Goal: Book appointment/travel/reservation

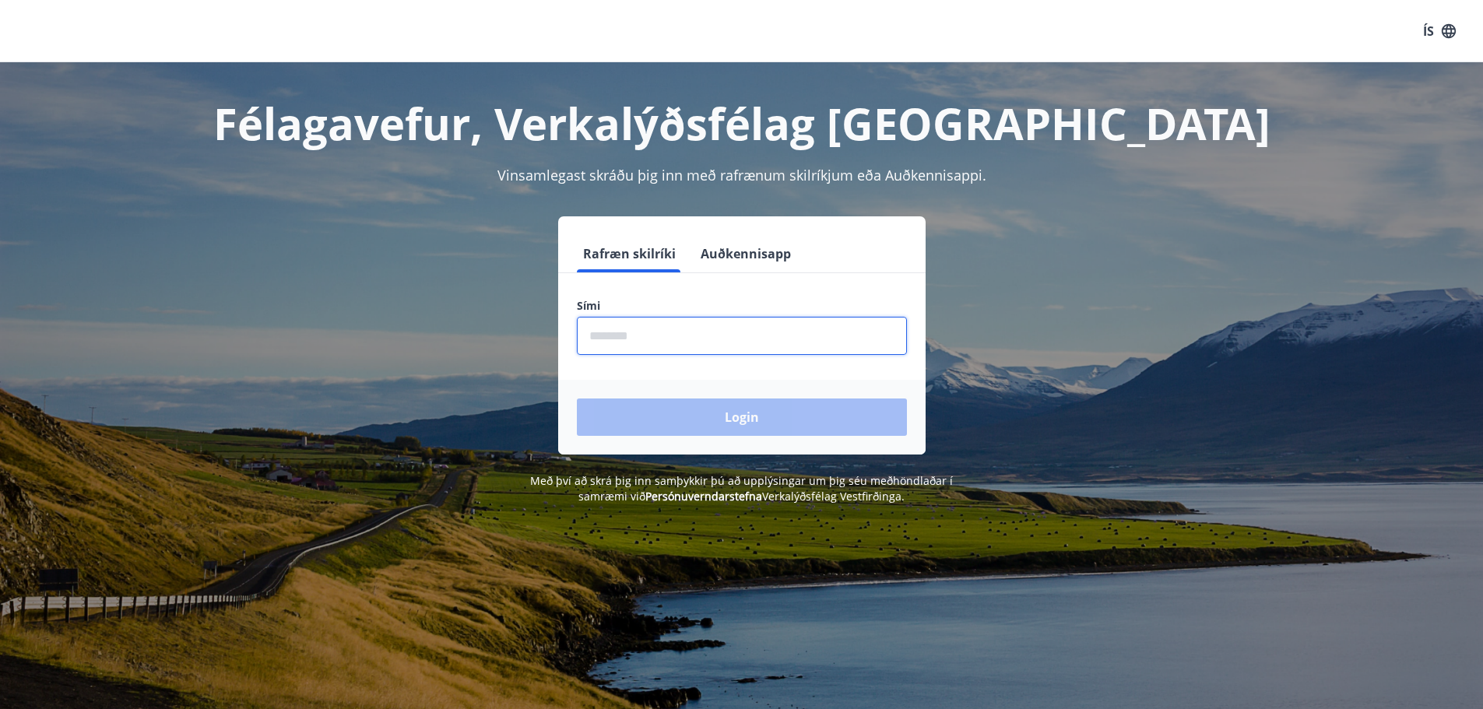
click at [690, 334] on input "phone" at bounding box center [742, 336] width 330 height 38
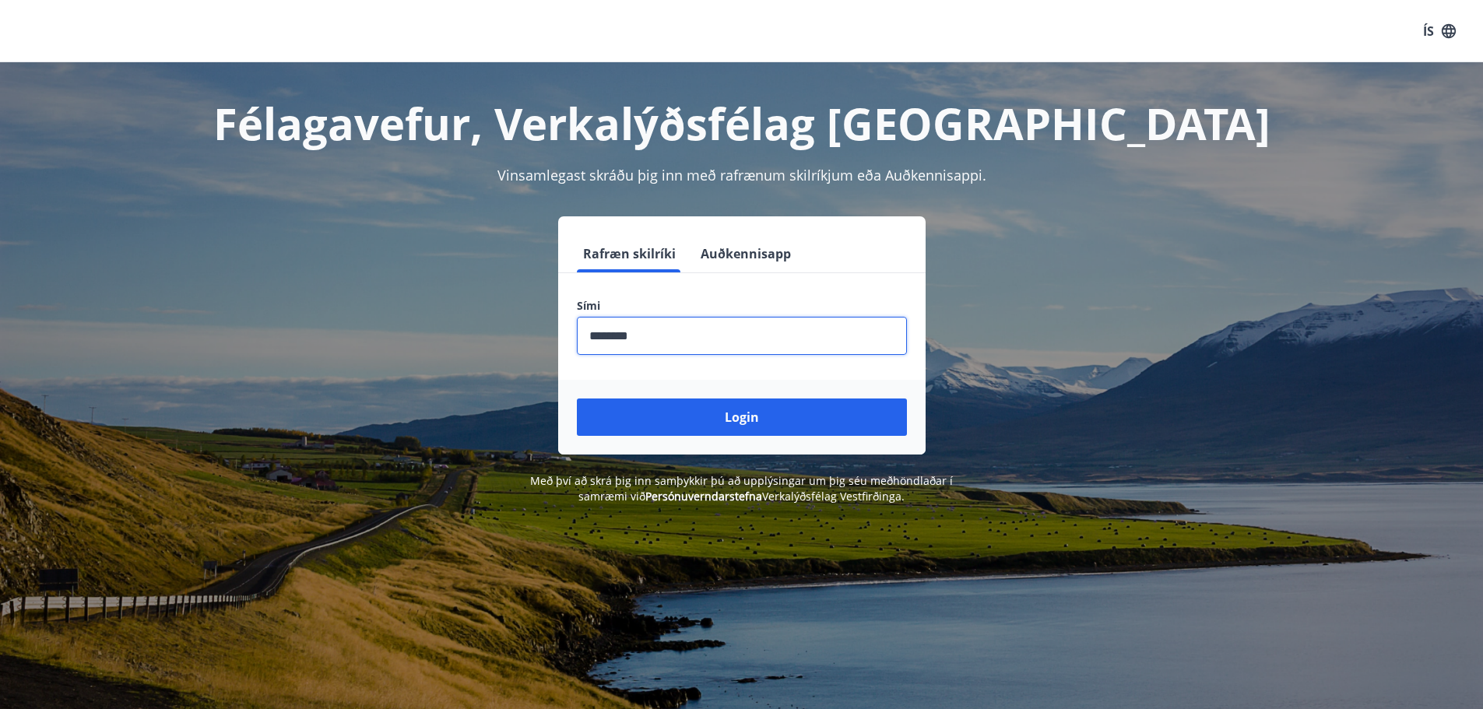
type input "********"
click at [577, 398] on button "Login" at bounding box center [742, 416] width 330 height 37
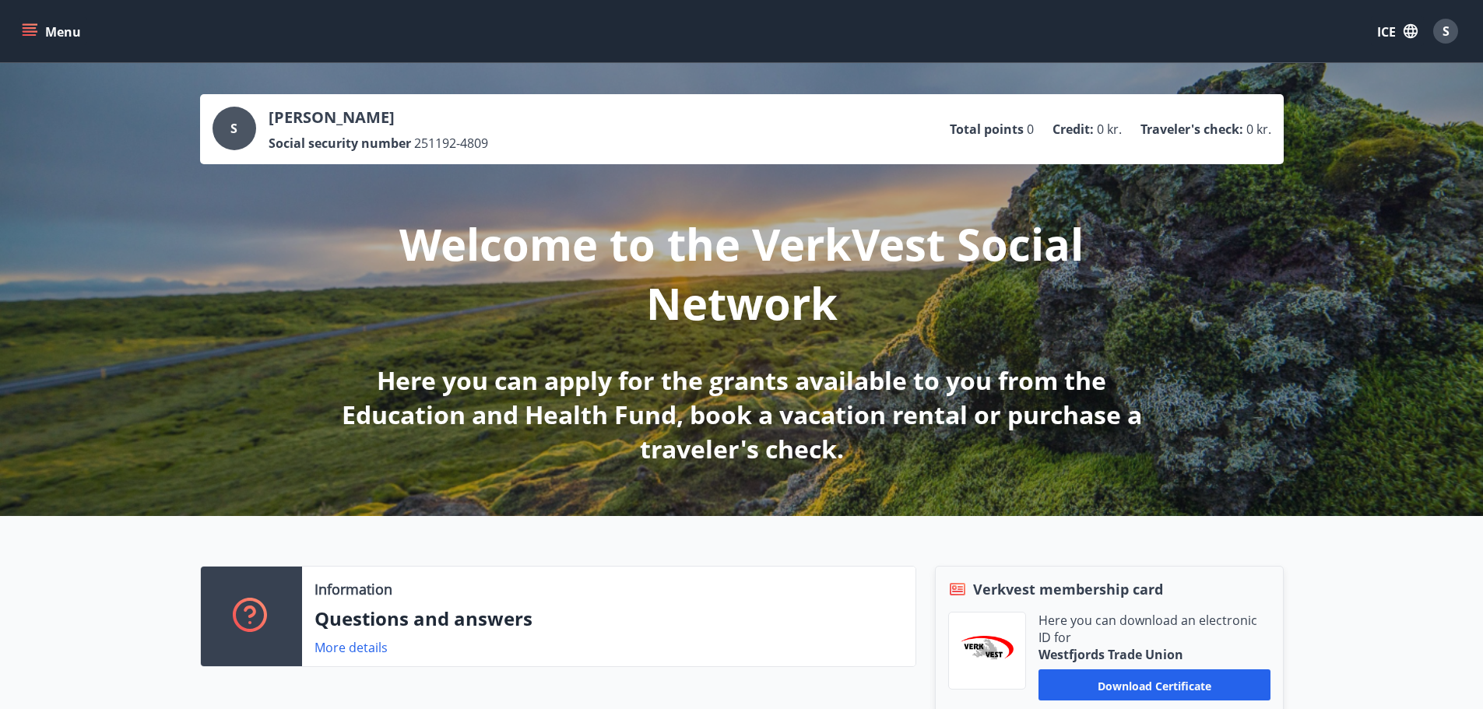
click at [1363, 597] on div "Information Questions and answers More details Verkvest membership card Here yo…" at bounding box center [741, 643] width 1483 height 254
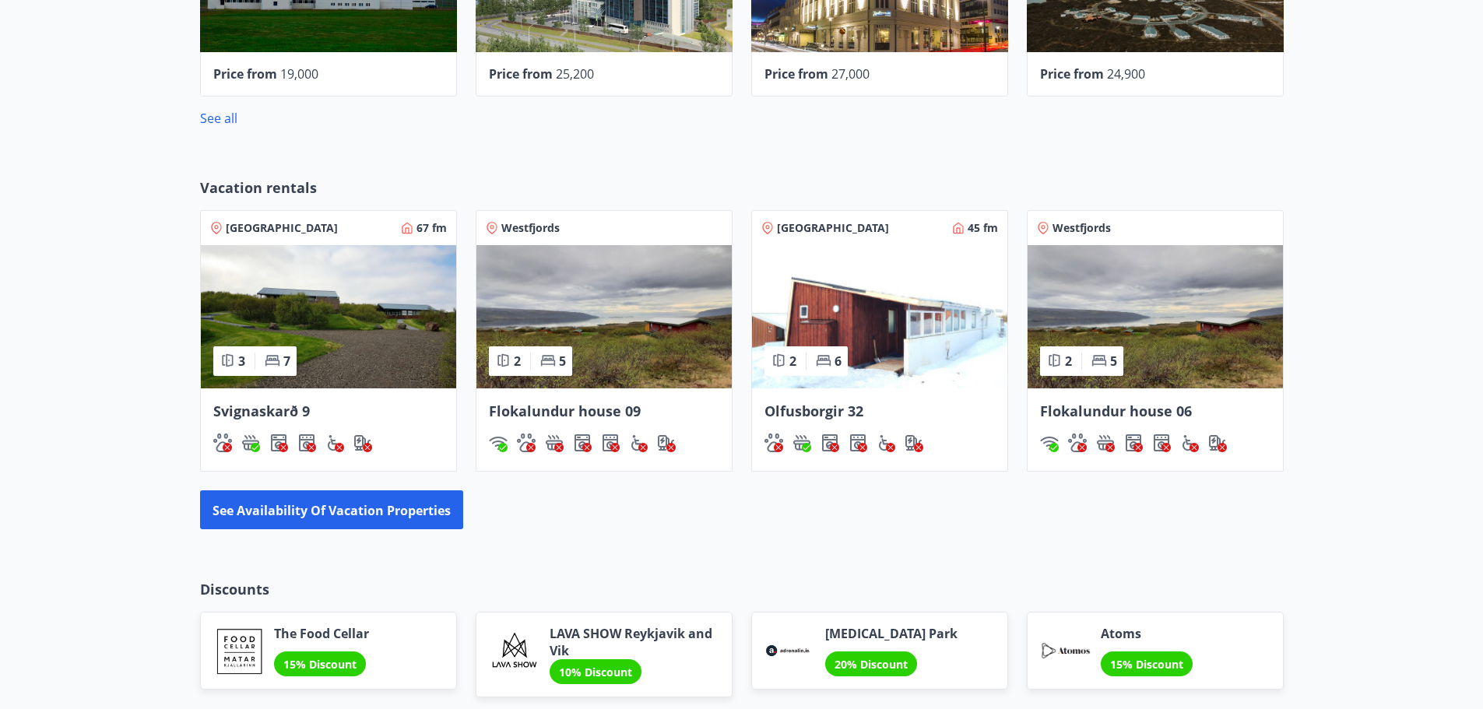
scroll to position [916, 0]
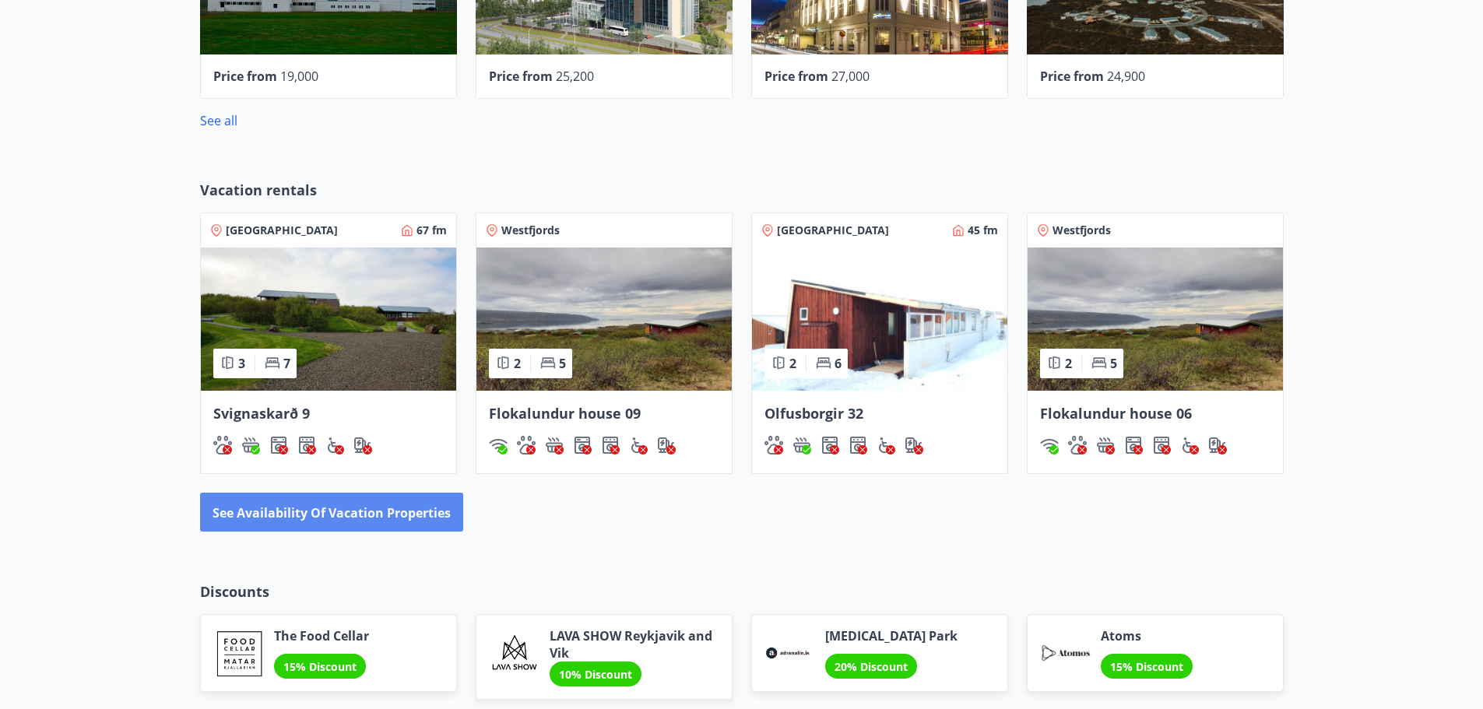
click at [357, 521] on button "See availability of vacation properties" at bounding box center [331, 512] width 263 height 39
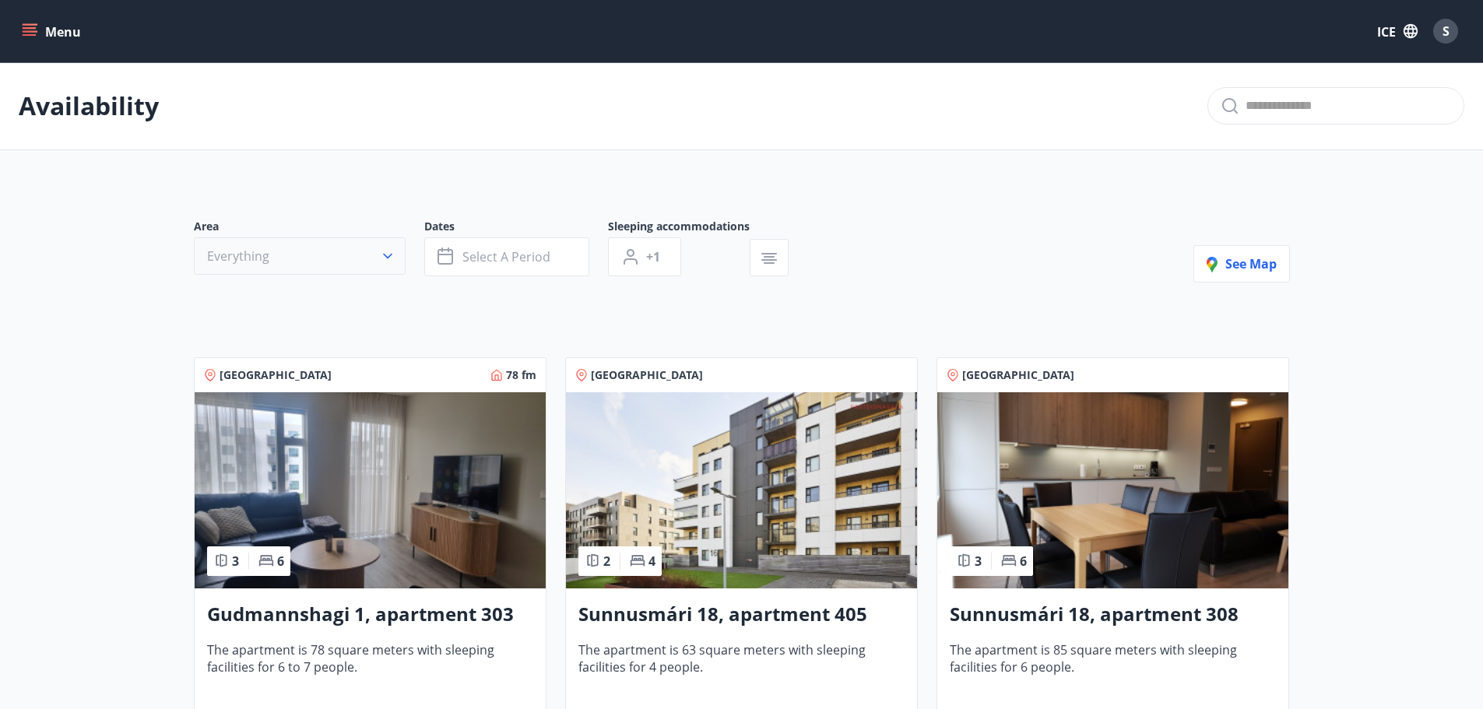
click at [331, 254] on button "Everything" at bounding box center [300, 255] width 212 height 37
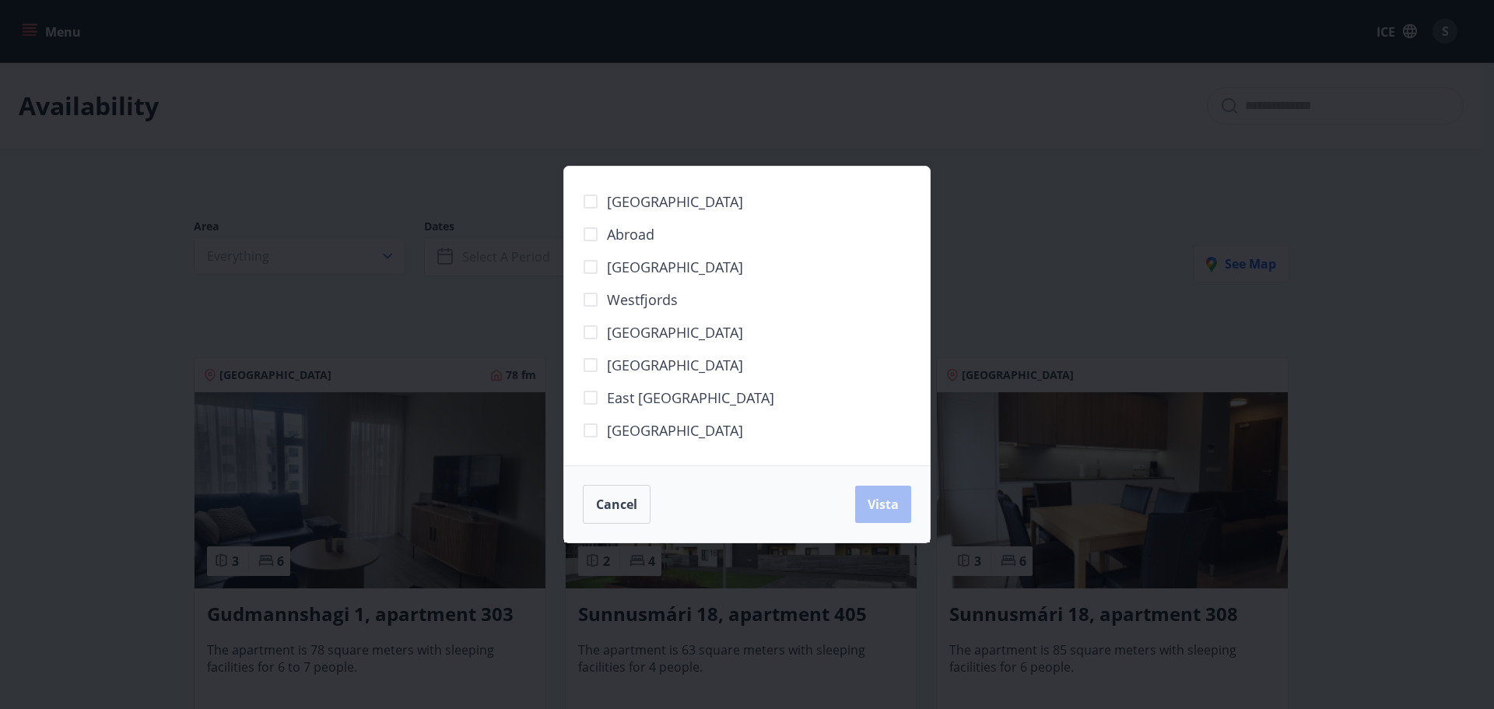
click at [640, 265] on font "Capital Region" at bounding box center [675, 267] width 136 height 19
click at [872, 503] on font "Vista" at bounding box center [883, 504] width 31 height 17
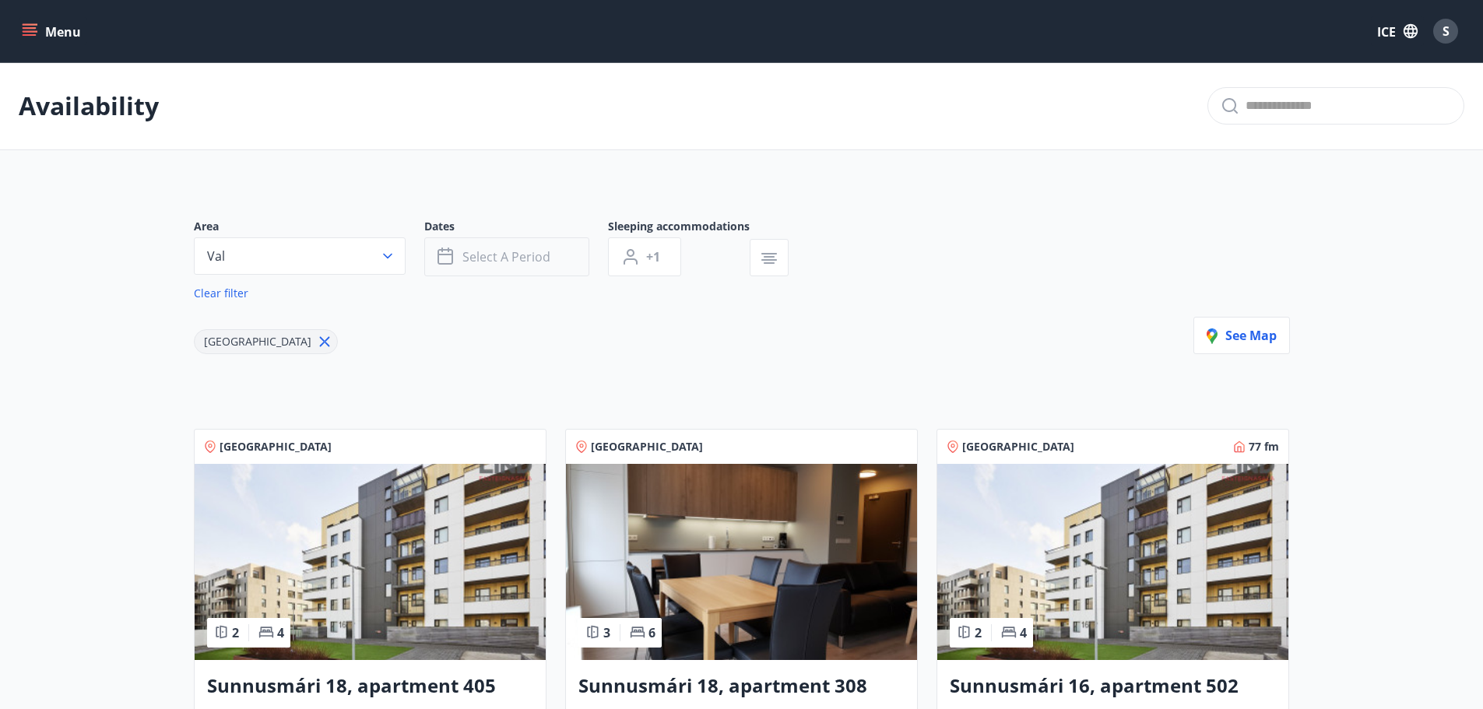
click at [492, 247] on button "Select a period" at bounding box center [506, 256] width 165 height 39
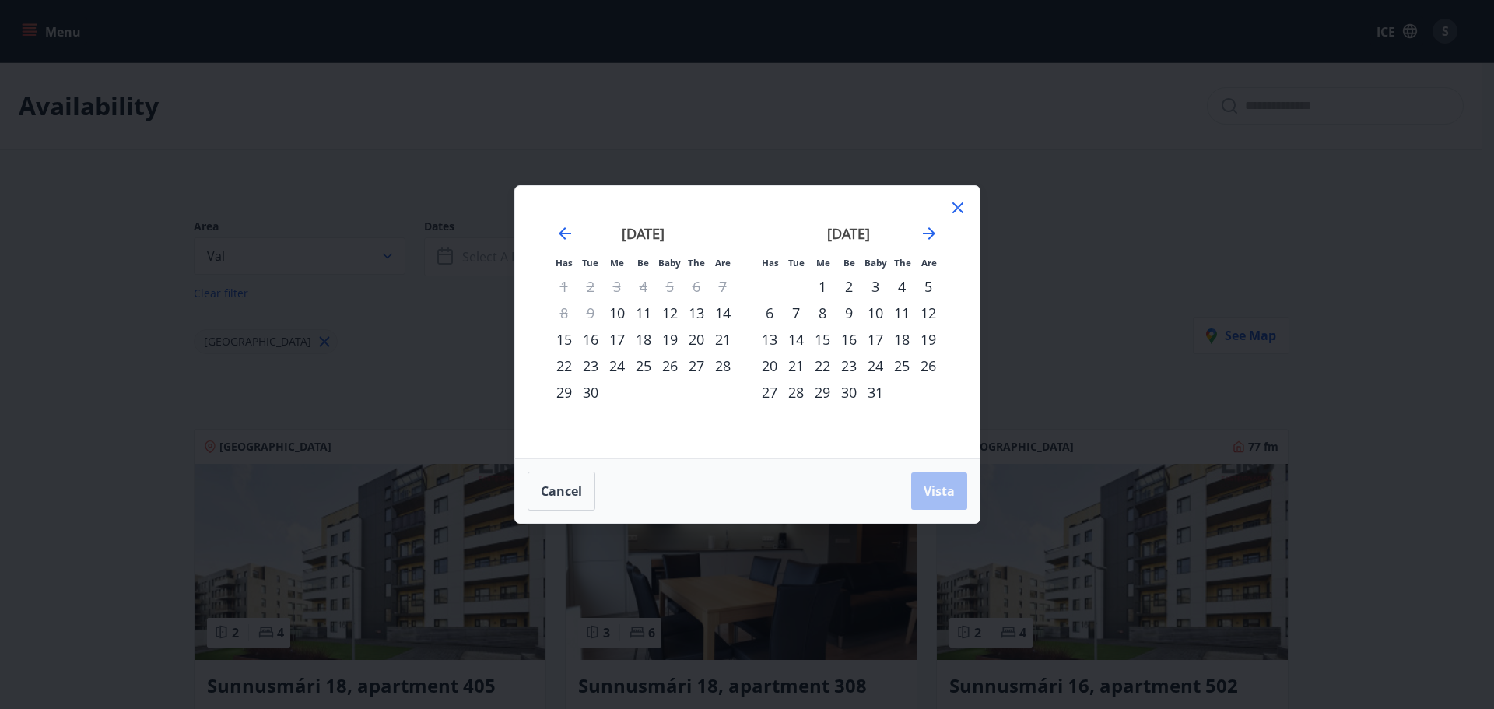
click at [587, 393] on font "30" at bounding box center [591, 392] width 16 height 19
click at [852, 286] on font "2" at bounding box center [849, 286] width 8 height 19
click at [930, 485] on font "Vista" at bounding box center [939, 491] width 31 height 17
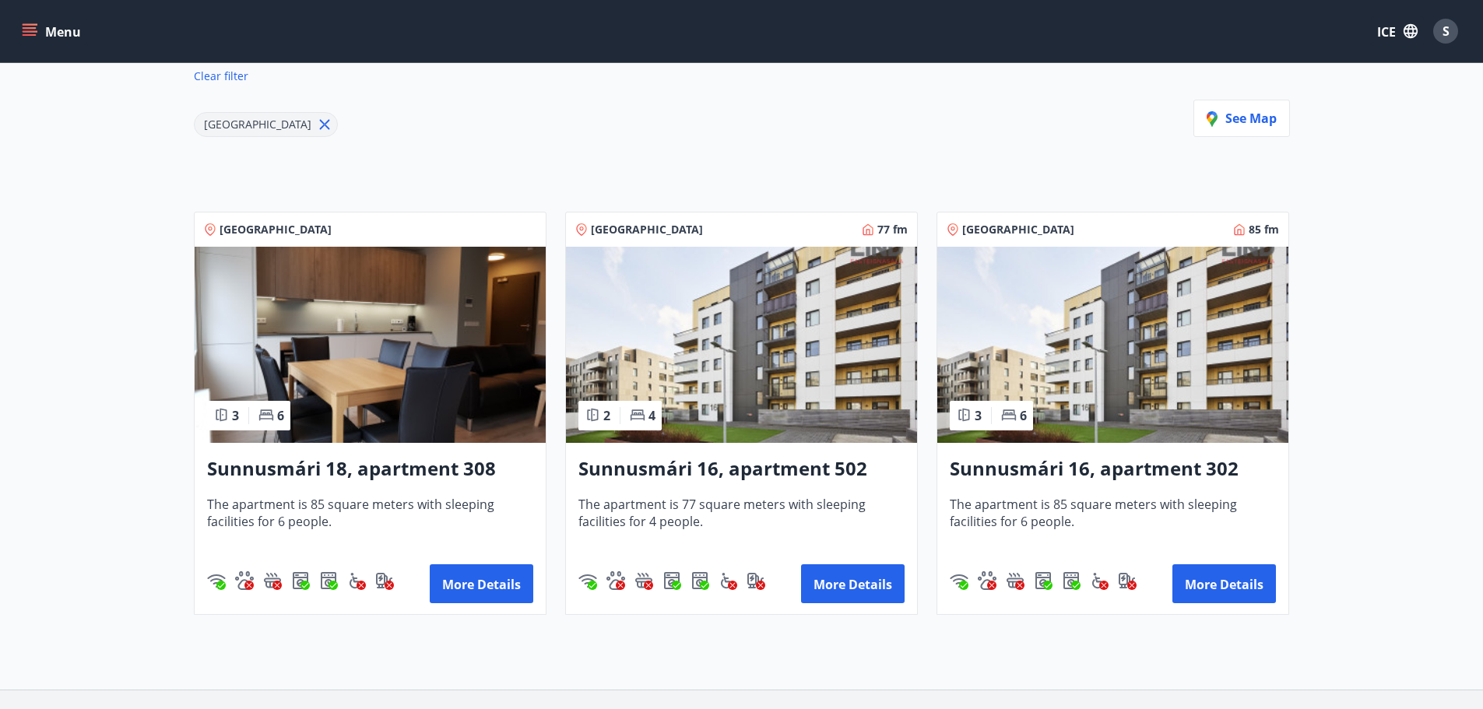
scroll to position [173, 0]
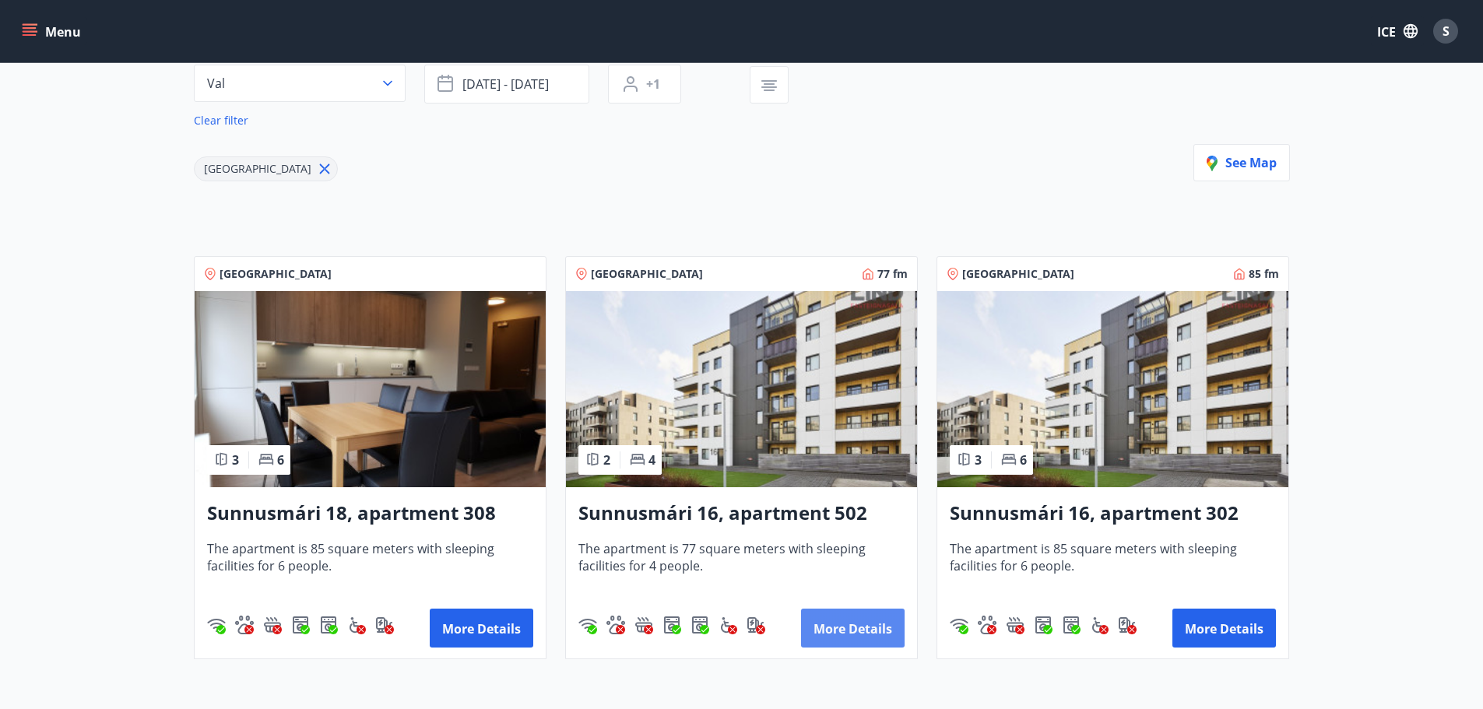
click at [828, 626] on font "More details" at bounding box center [852, 628] width 79 height 17
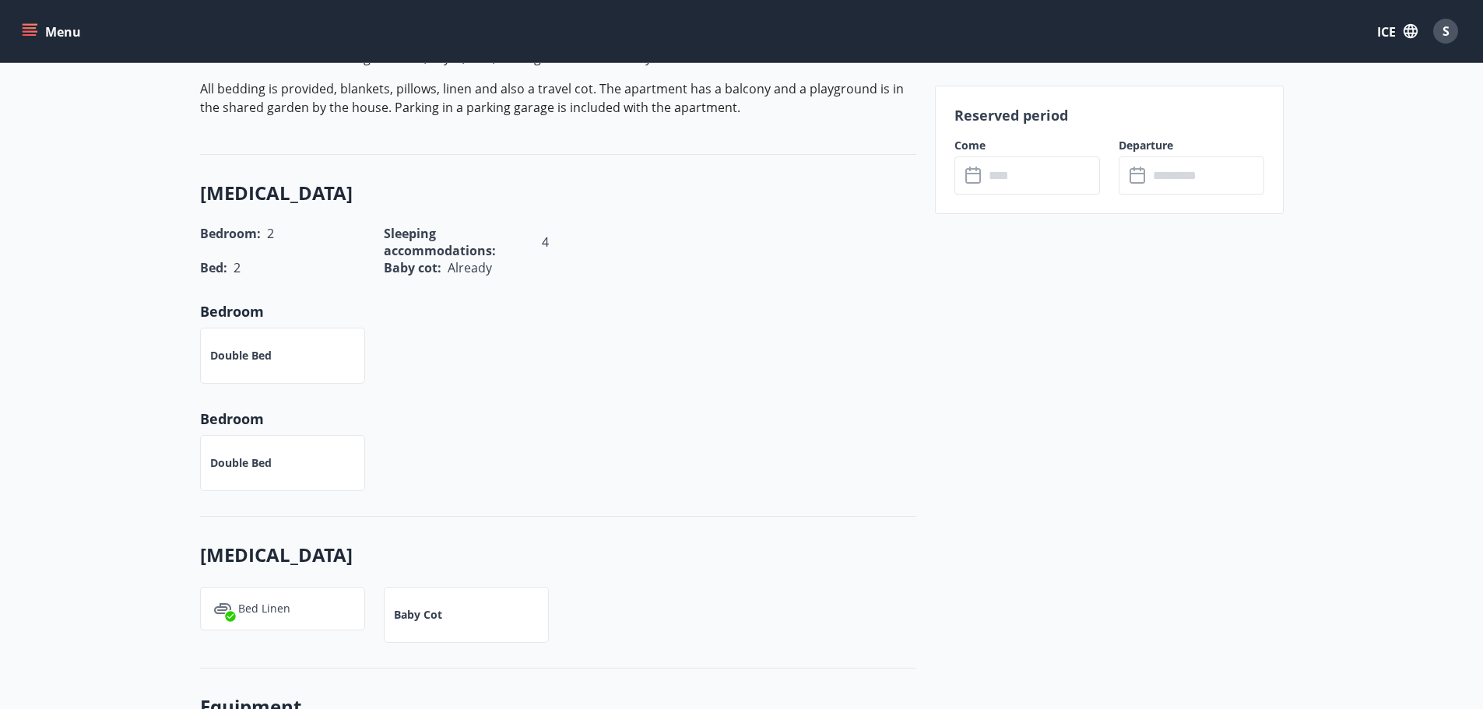
scroll to position [545, 0]
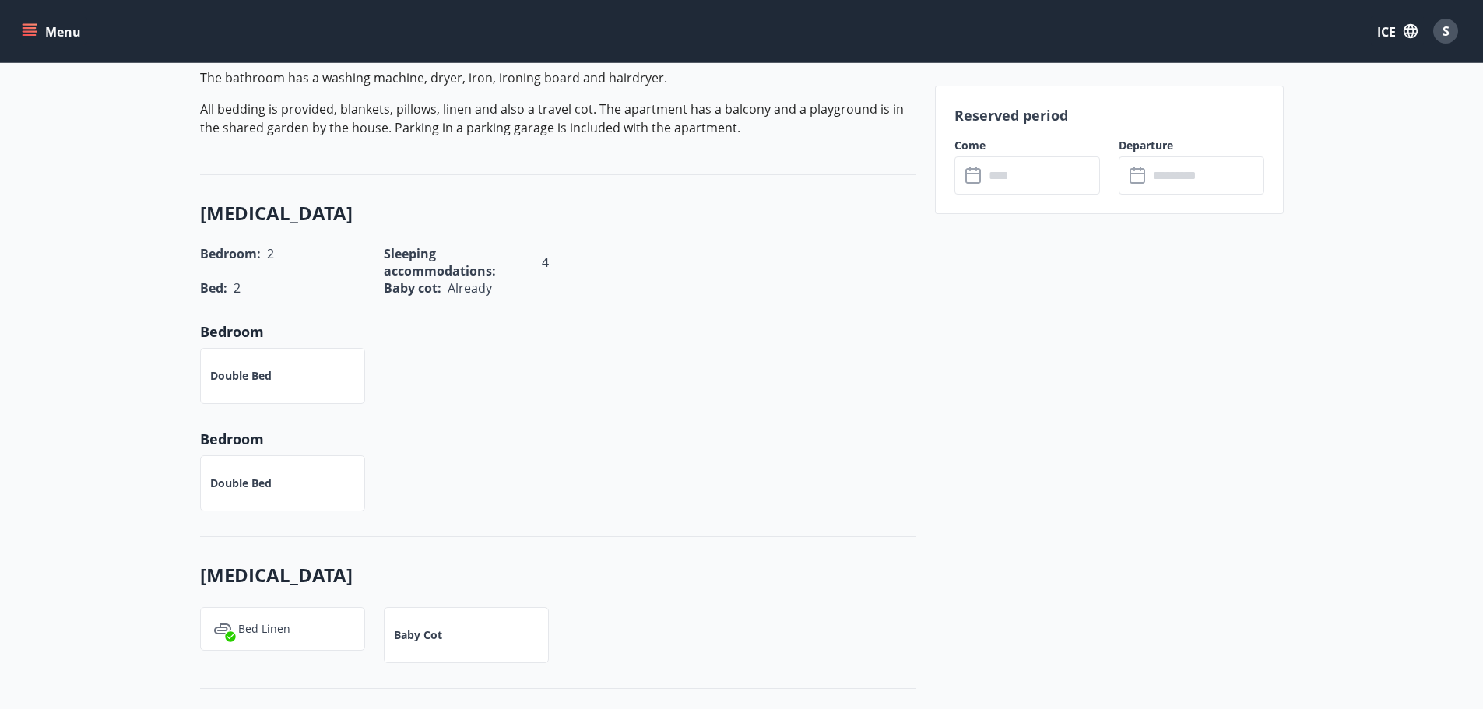
click at [1033, 190] on input "text" at bounding box center [1042, 175] width 116 height 38
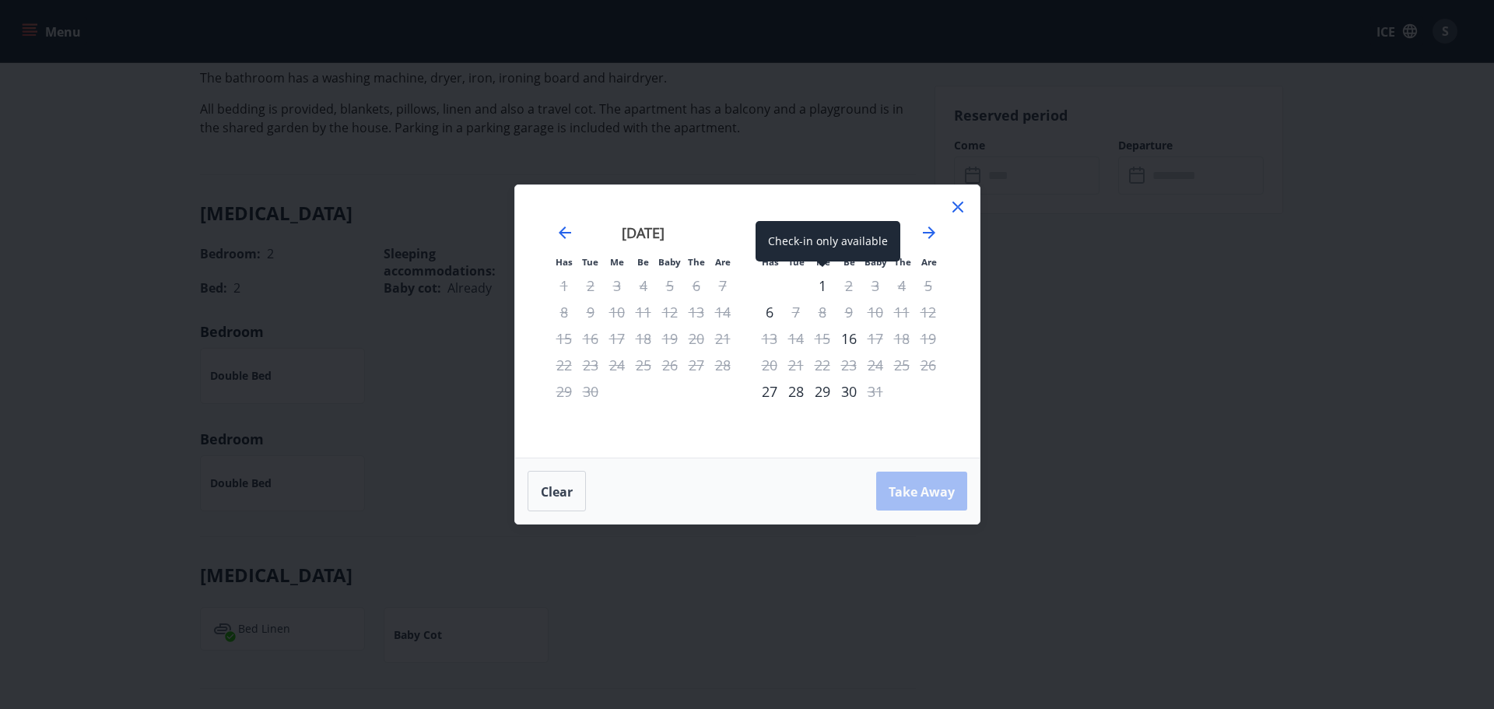
click at [825, 288] on font "1" at bounding box center [823, 285] width 8 height 19
click at [847, 289] on font "2" at bounding box center [849, 285] width 8 height 19
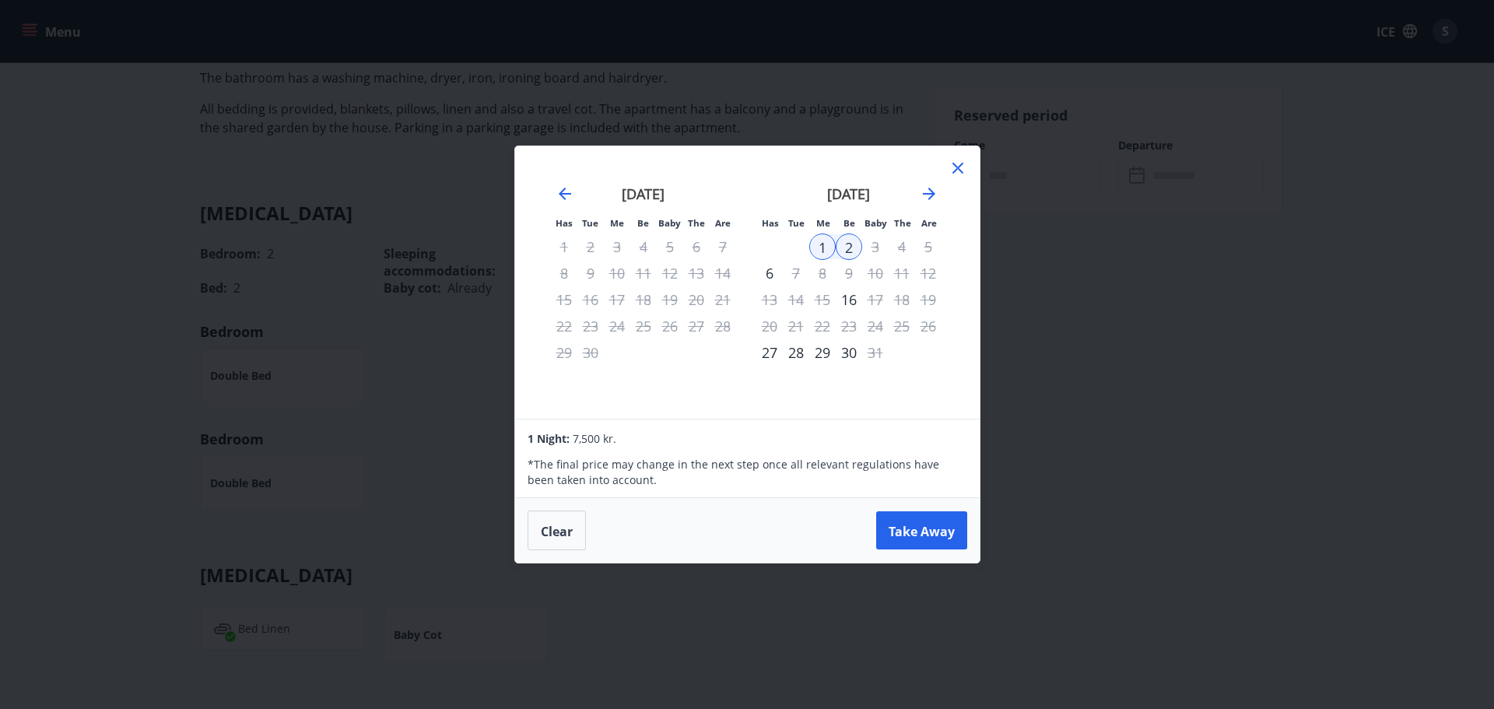
click at [954, 182] on div "August 2025 1 2 3 4 5 6 7 8 9 10 11 12 13 14 15 16 17 18 19 20 21 22 23 24 25 2…" at bounding box center [953, 292] width 825 height 255
click at [954, 161] on icon at bounding box center [958, 168] width 19 height 19
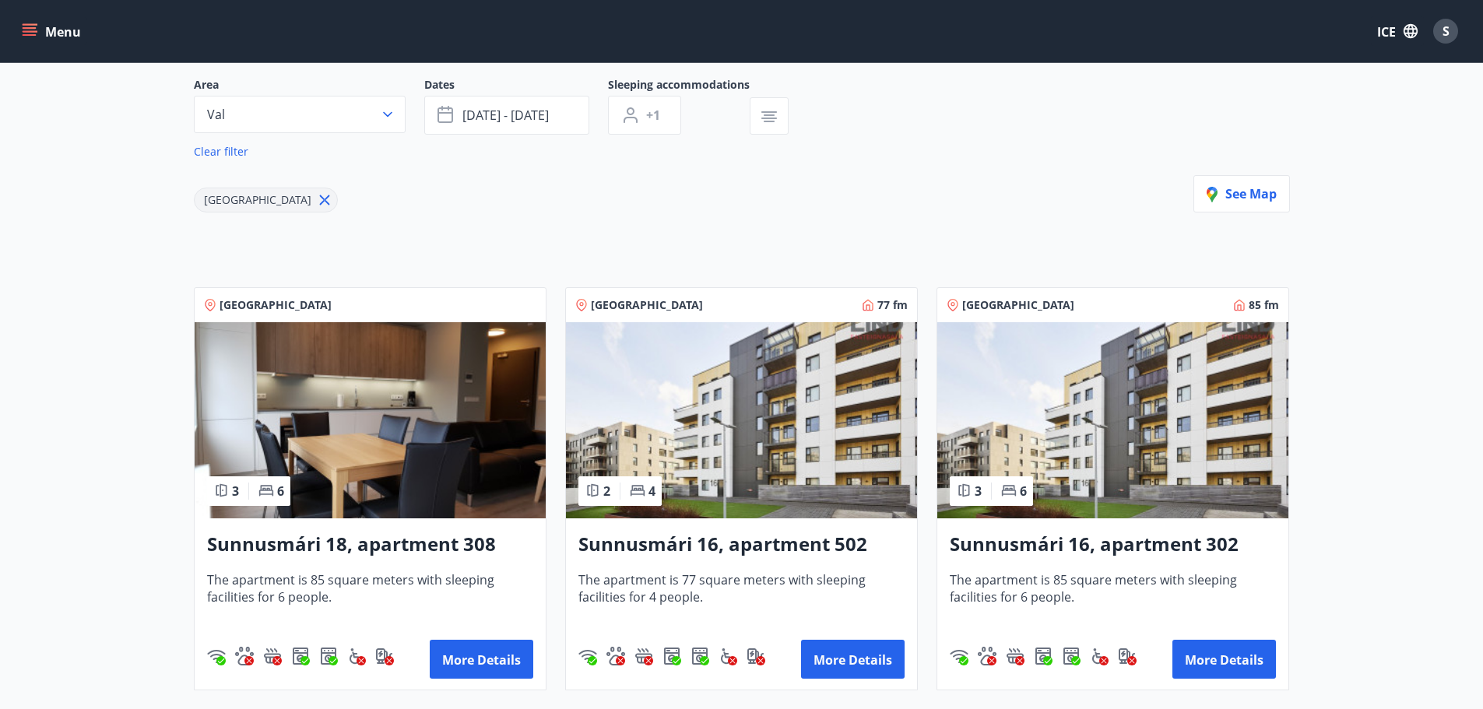
scroll to position [156, 0]
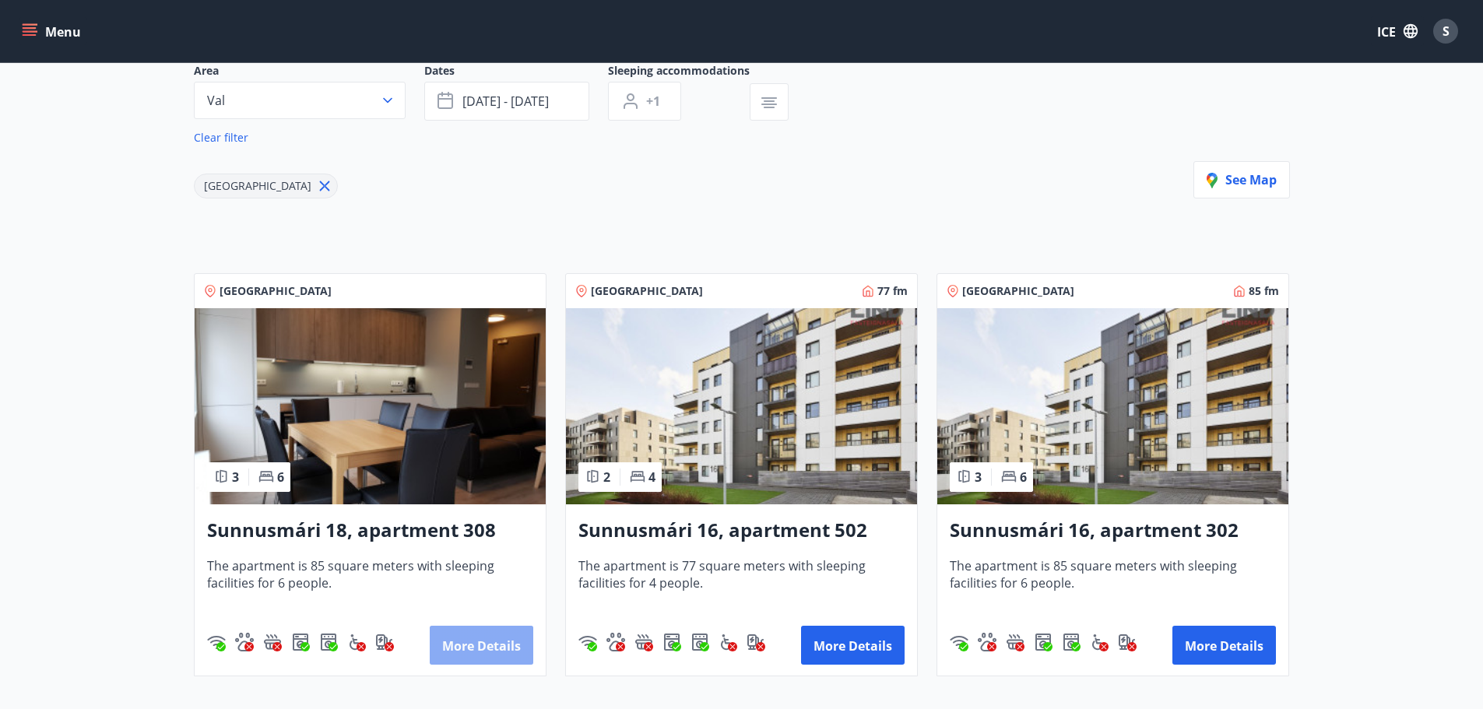
click at [466, 646] on font "More details" at bounding box center [481, 645] width 79 height 17
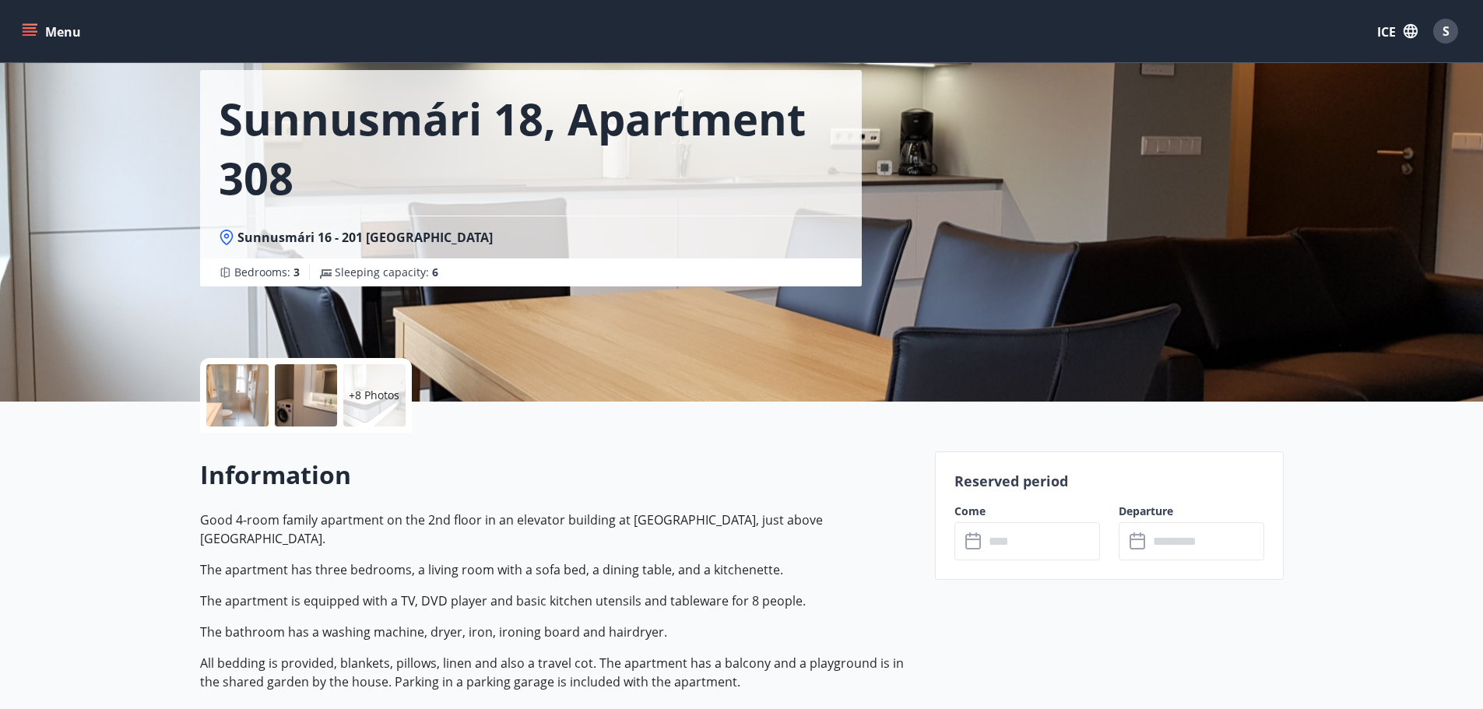
scroll to position [156, 0]
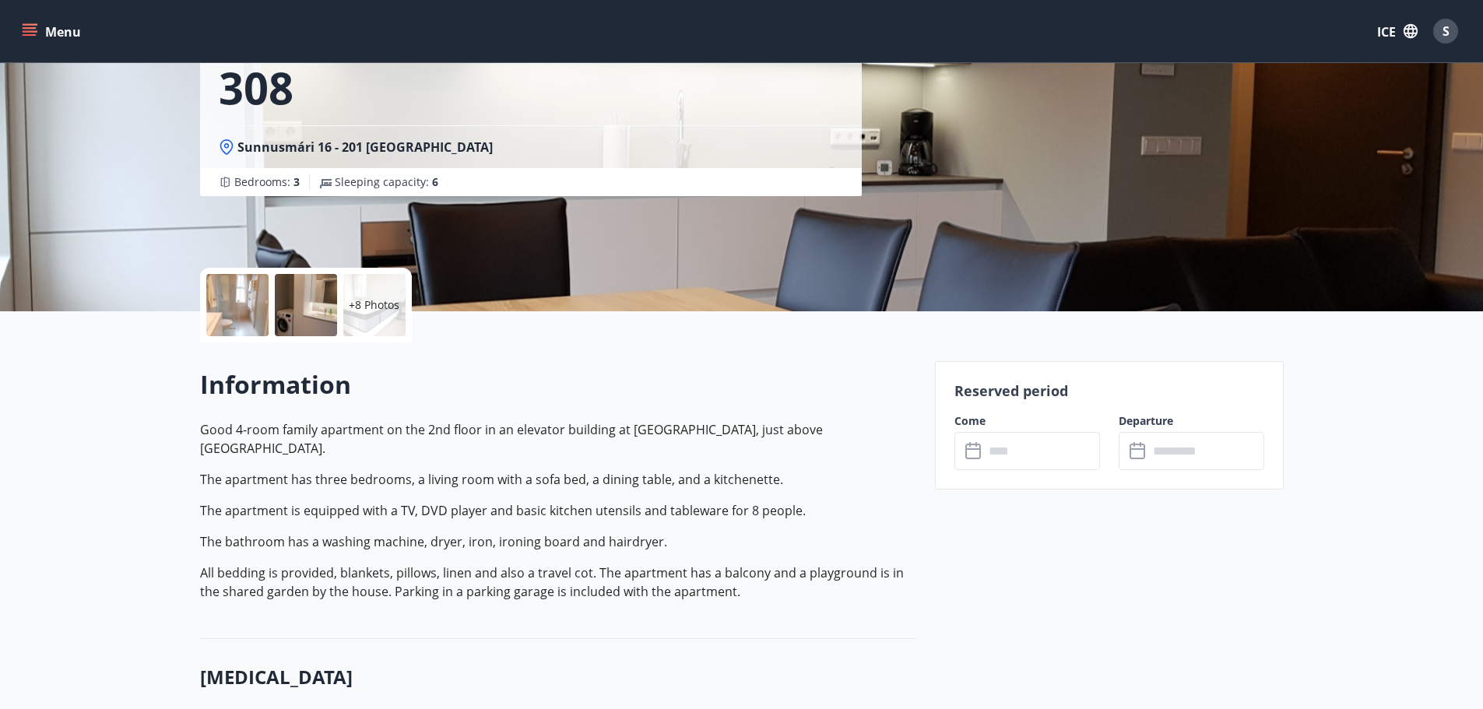
click at [1035, 450] on input "text" at bounding box center [1042, 451] width 116 height 38
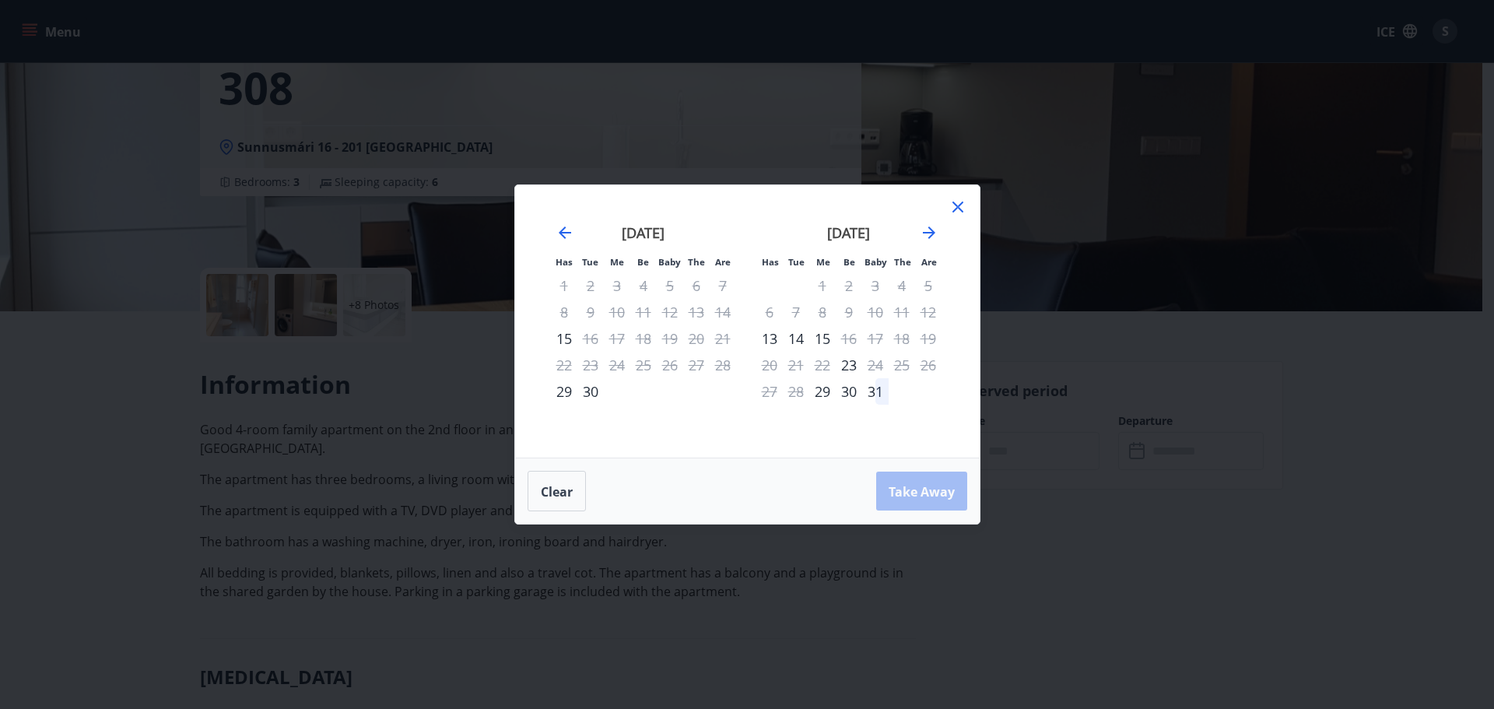
click at [962, 212] on icon at bounding box center [958, 207] width 11 height 11
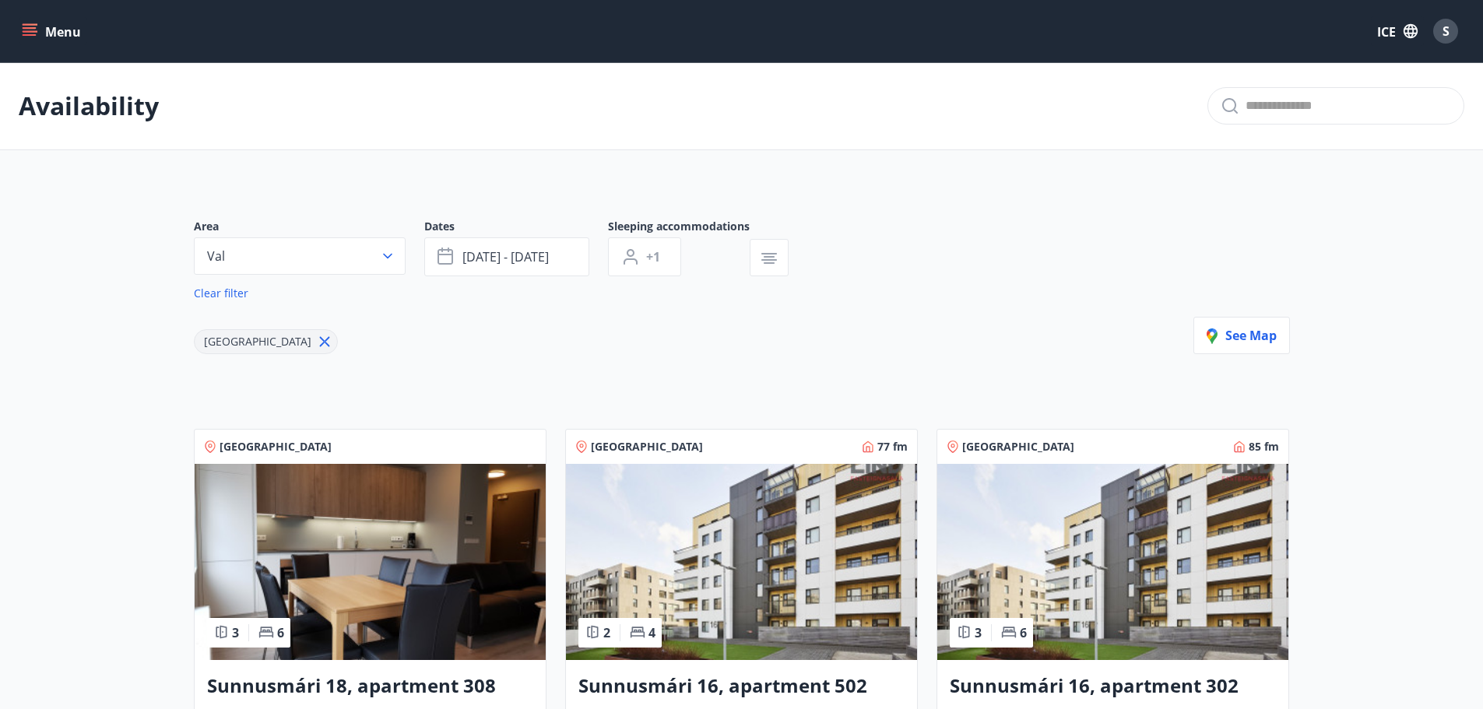
click at [1039, 527] on img at bounding box center [1112, 562] width 351 height 196
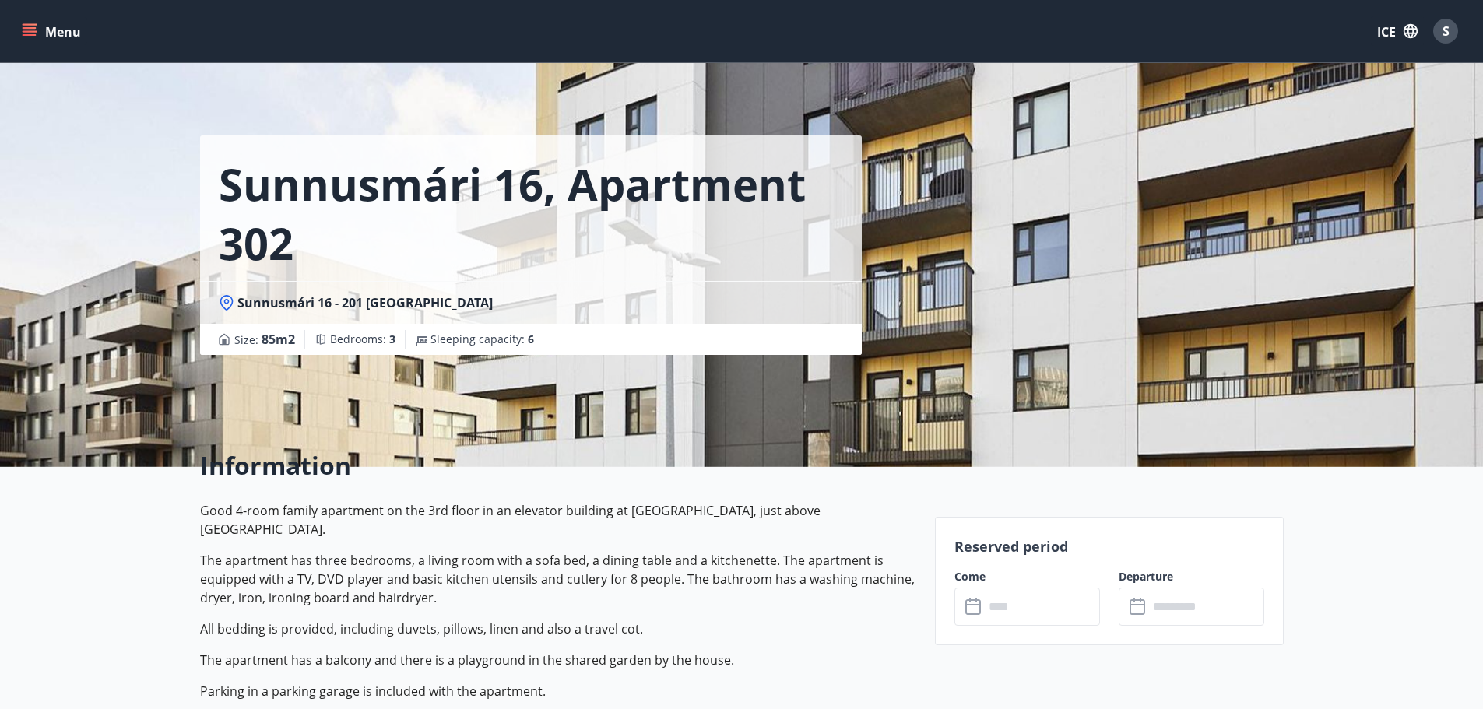
click at [1047, 598] on input "text" at bounding box center [1042, 607] width 116 height 38
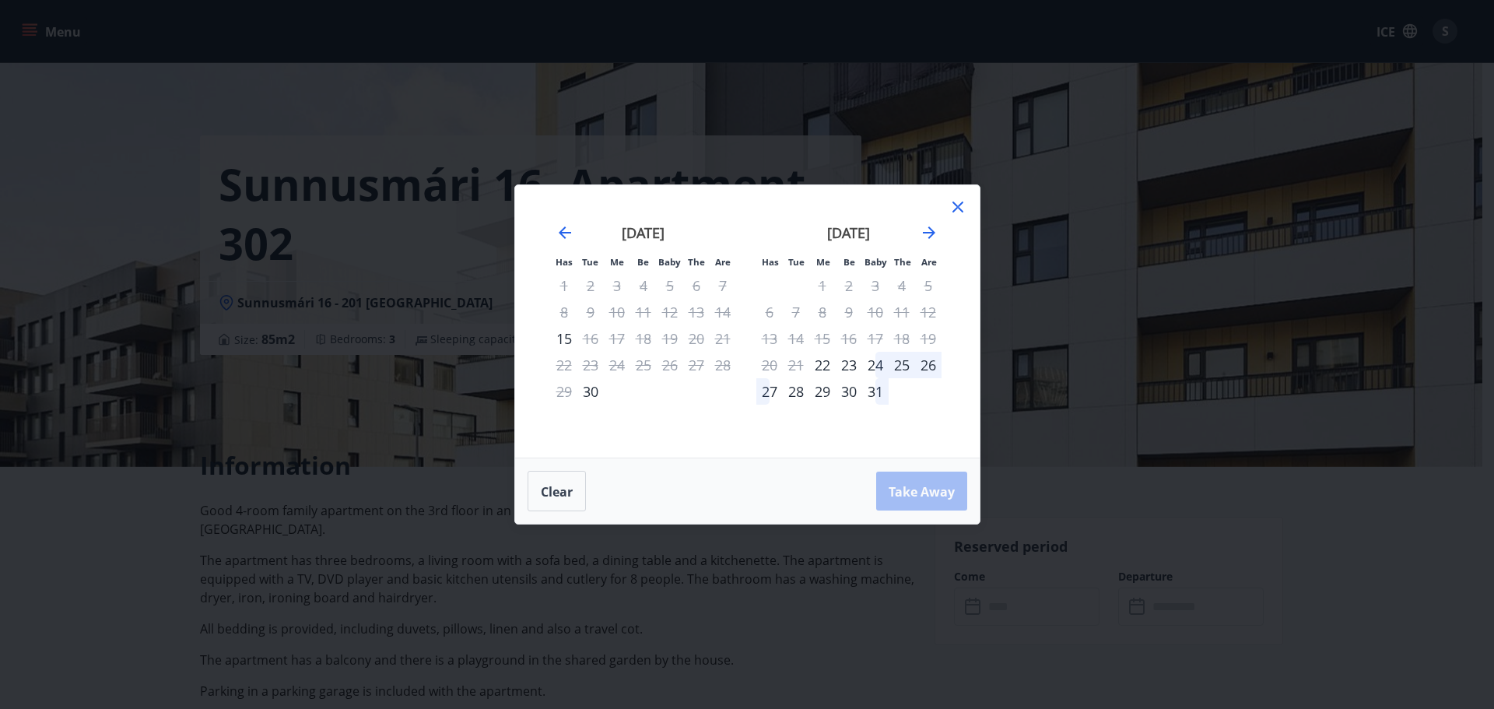
click at [949, 209] on icon at bounding box center [958, 207] width 19 height 19
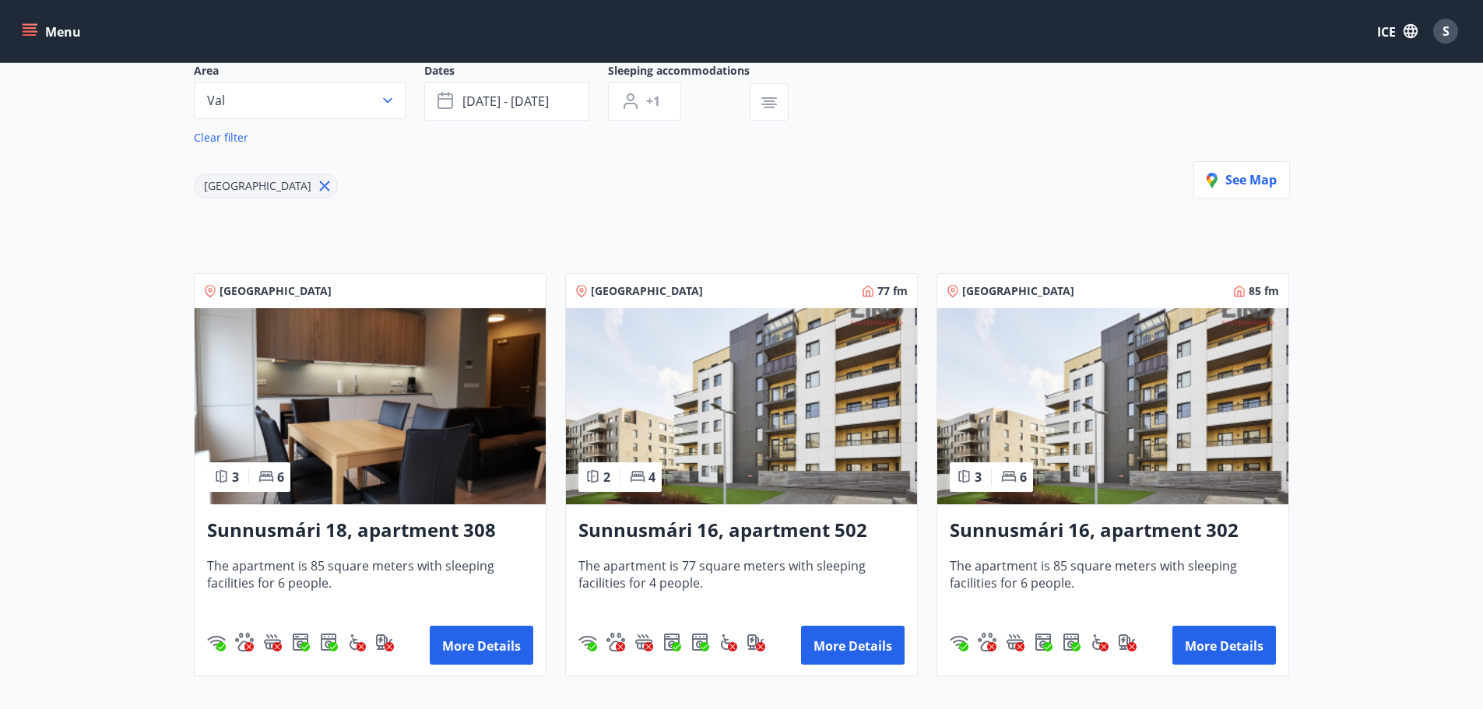
click at [725, 406] on img at bounding box center [741, 406] width 351 height 196
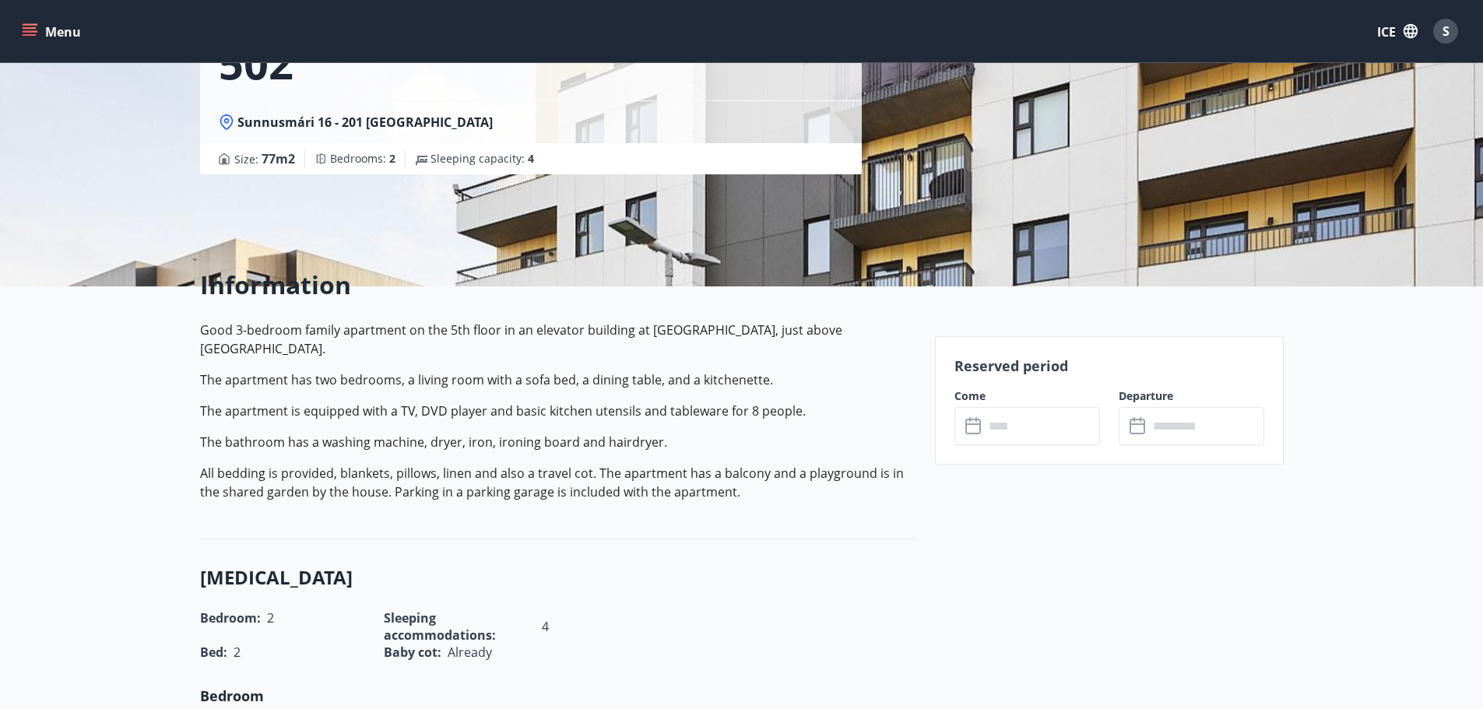
scroll to position [233, 0]
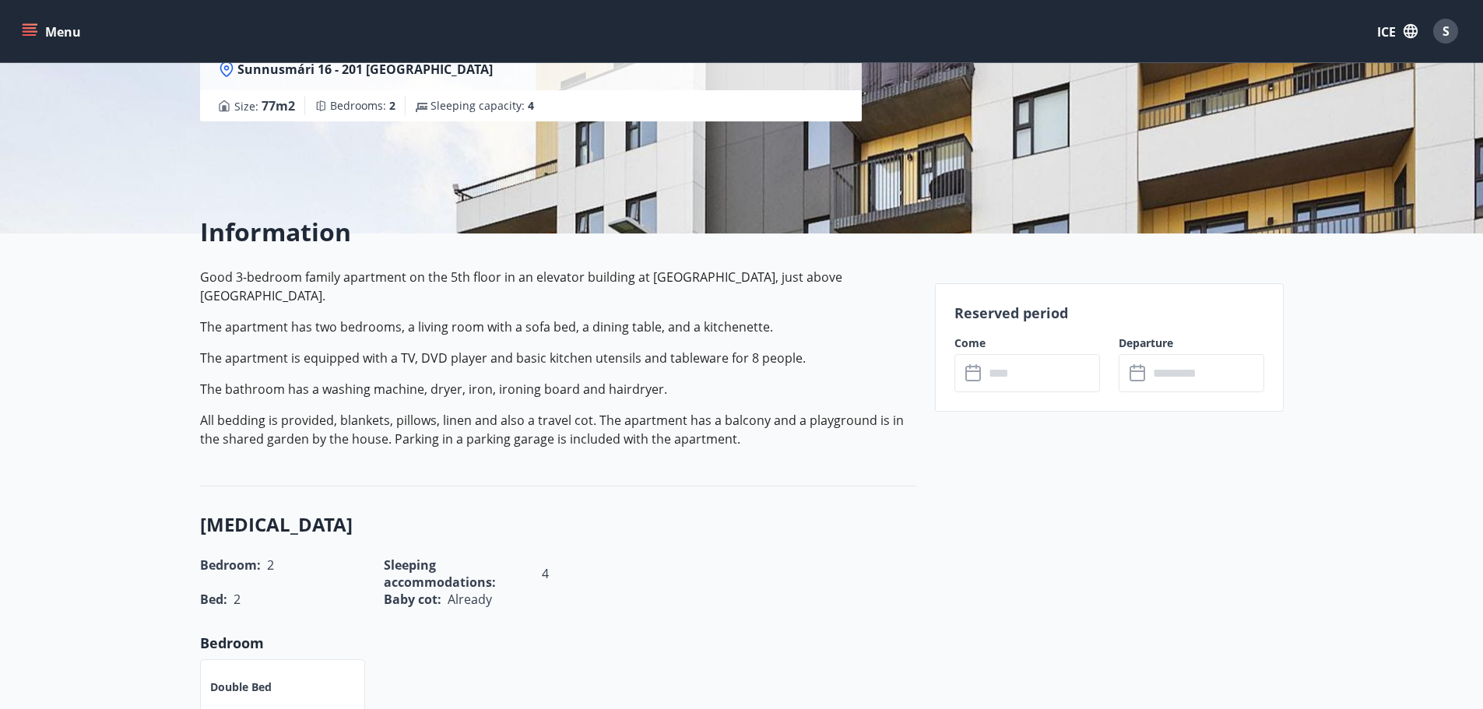
click at [1023, 377] on input "text" at bounding box center [1042, 373] width 116 height 38
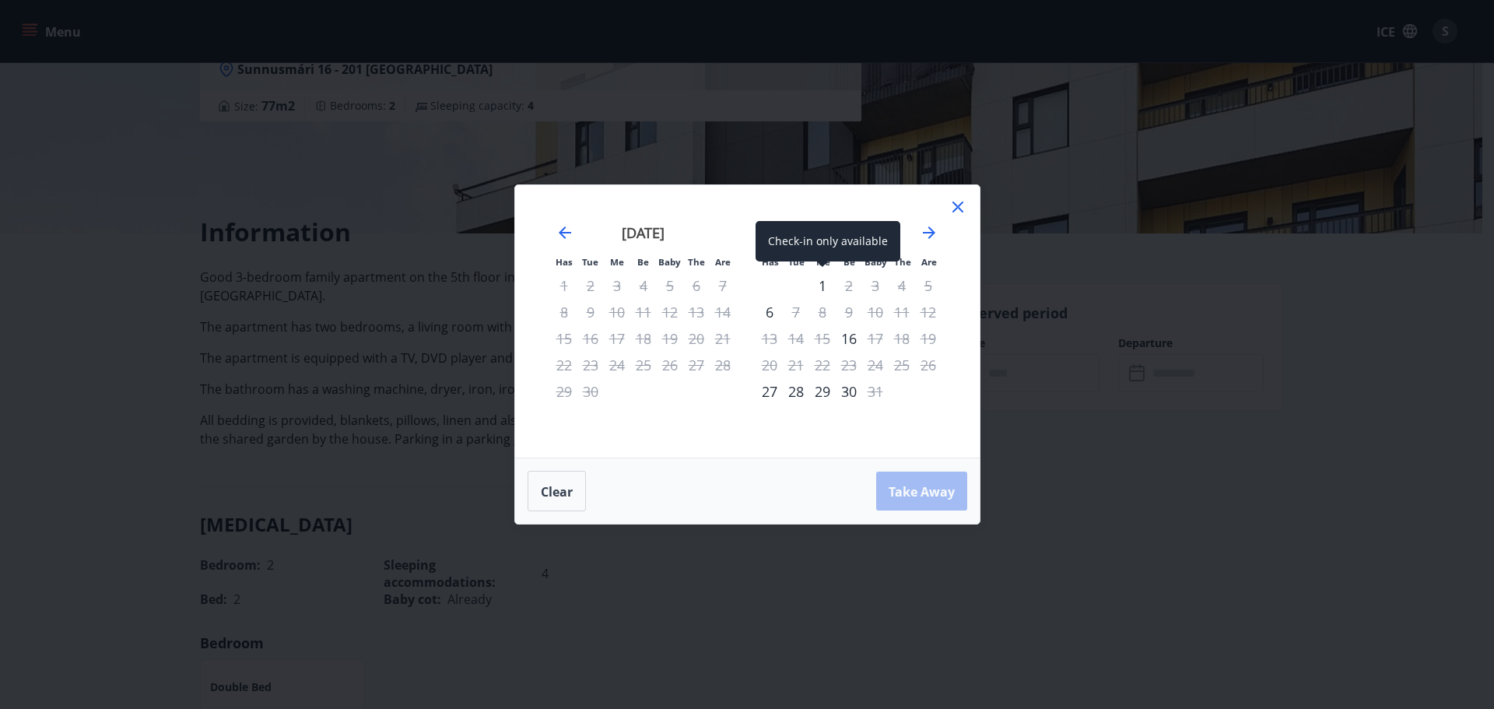
click at [824, 289] on font "1" at bounding box center [823, 285] width 8 height 19
click at [848, 290] on font "2" at bounding box center [849, 285] width 8 height 19
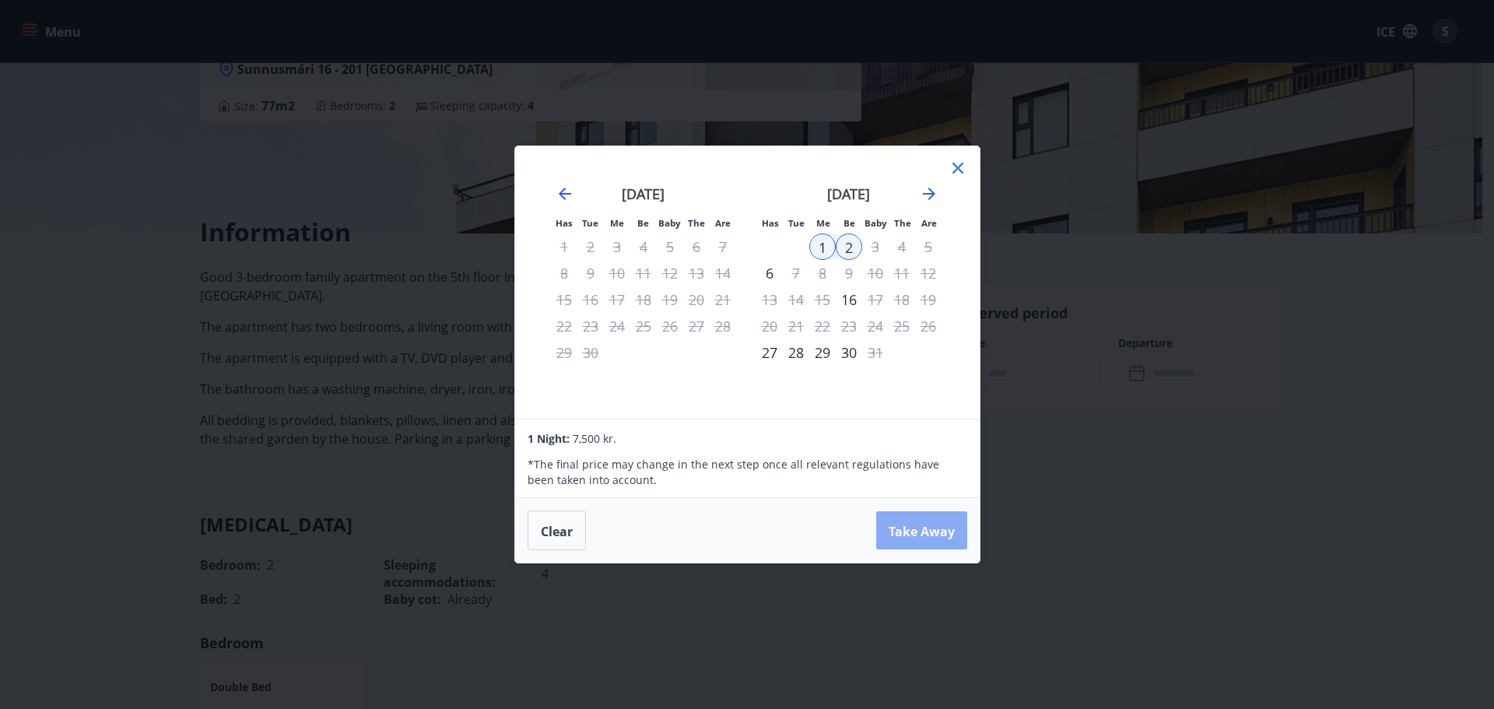
click at [913, 528] on font "Take Away" at bounding box center [922, 530] width 66 height 17
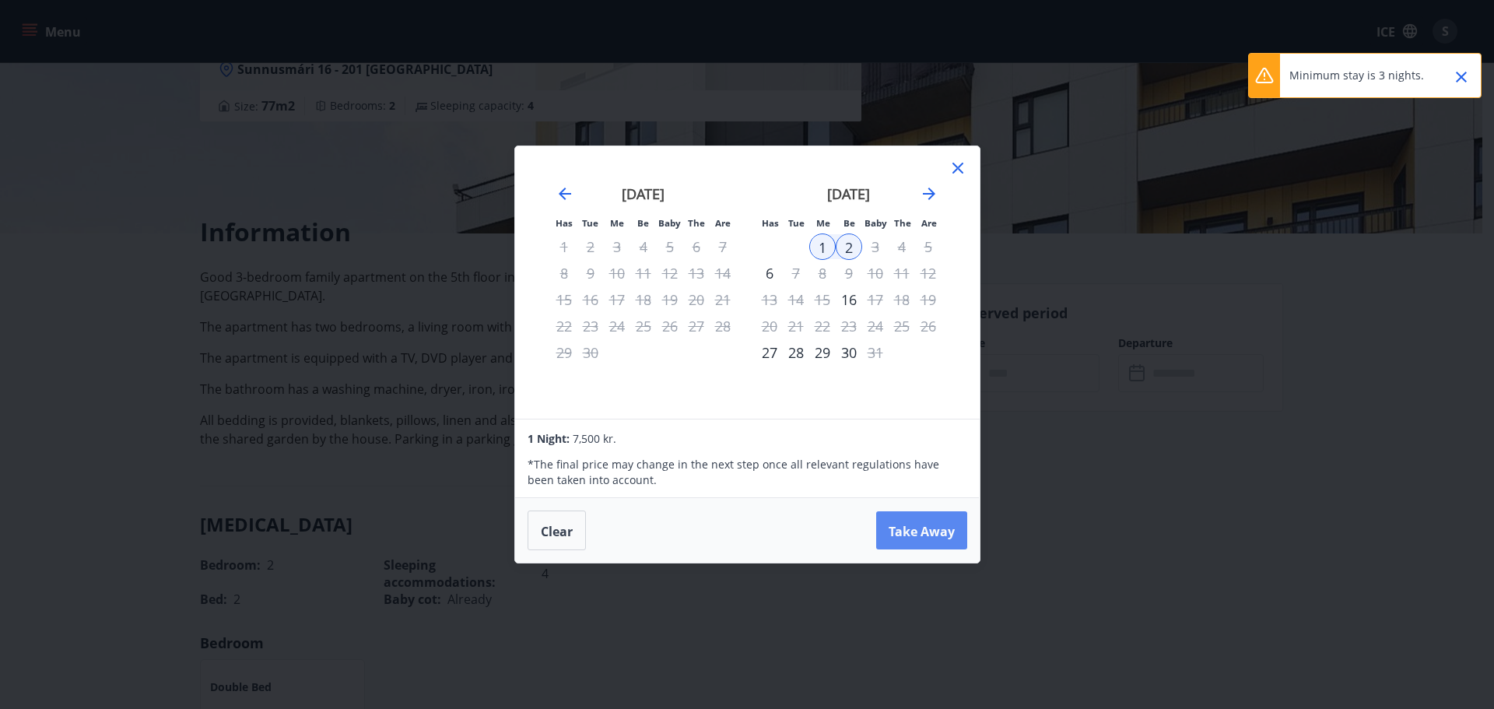
click at [905, 535] on font "Take Away" at bounding box center [922, 530] width 66 height 17
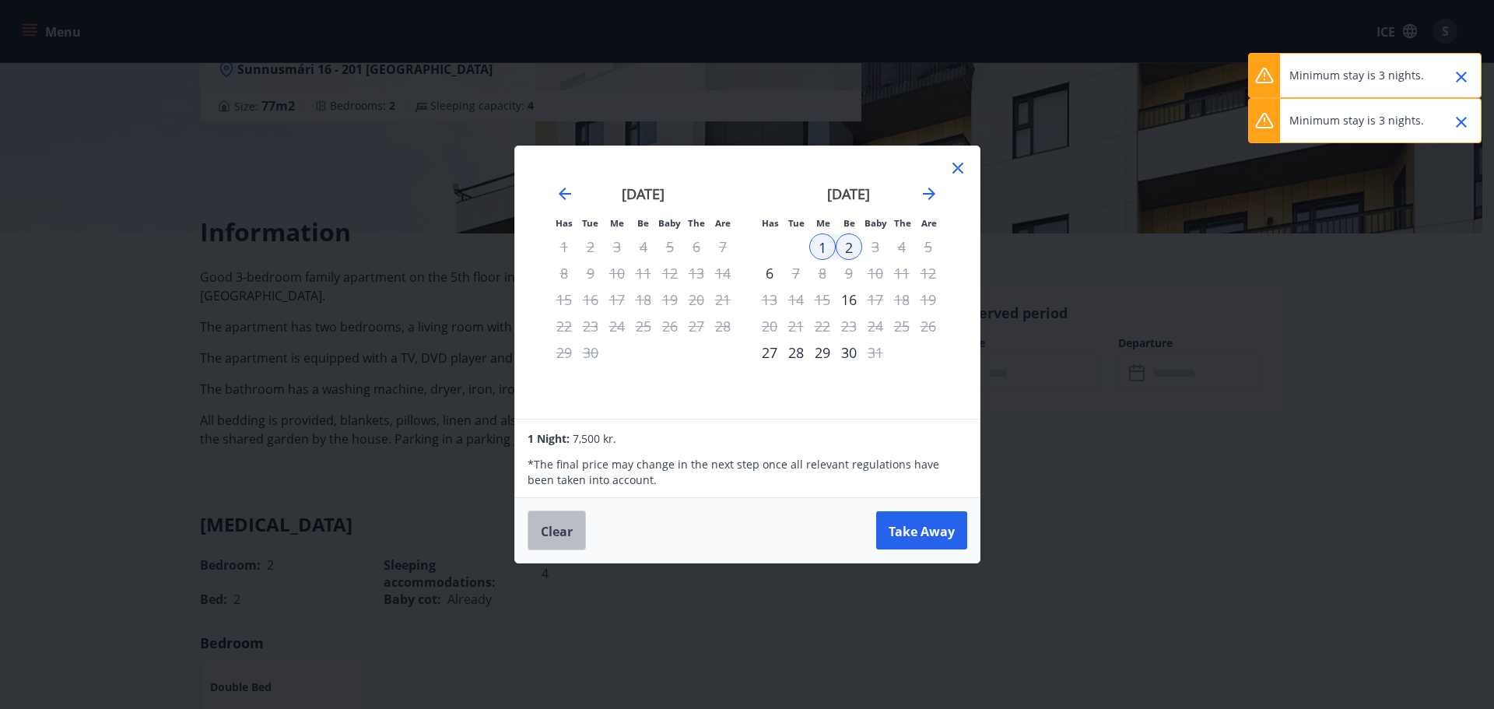
click at [563, 530] on font "Clear" at bounding box center [557, 530] width 32 height 17
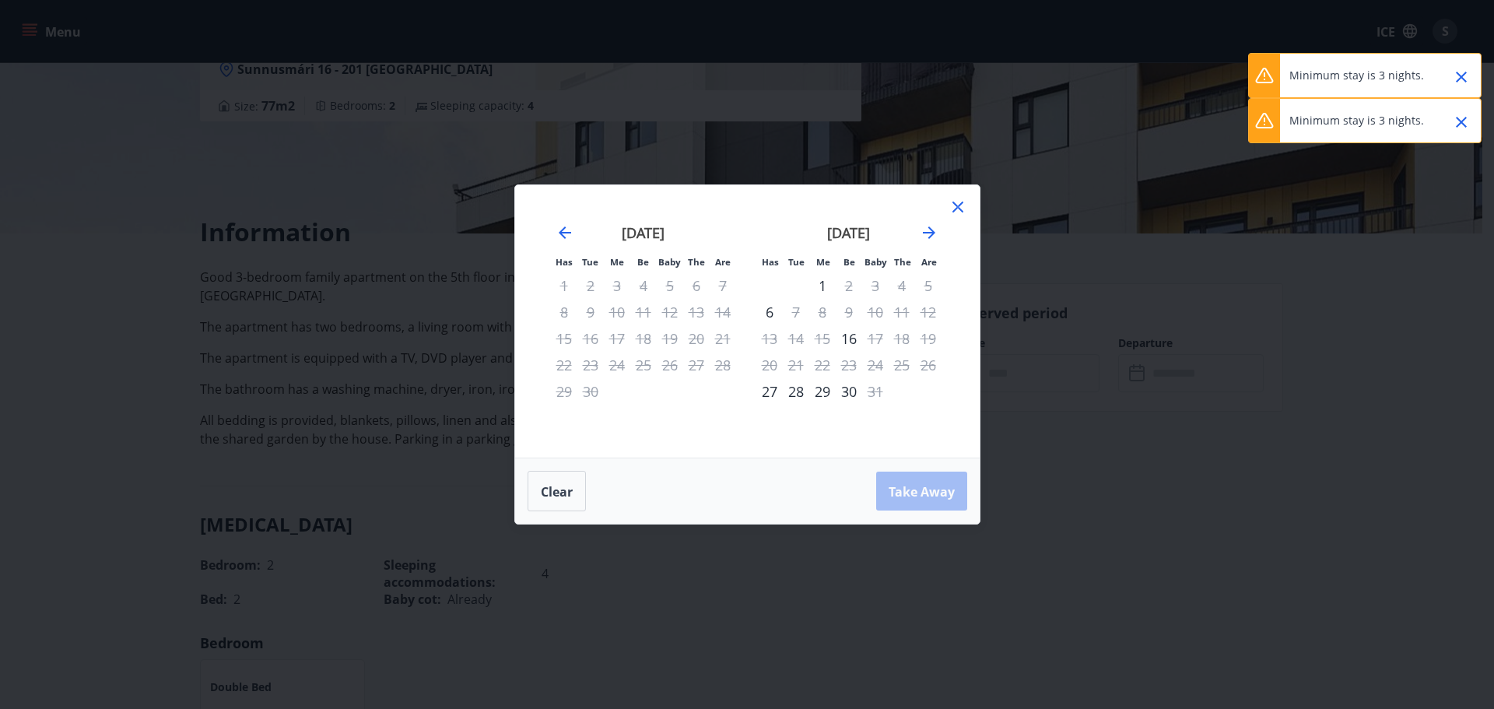
click at [825, 304] on div "8" at bounding box center [822, 312] width 26 height 26
click at [957, 198] on icon at bounding box center [958, 207] width 19 height 19
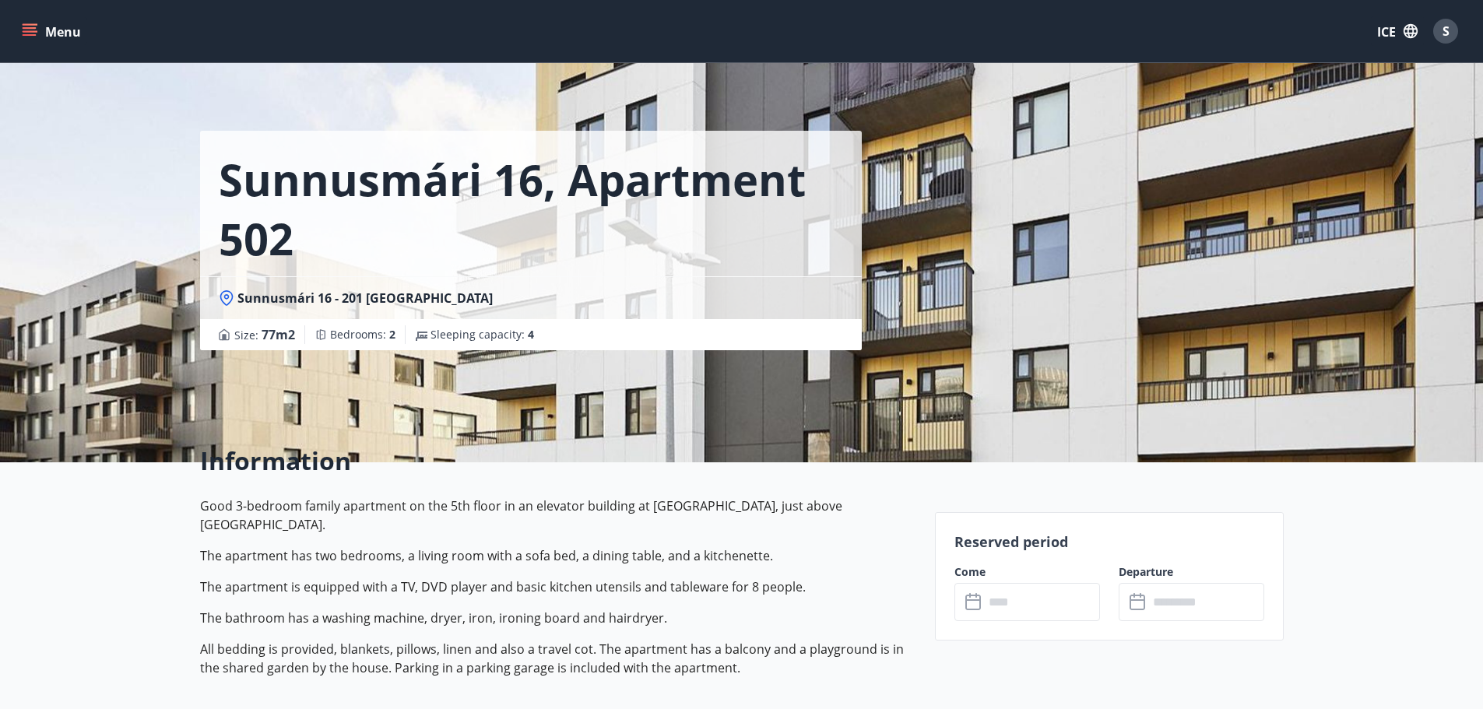
scroll to position [0, 0]
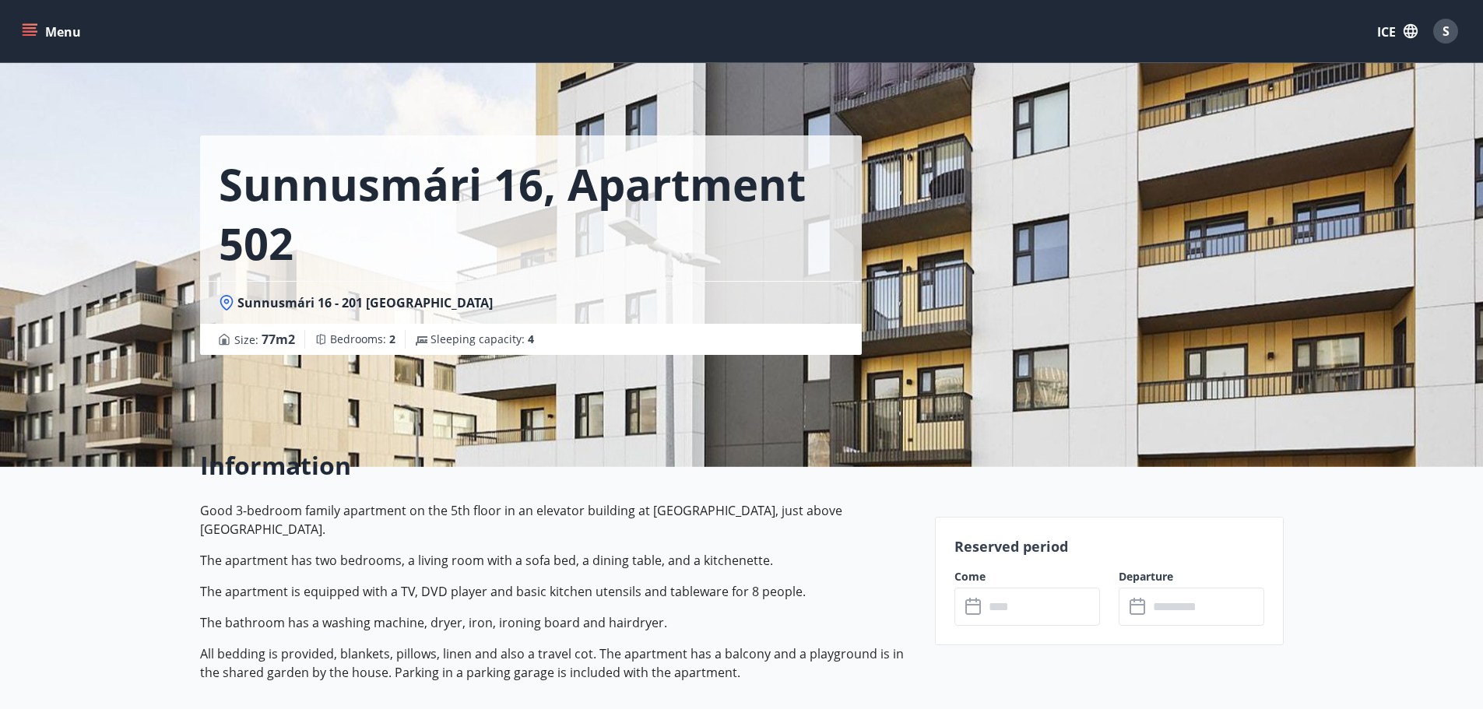
scroll to position [2, 0]
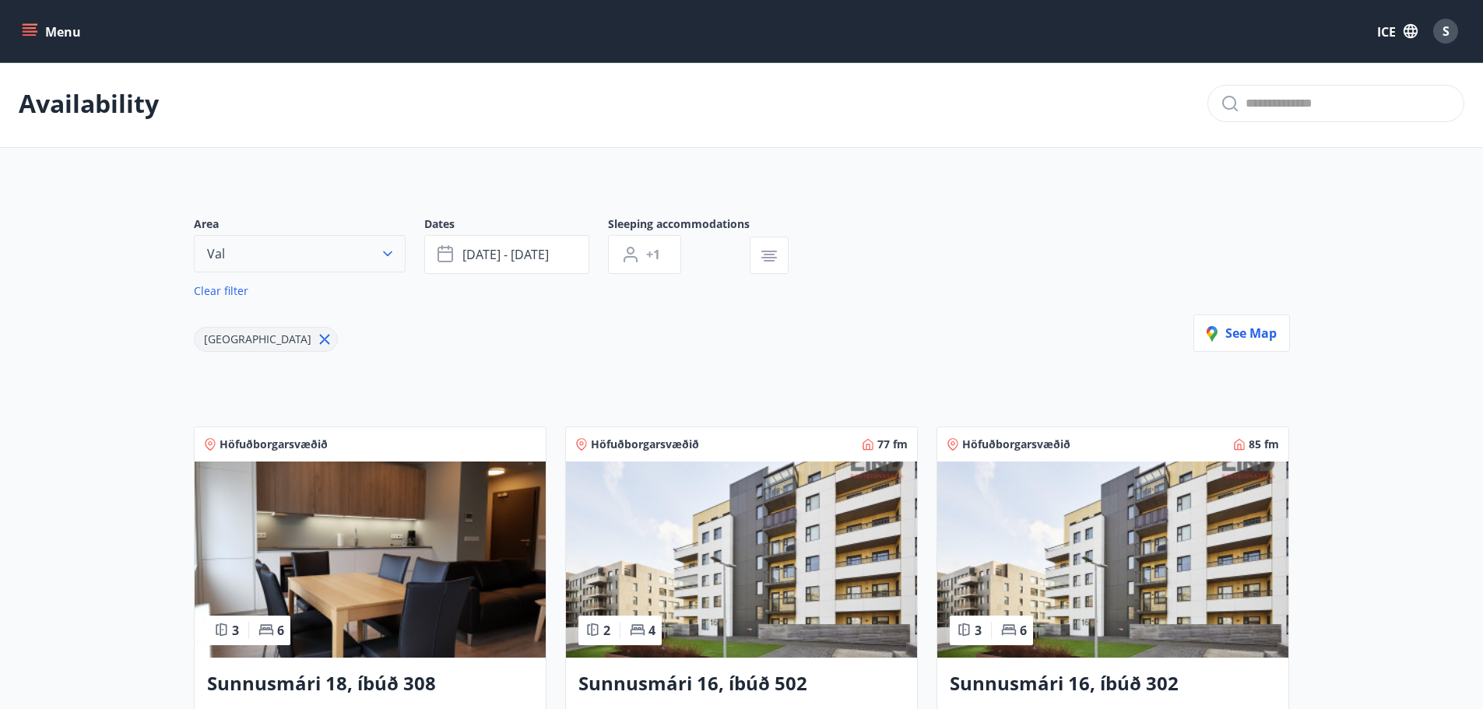
click at [332, 244] on button "Val" at bounding box center [300, 253] width 212 height 37
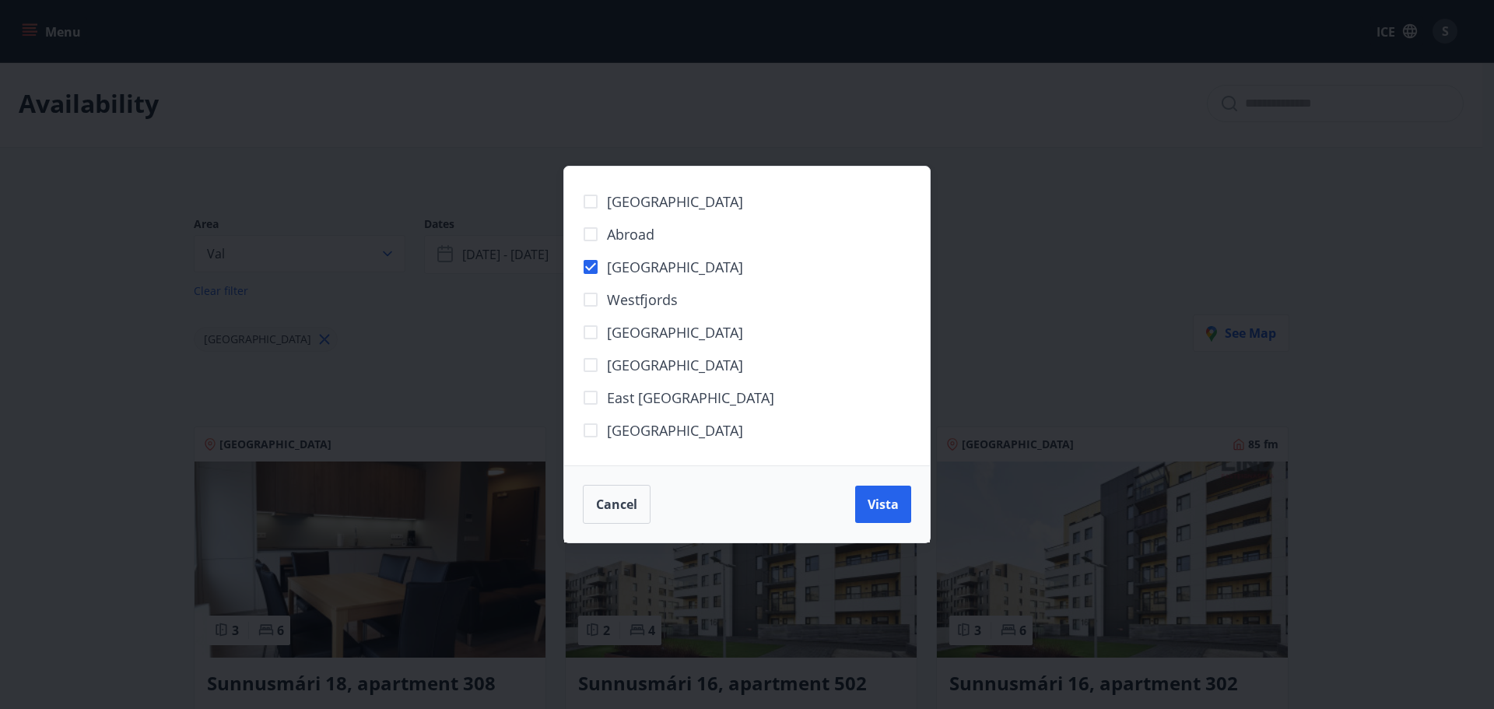
click at [654, 198] on font "South Peninsula" at bounding box center [675, 201] width 136 height 19
click at [890, 509] on font "Vista" at bounding box center [883, 504] width 31 height 17
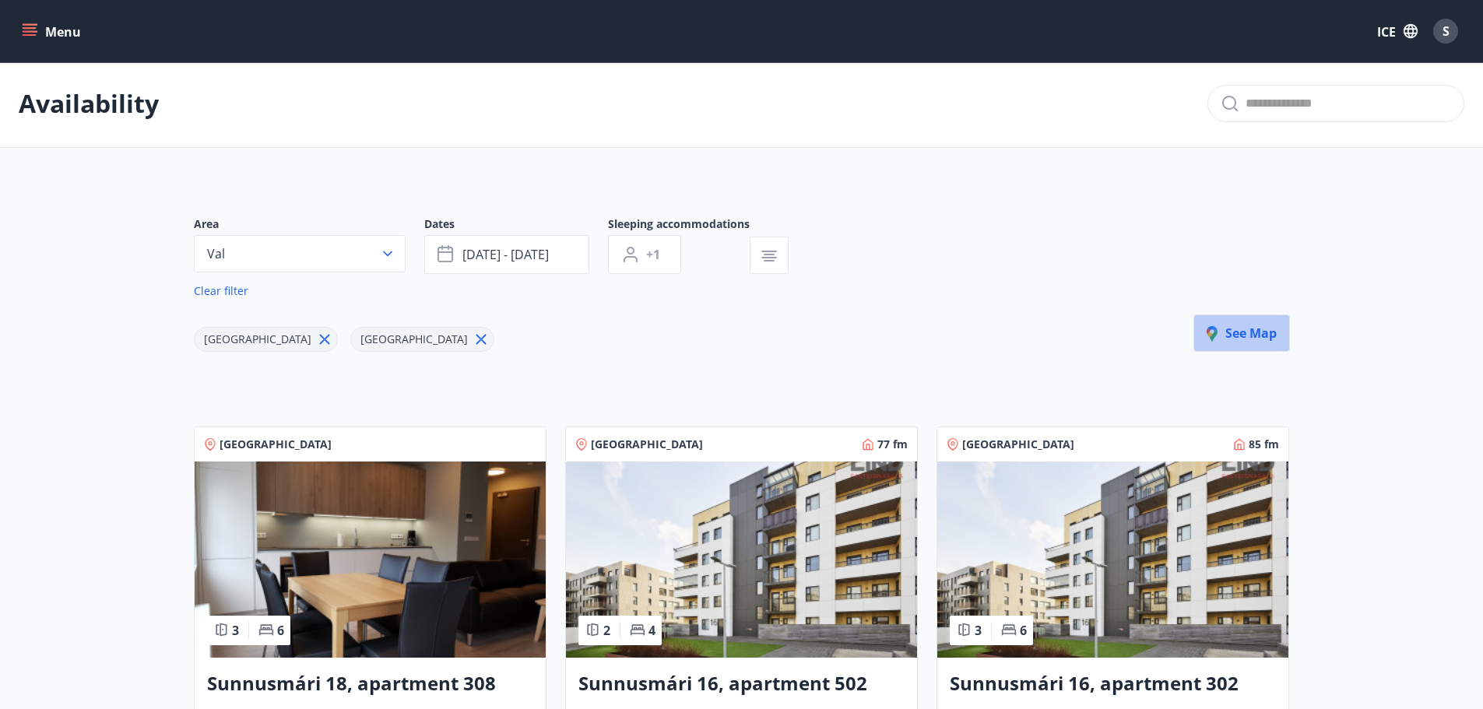
click at [1265, 329] on font "See map" at bounding box center [1250, 333] width 51 height 17
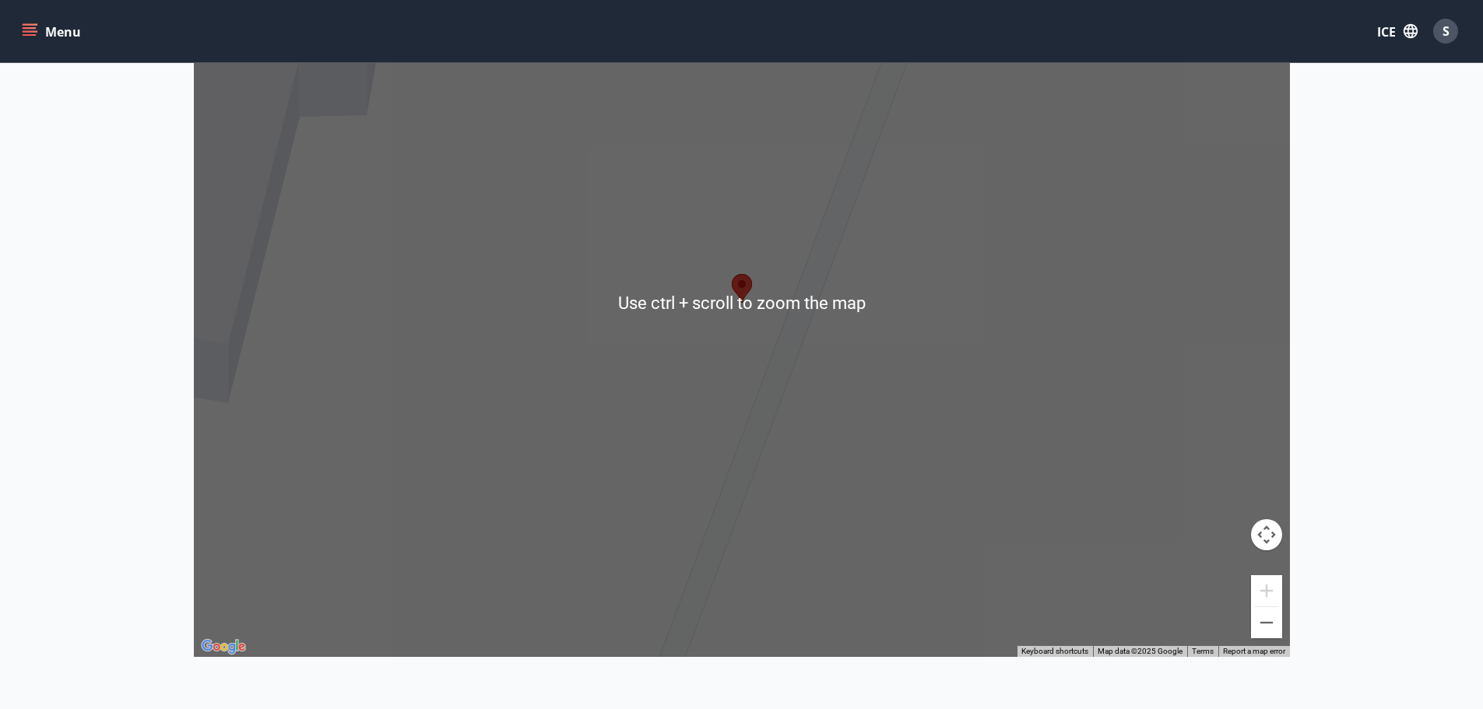
scroll to position [391, 0]
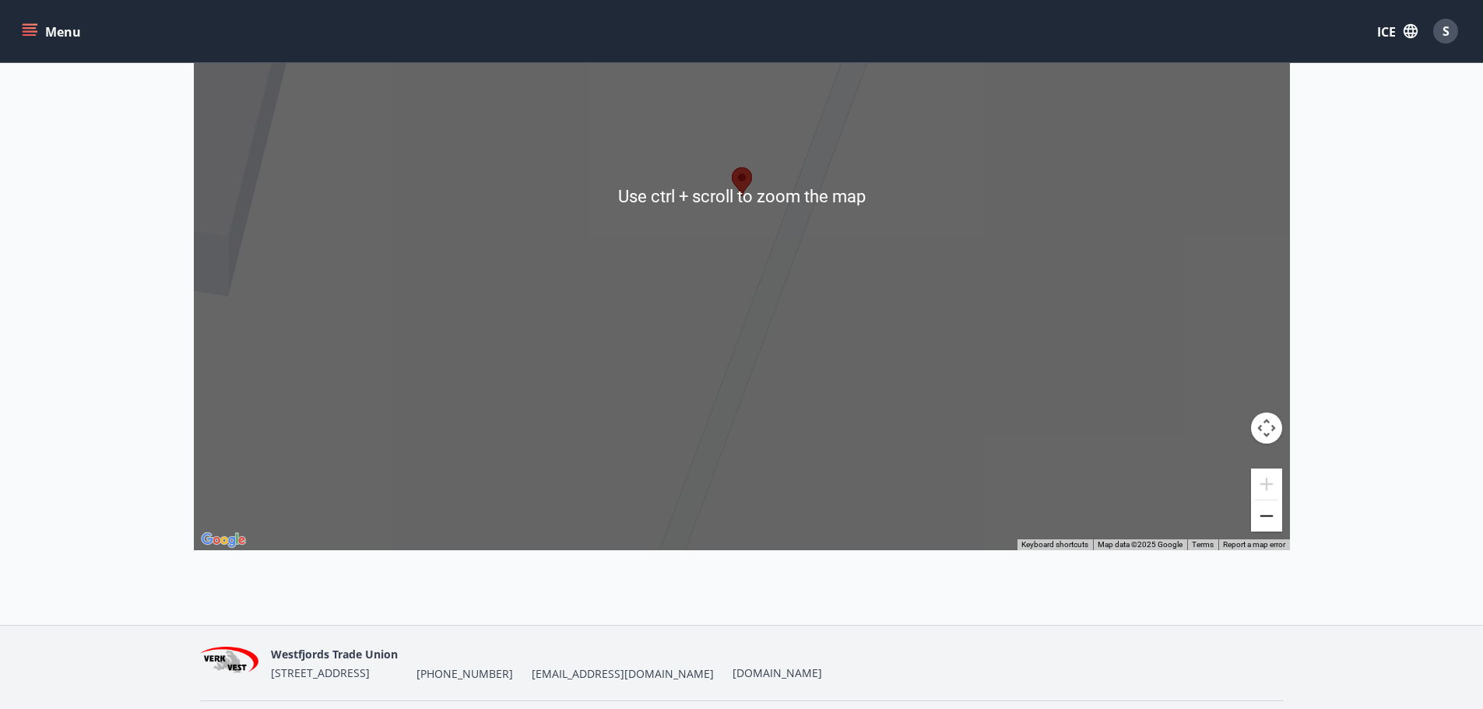
click at [1270, 519] on button "Zoom out" at bounding box center [1266, 515] width 31 height 31
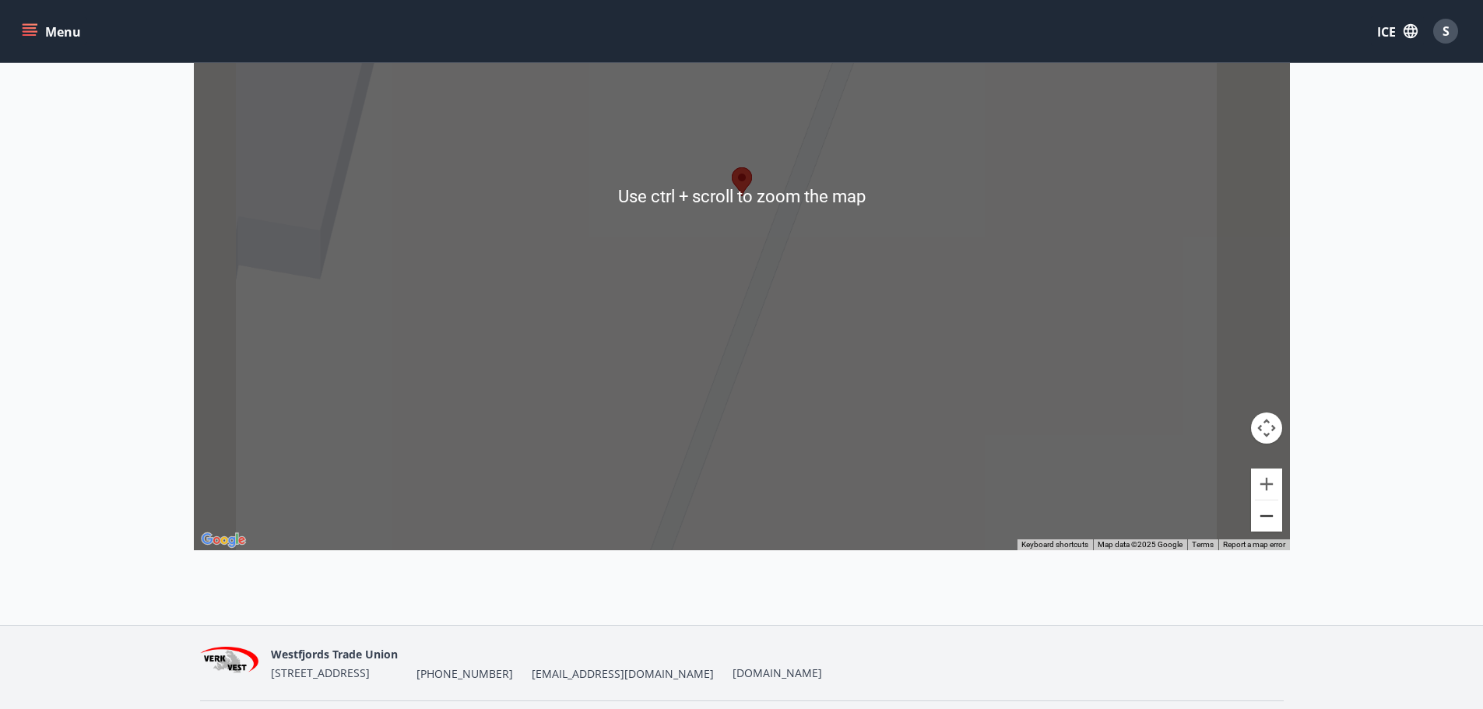
click at [1270, 519] on button "Zoom out" at bounding box center [1266, 515] width 31 height 31
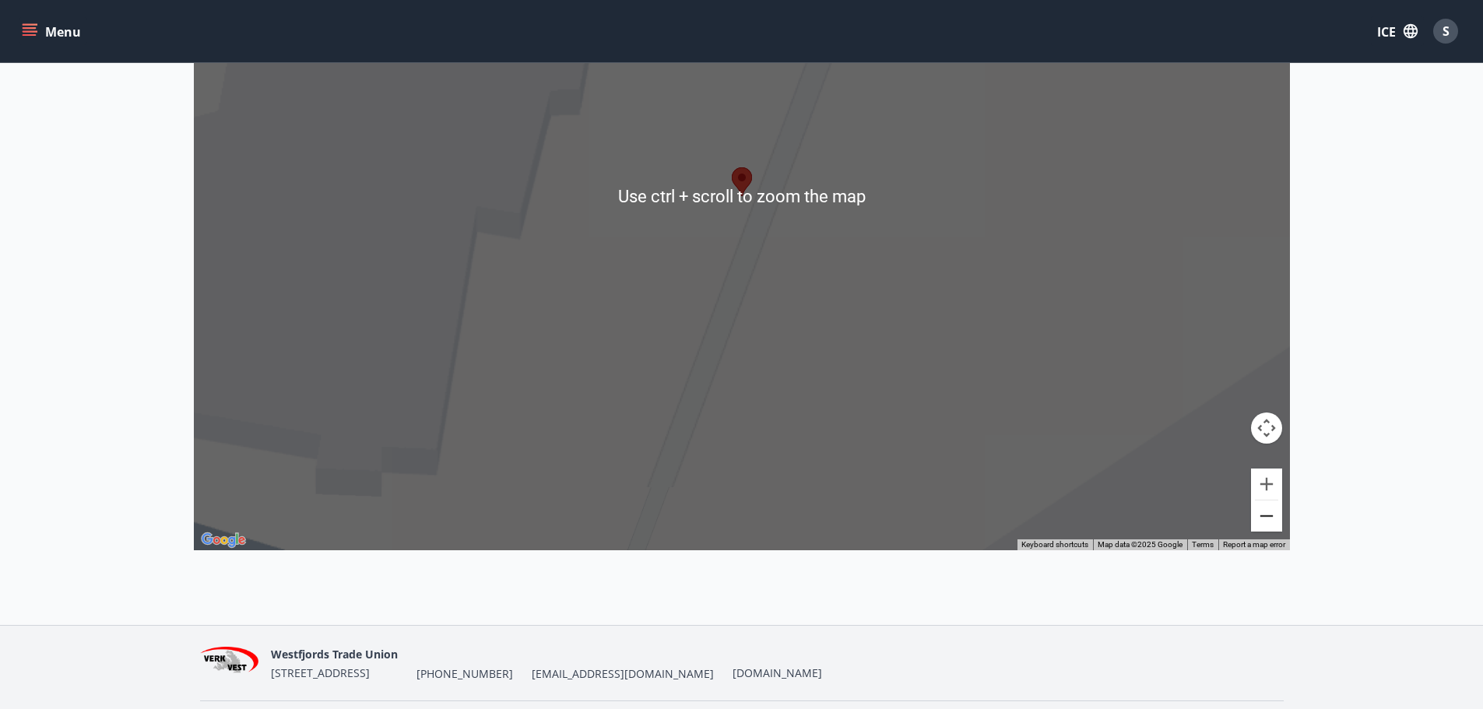
click at [1270, 519] on button "Zoom out" at bounding box center [1266, 515] width 31 height 31
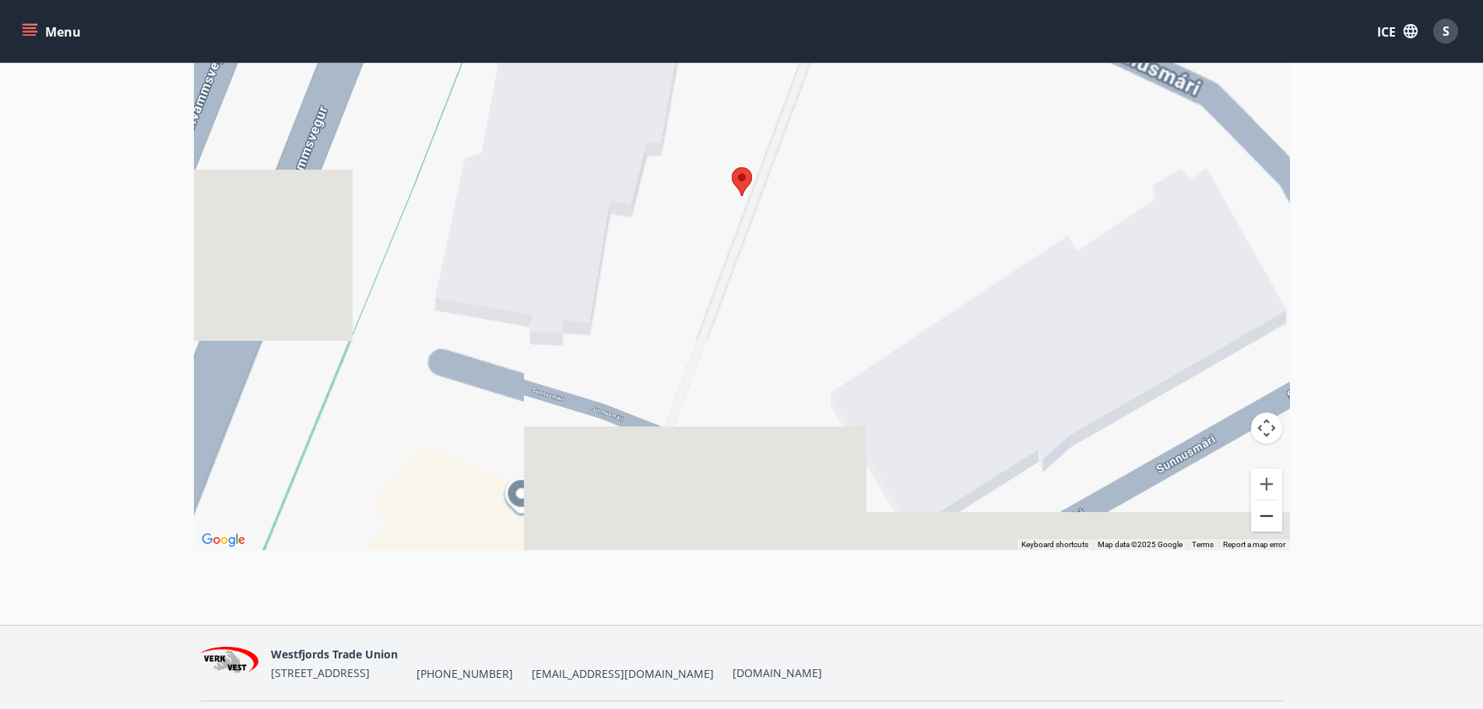
click at [1270, 519] on button "Zoom out" at bounding box center [1266, 515] width 31 height 31
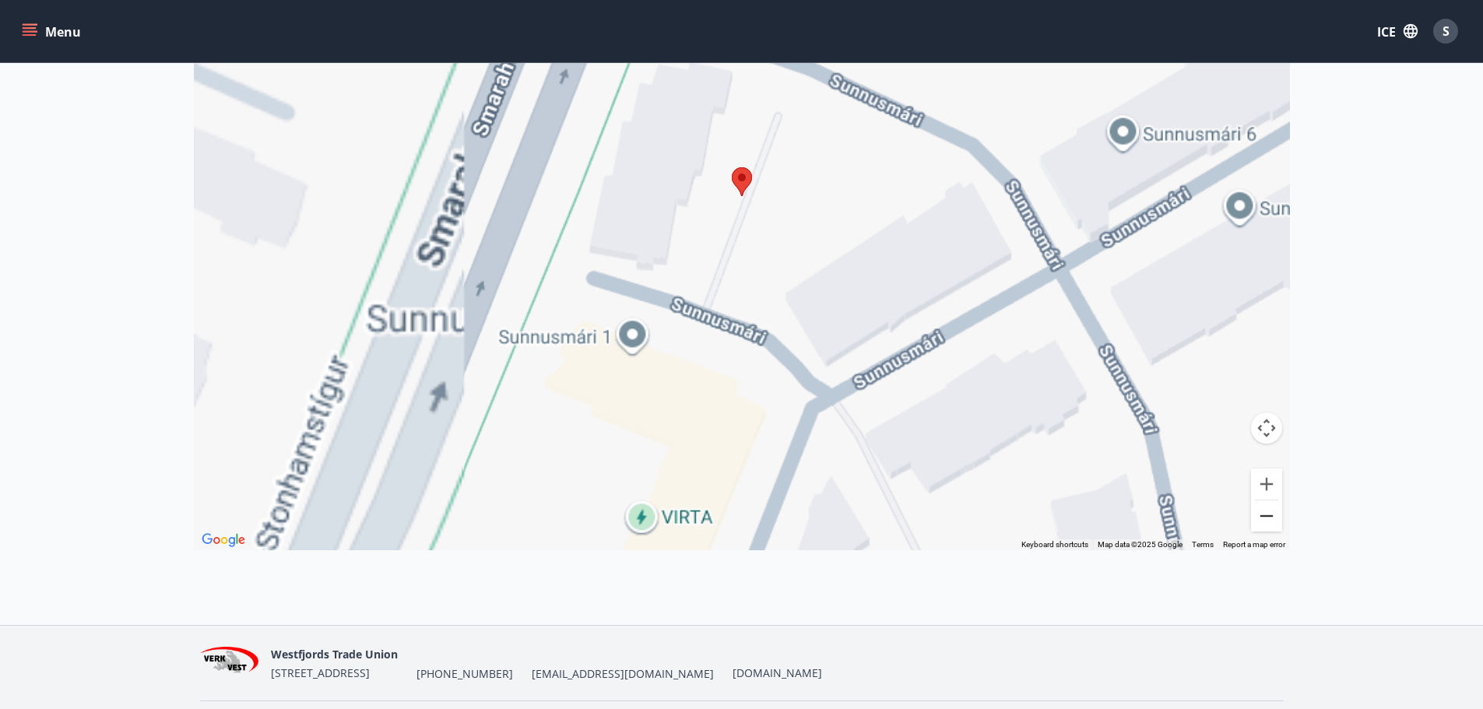
click at [1270, 519] on button "Zoom out" at bounding box center [1266, 515] width 31 height 31
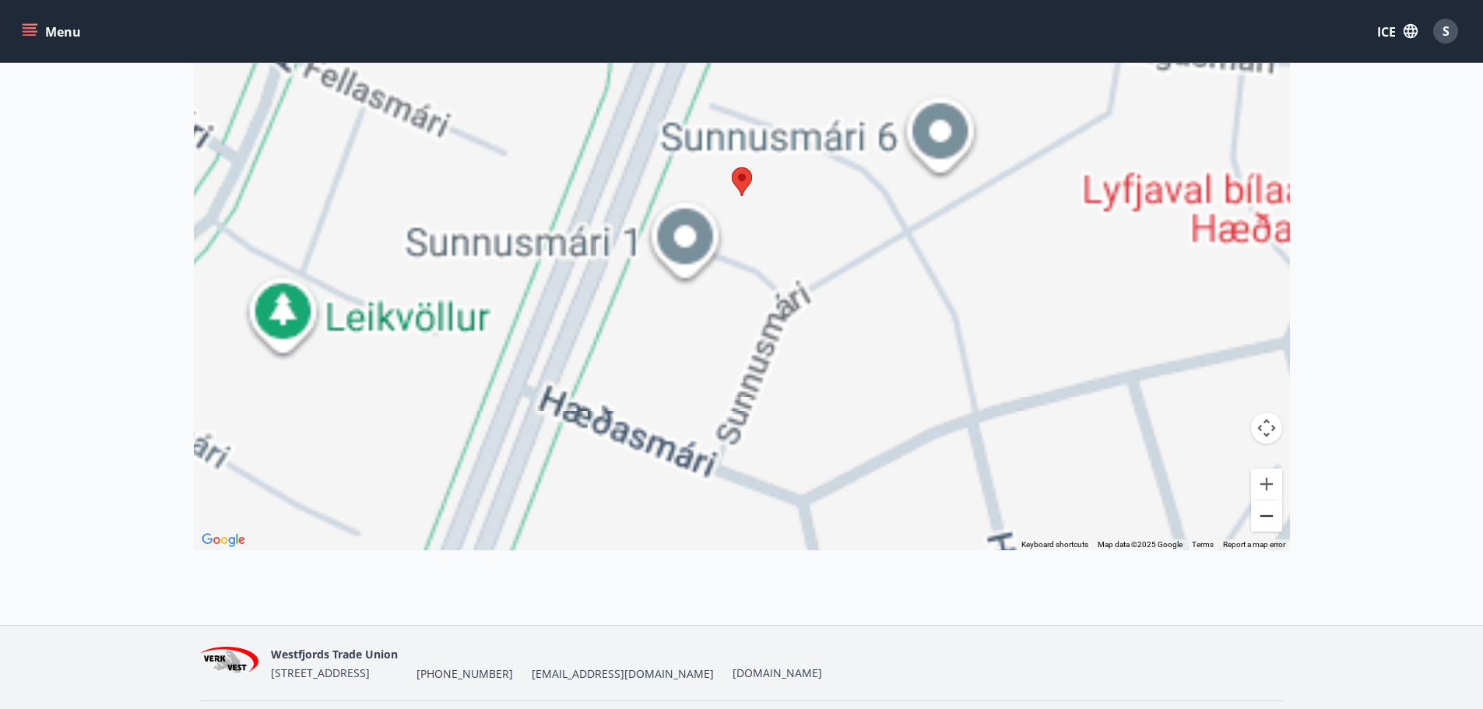
click at [1270, 519] on button "Zoom out" at bounding box center [1266, 515] width 31 height 31
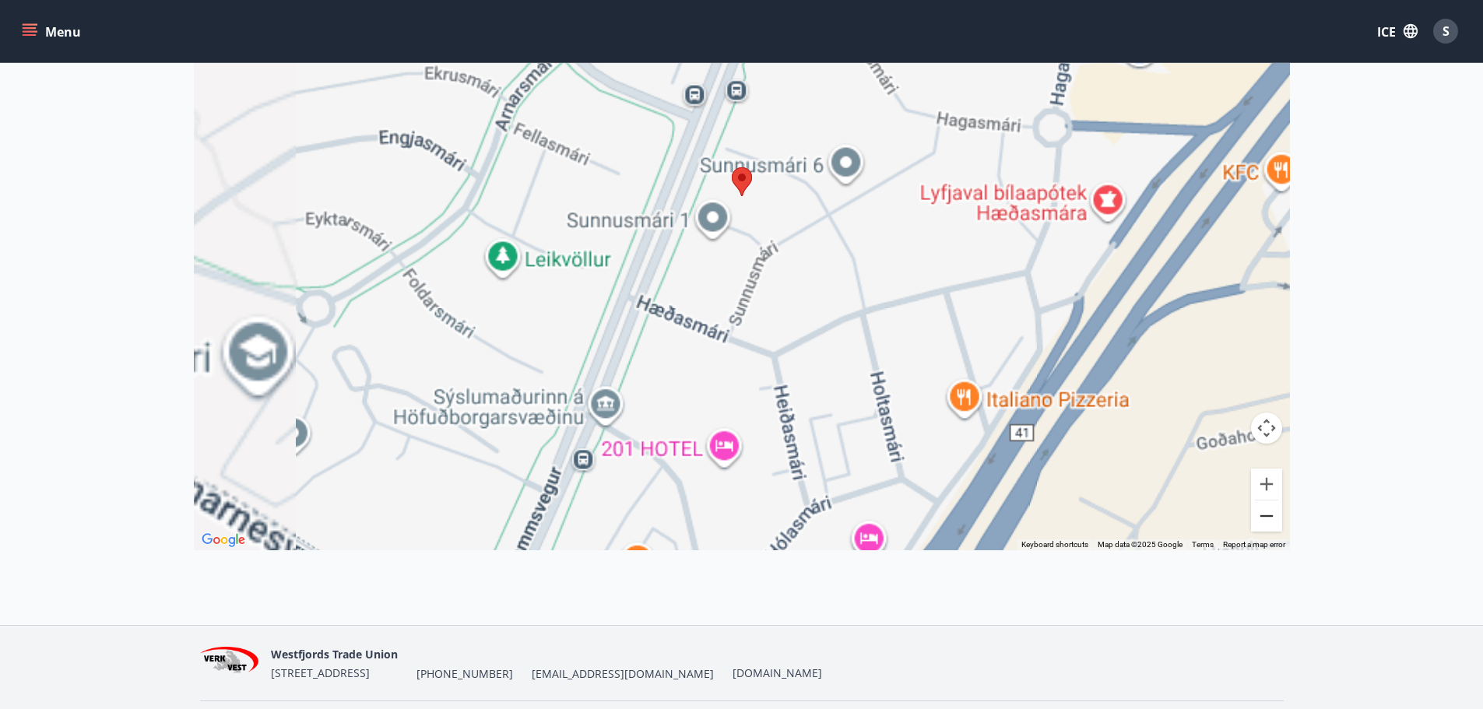
click at [1270, 519] on button "Zoom out" at bounding box center [1266, 515] width 31 height 31
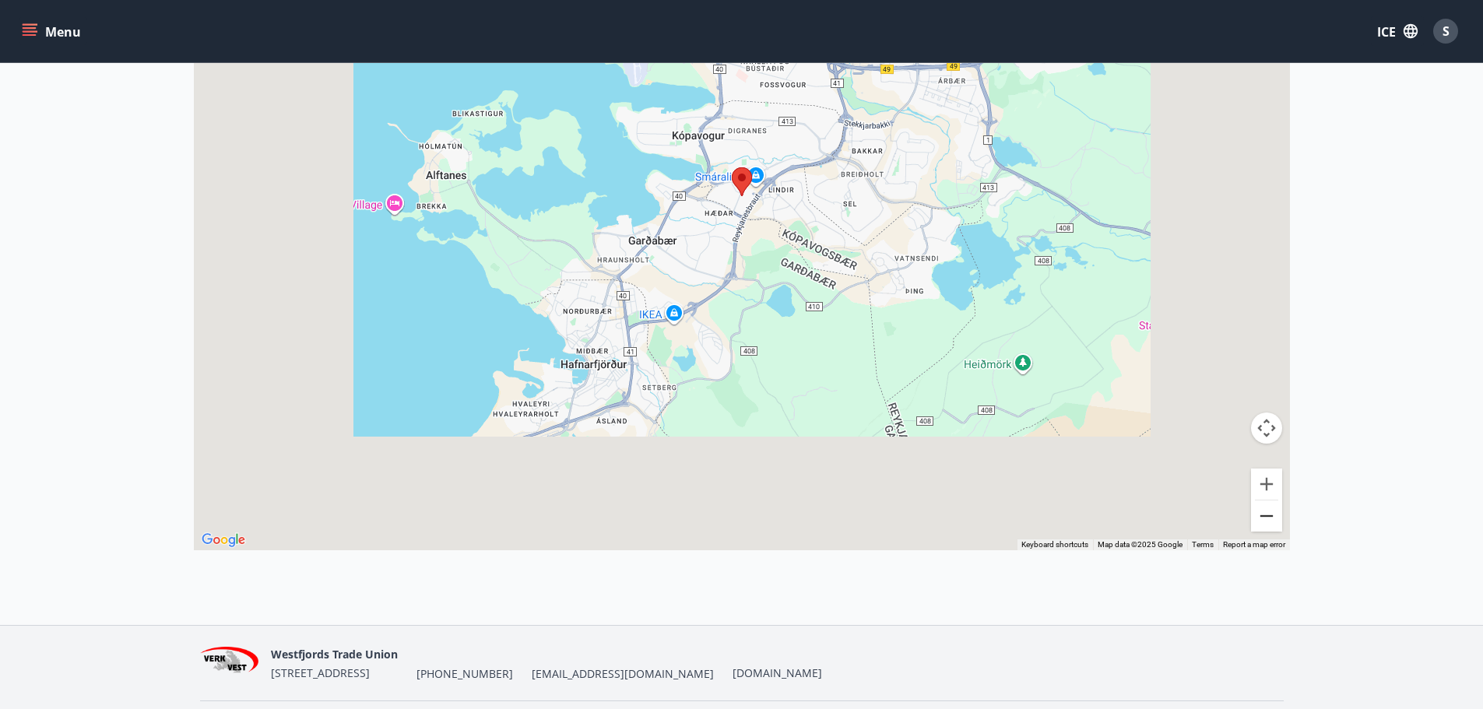
click at [1270, 519] on button "Zoom out" at bounding box center [1266, 515] width 31 height 31
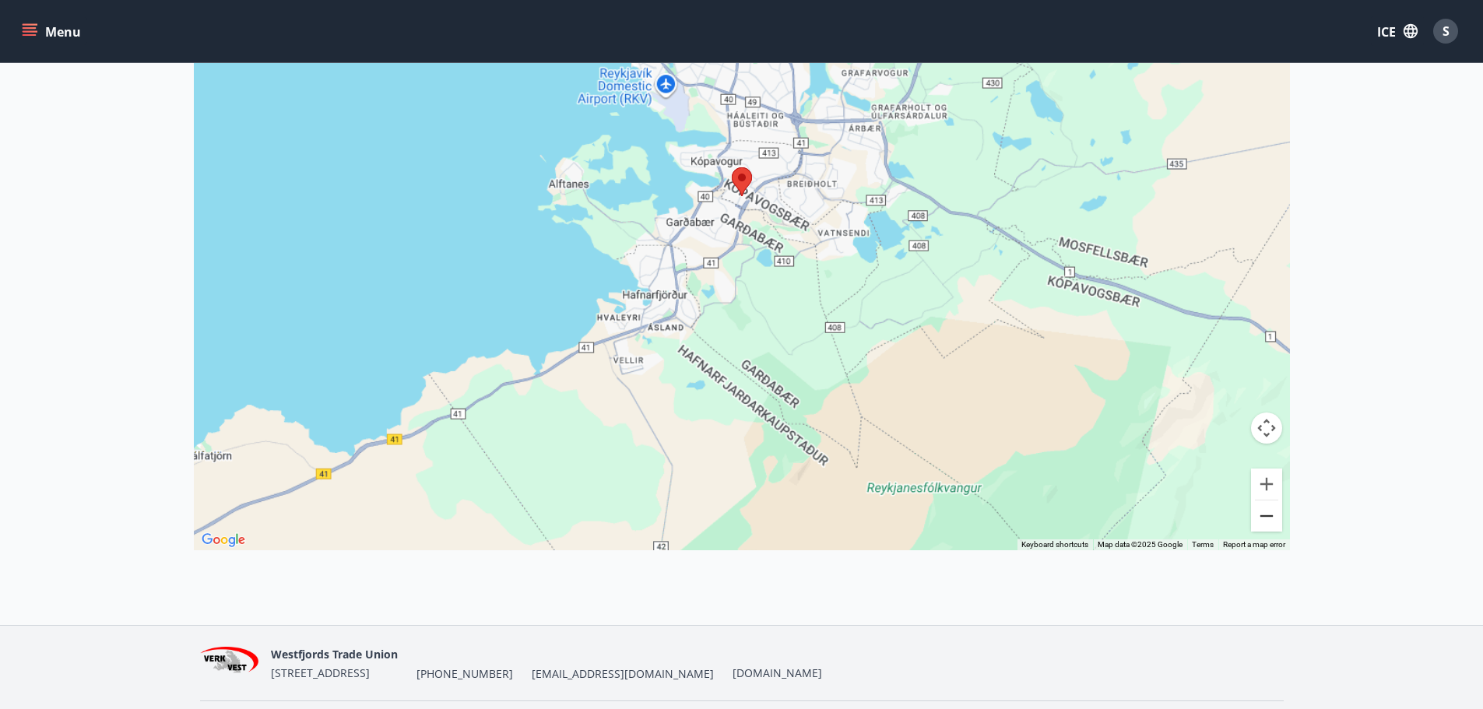
click at [1270, 519] on button "Zoom out" at bounding box center [1266, 515] width 31 height 31
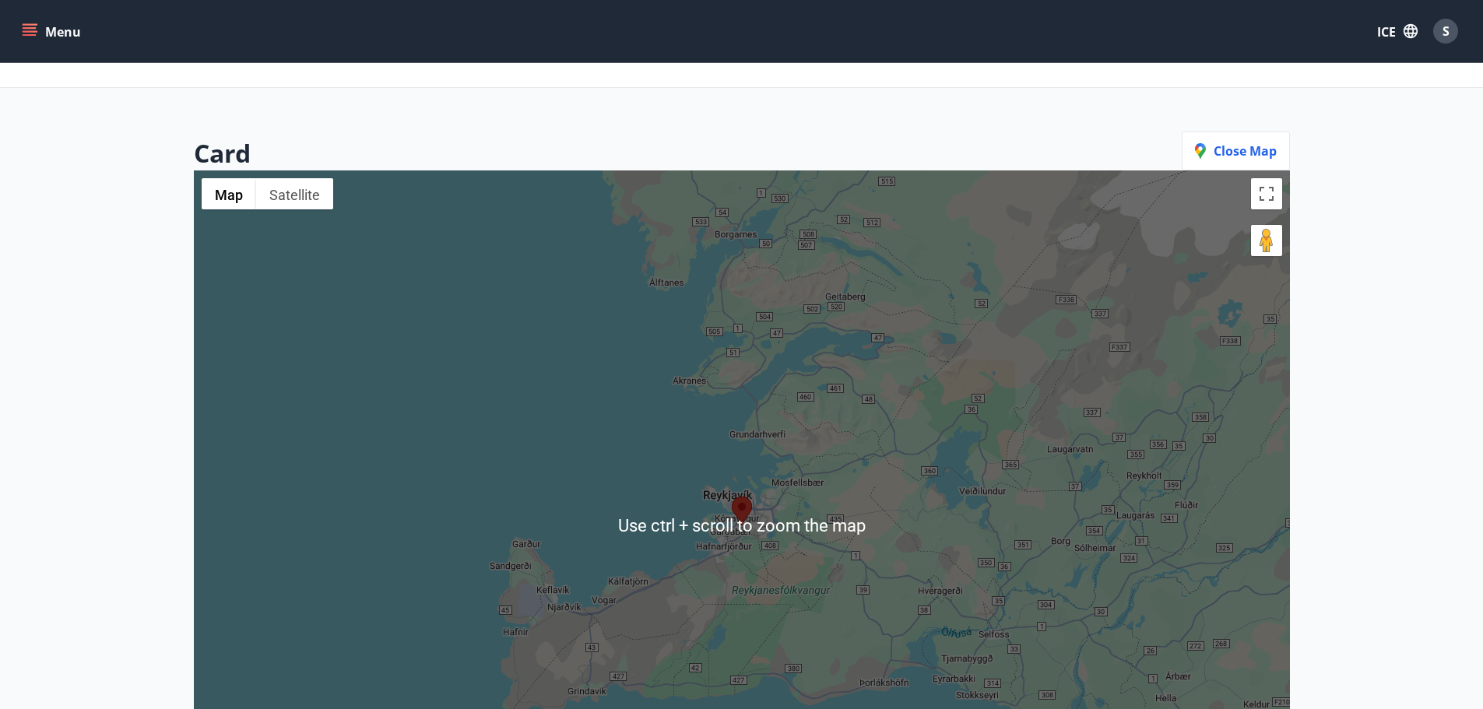
scroll to position [80, 0]
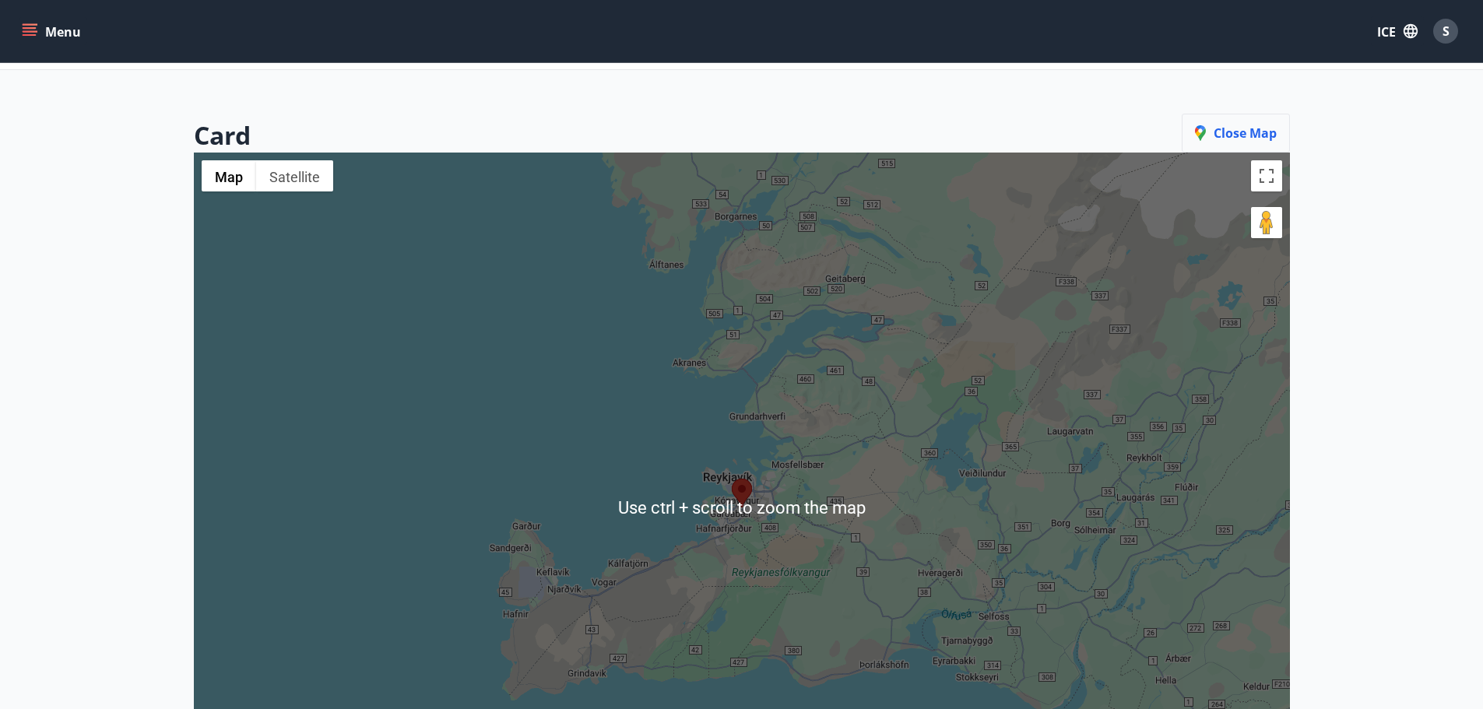
click at [1247, 135] on font "Close map" at bounding box center [1244, 133] width 63 height 17
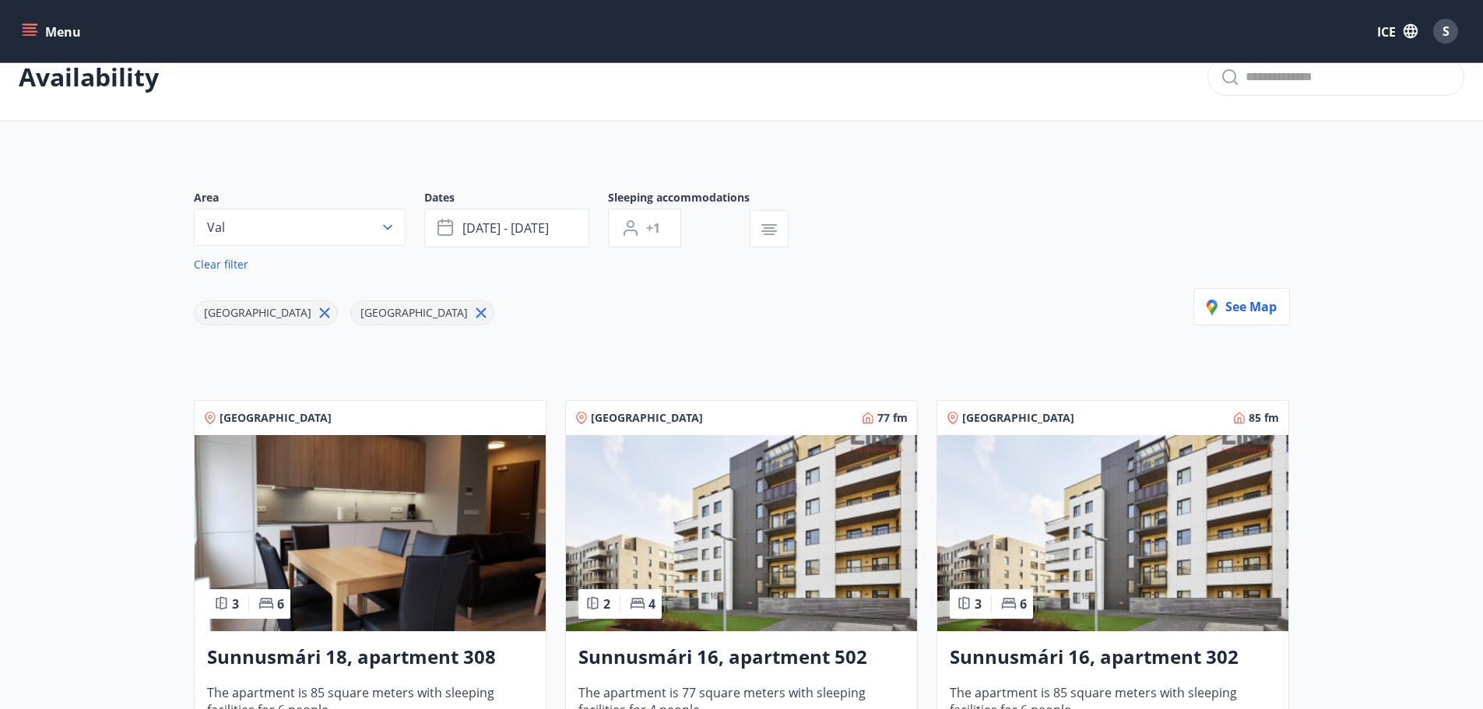
scroll to position [17, 0]
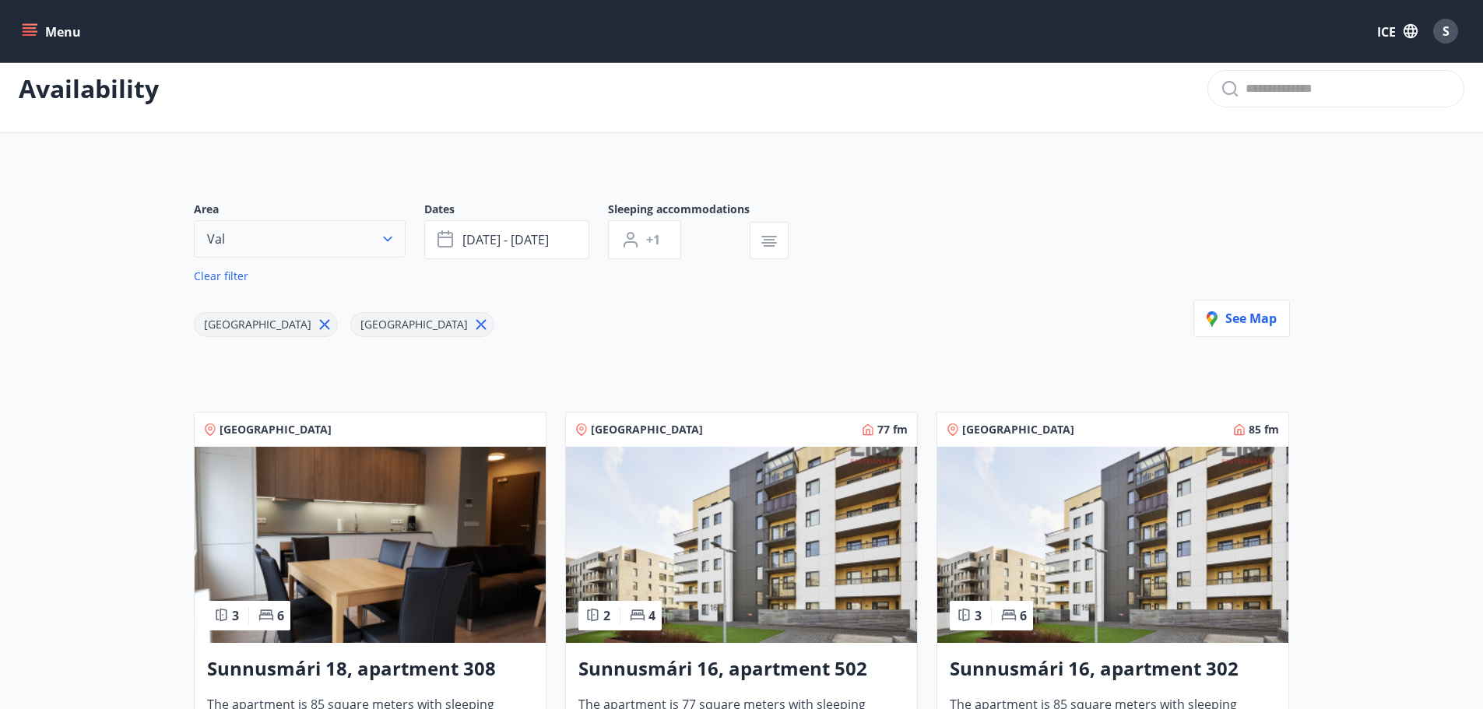
click at [381, 248] on button "Val" at bounding box center [300, 238] width 212 height 37
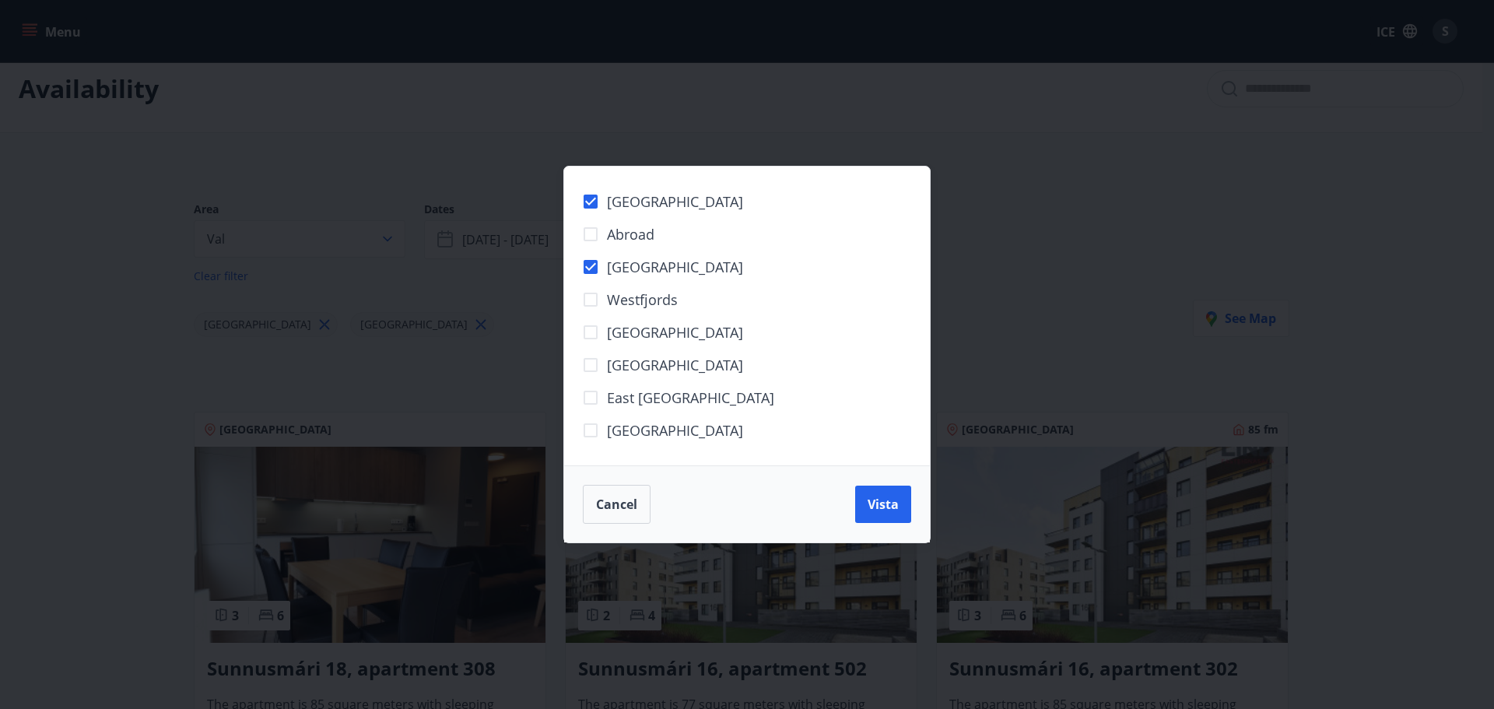
click at [664, 336] on font "West Iceland" at bounding box center [675, 332] width 136 height 19
click at [671, 431] on font "South Iceland" at bounding box center [675, 430] width 136 height 19
click at [896, 501] on font "Vista" at bounding box center [883, 504] width 31 height 17
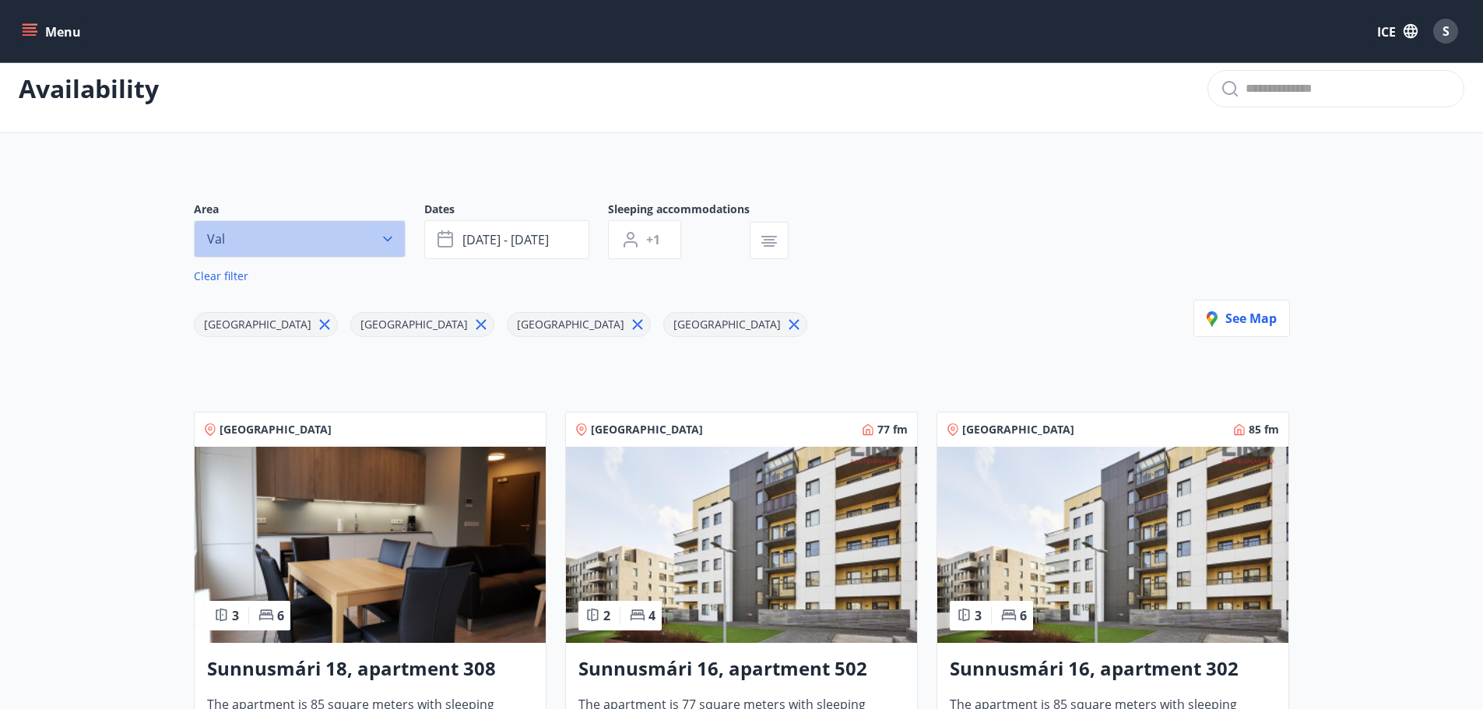
click at [310, 236] on button "Val" at bounding box center [300, 238] width 212 height 37
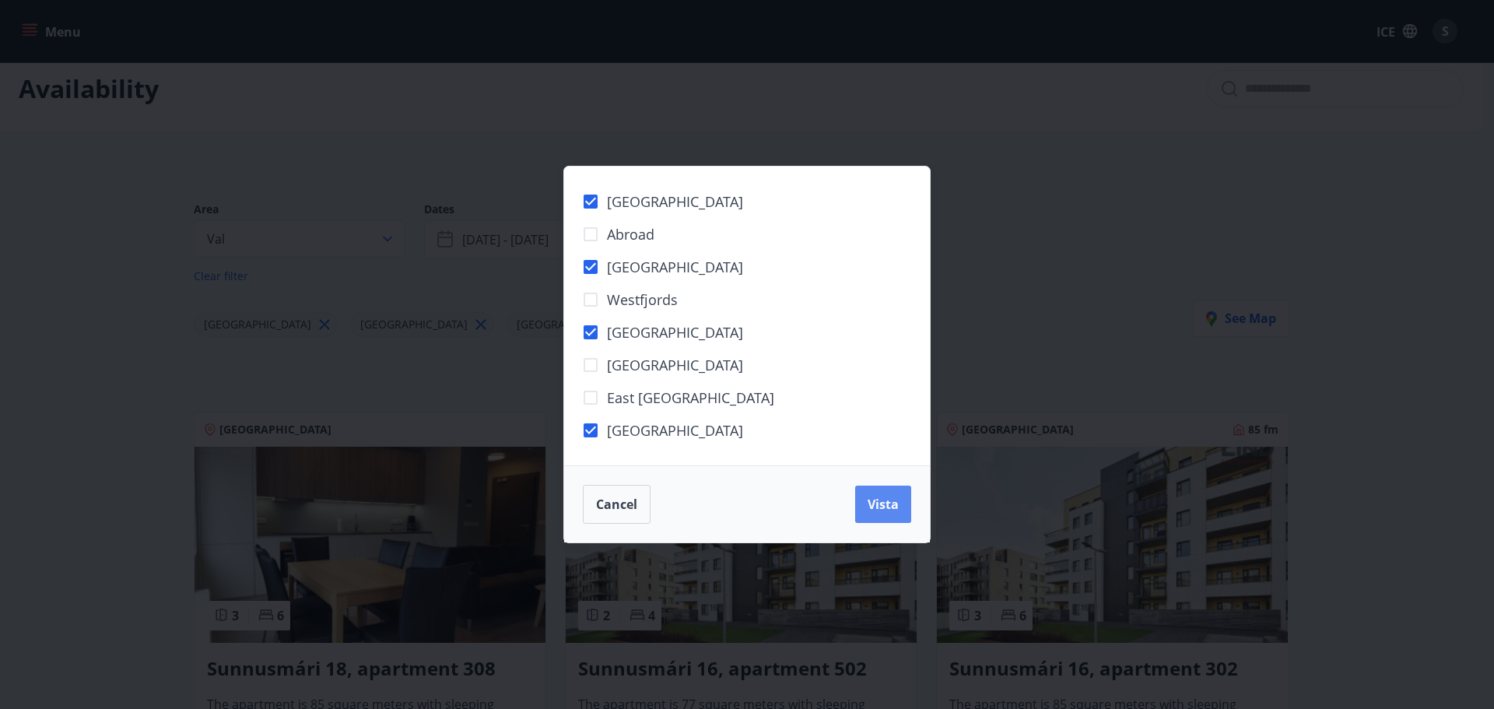
click at [880, 521] on button "Vista" at bounding box center [883, 504] width 56 height 37
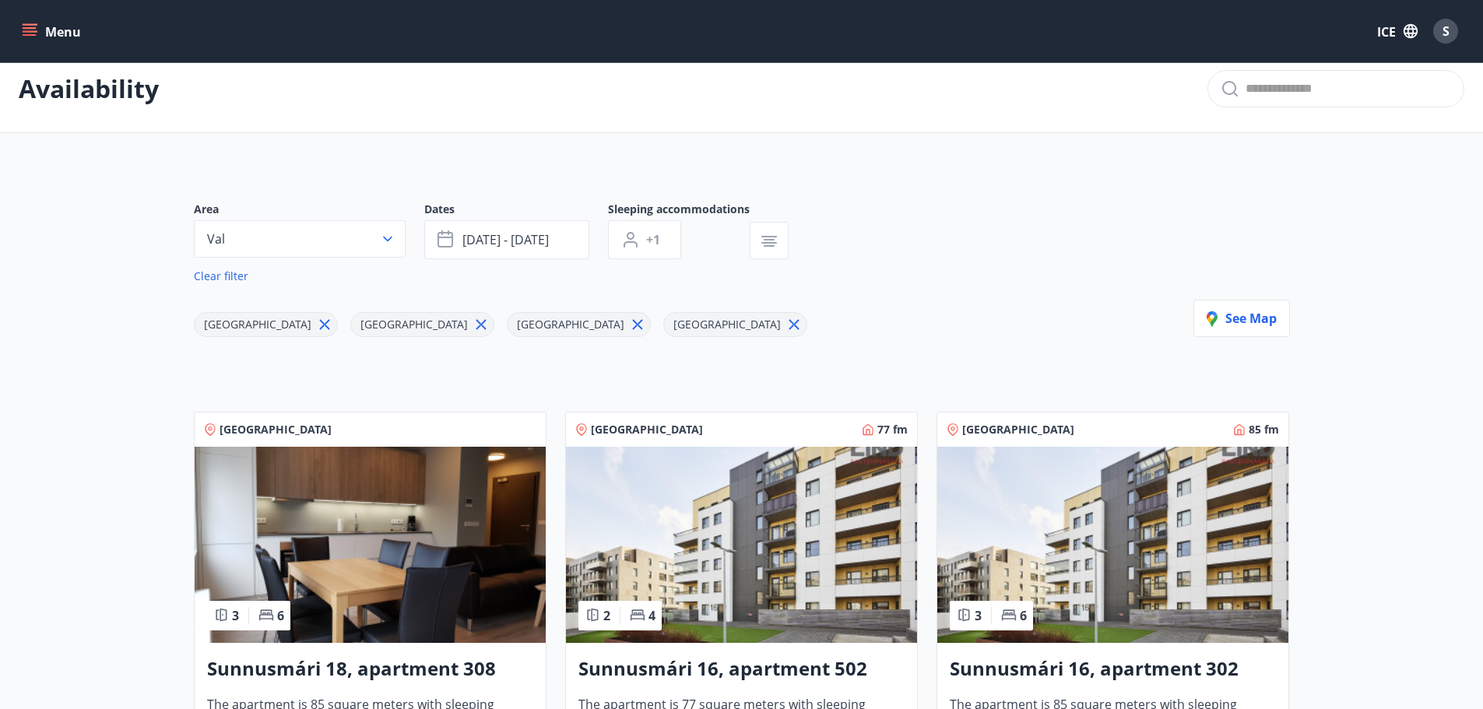
click at [897, 320] on div "Area Val Dates Sep 30 - Oct 02 Sleeping accommodations +1 Clear filter South Pe…" at bounding box center [742, 269] width 1096 height 135
click at [506, 241] on font "Sep 30 - Oct 02" at bounding box center [505, 239] width 86 height 17
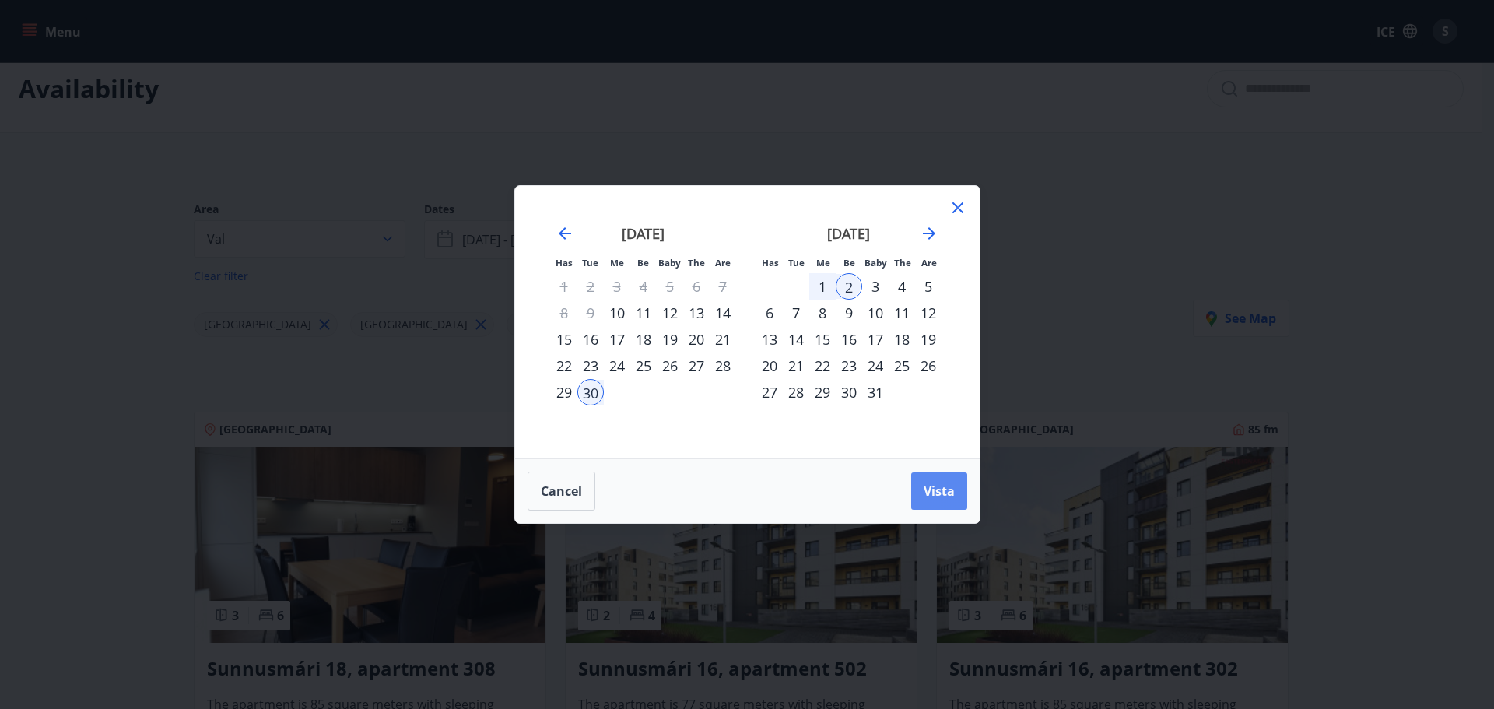
click at [946, 490] on font "Vista" at bounding box center [939, 491] width 31 height 17
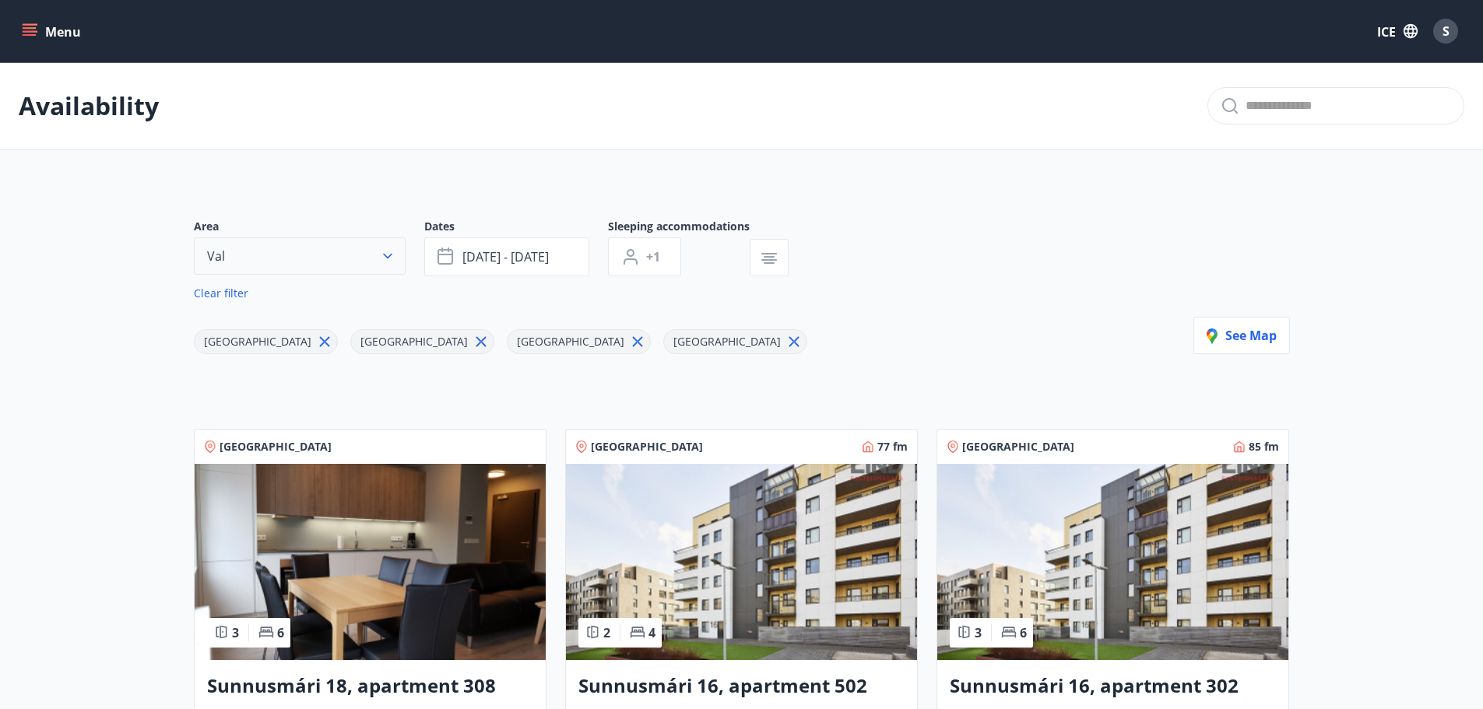
click at [363, 259] on button "Val" at bounding box center [300, 255] width 212 height 37
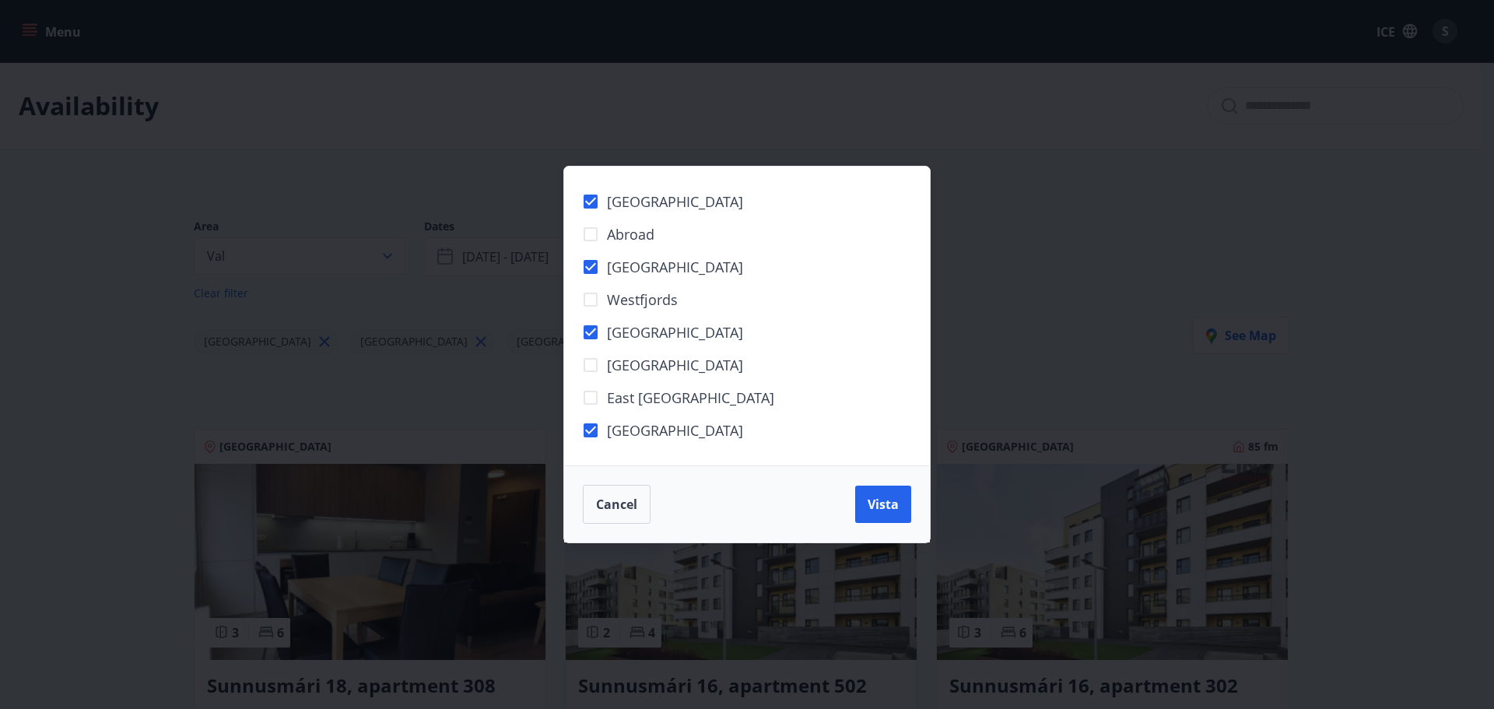
click at [646, 237] on font "Abroad" at bounding box center [630, 234] width 47 height 19
click at [899, 516] on button "Vista" at bounding box center [883, 504] width 56 height 37
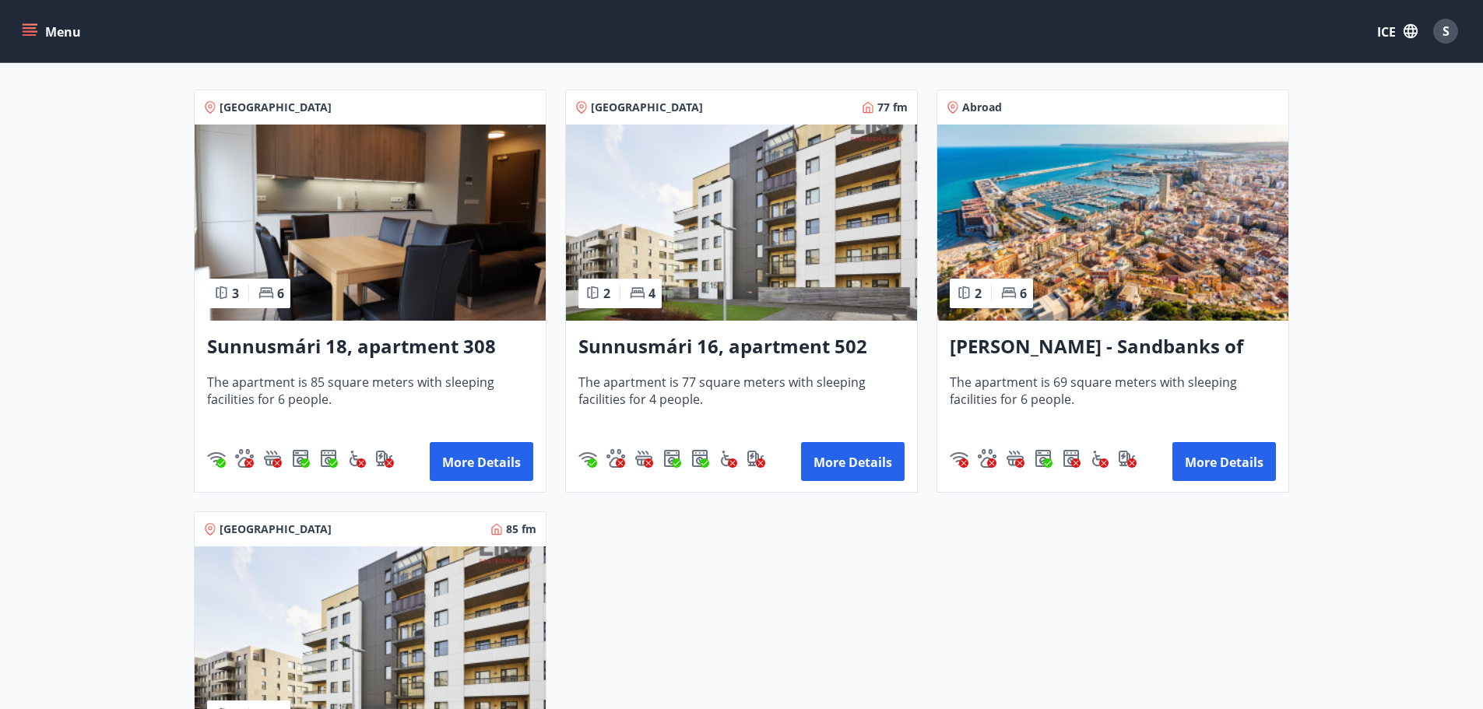
scroll to position [311, 0]
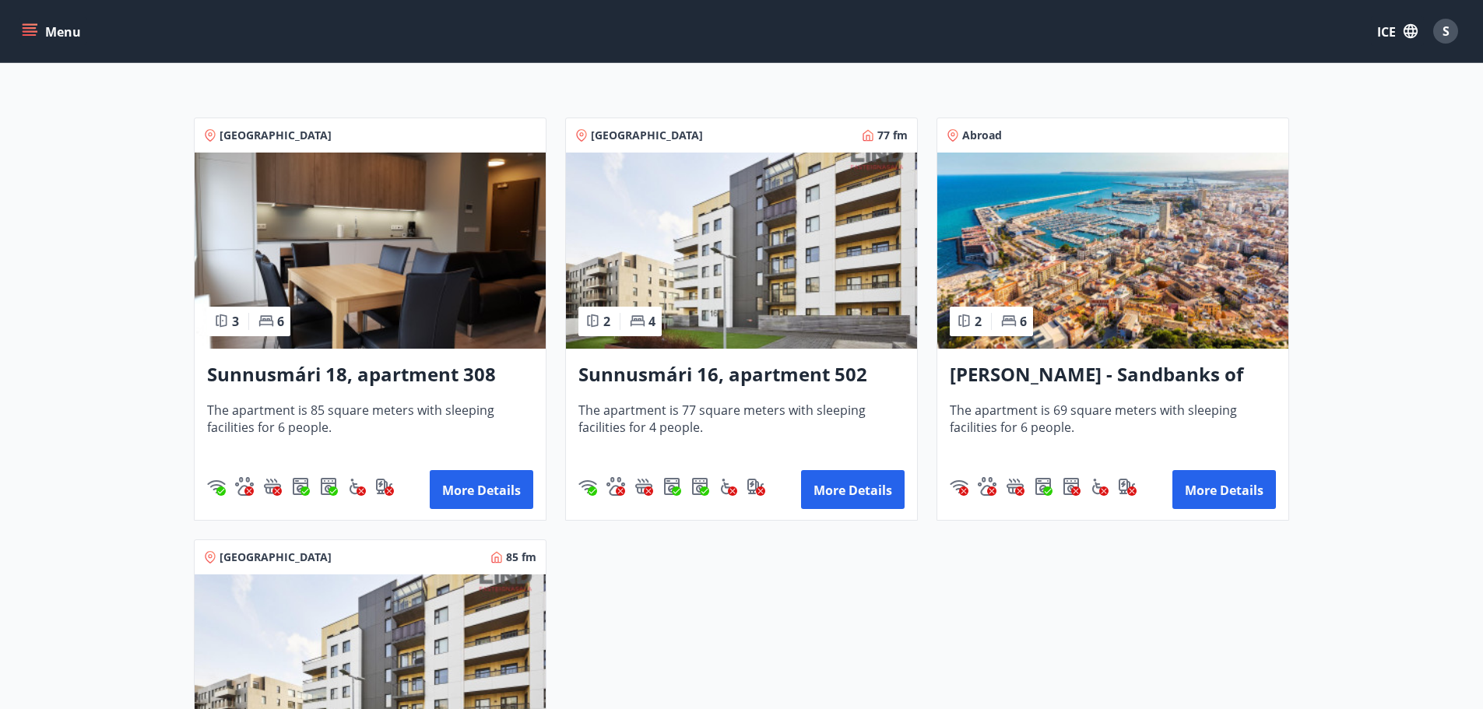
click at [1181, 295] on img at bounding box center [1112, 251] width 351 height 196
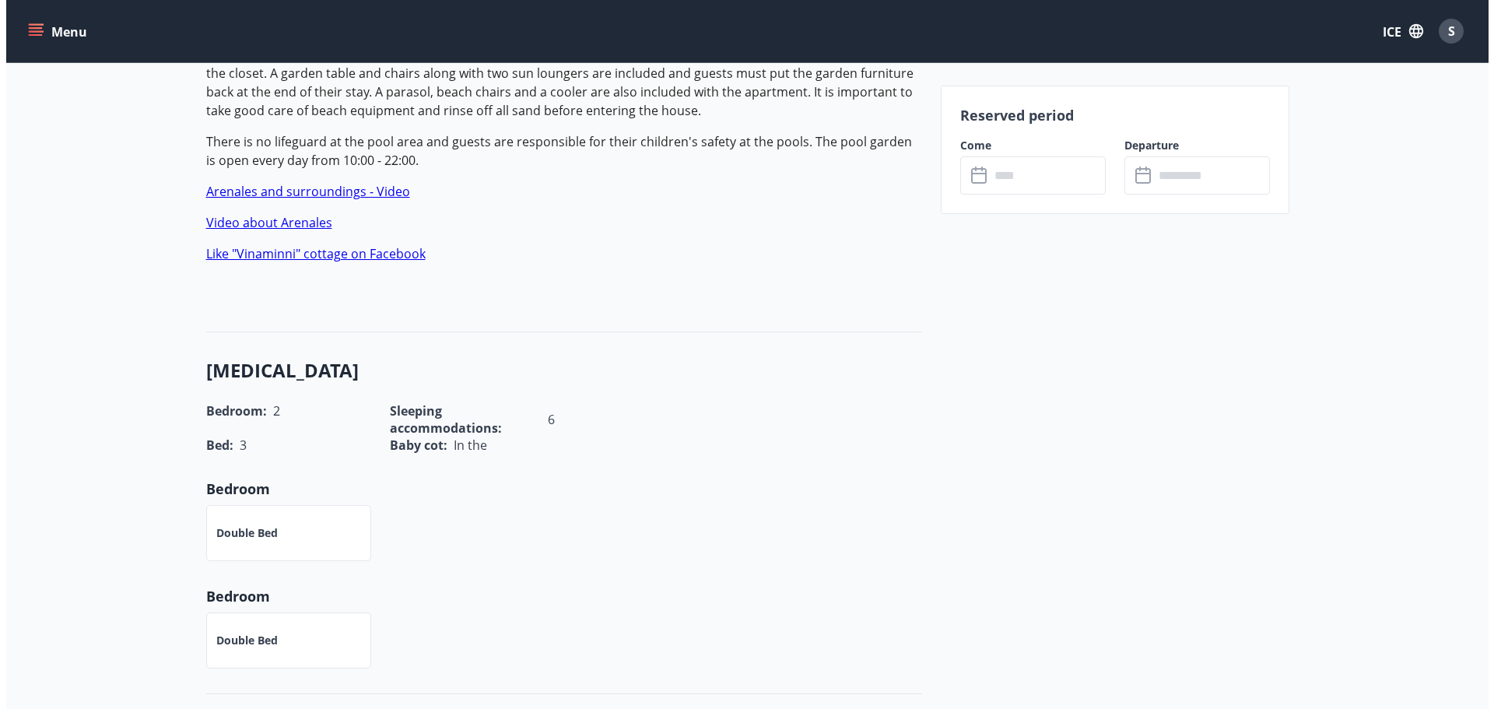
scroll to position [1090, 0]
click at [1037, 177] on input "text" at bounding box center [1042, 175] width 116 height 38
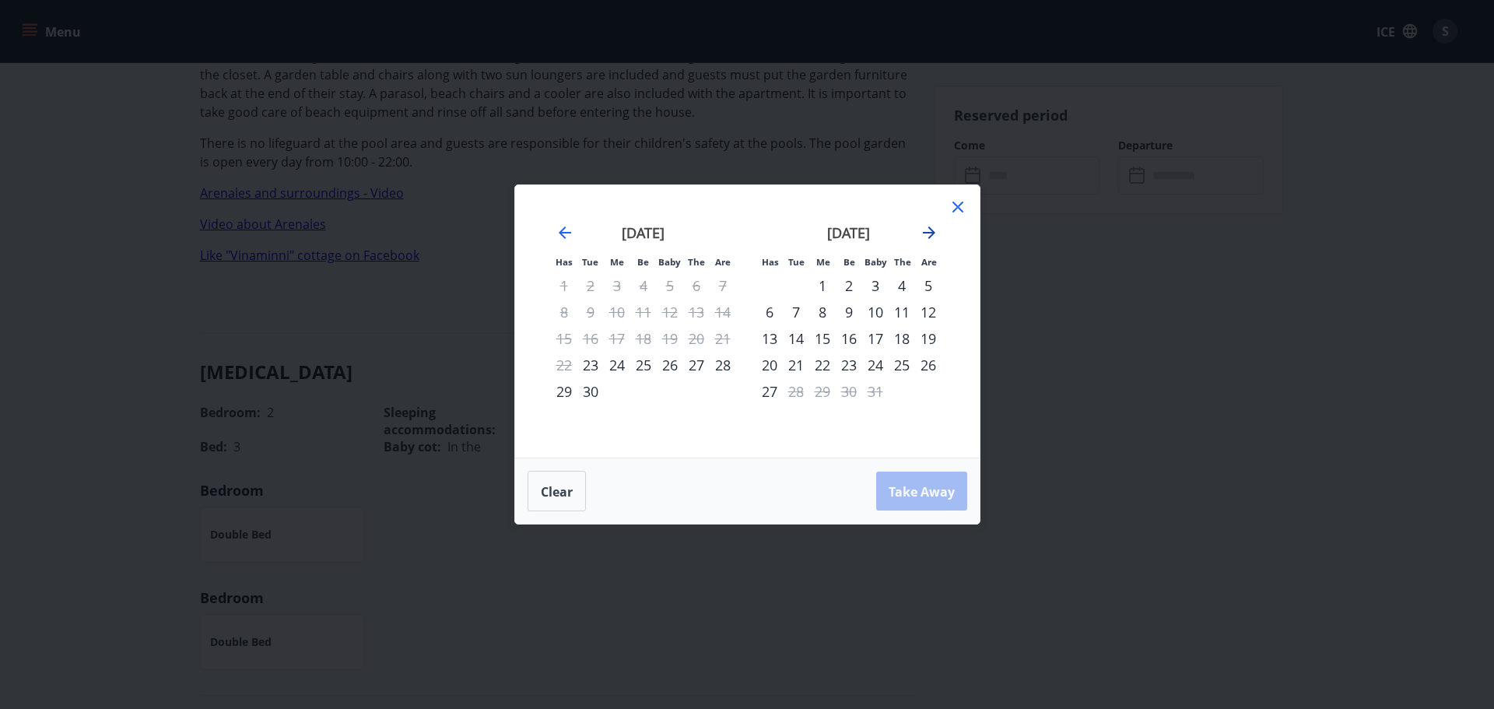
click at [922, 226] on icon "Move forward to switch to the next month." at bounding box center [929, 232] width 19 height 19
click at [956, 217] on div at bounding box center [958, 209] width 19 height 23
click at [961, 205] on icon at bounding box center [958, 207] width 19 height 19
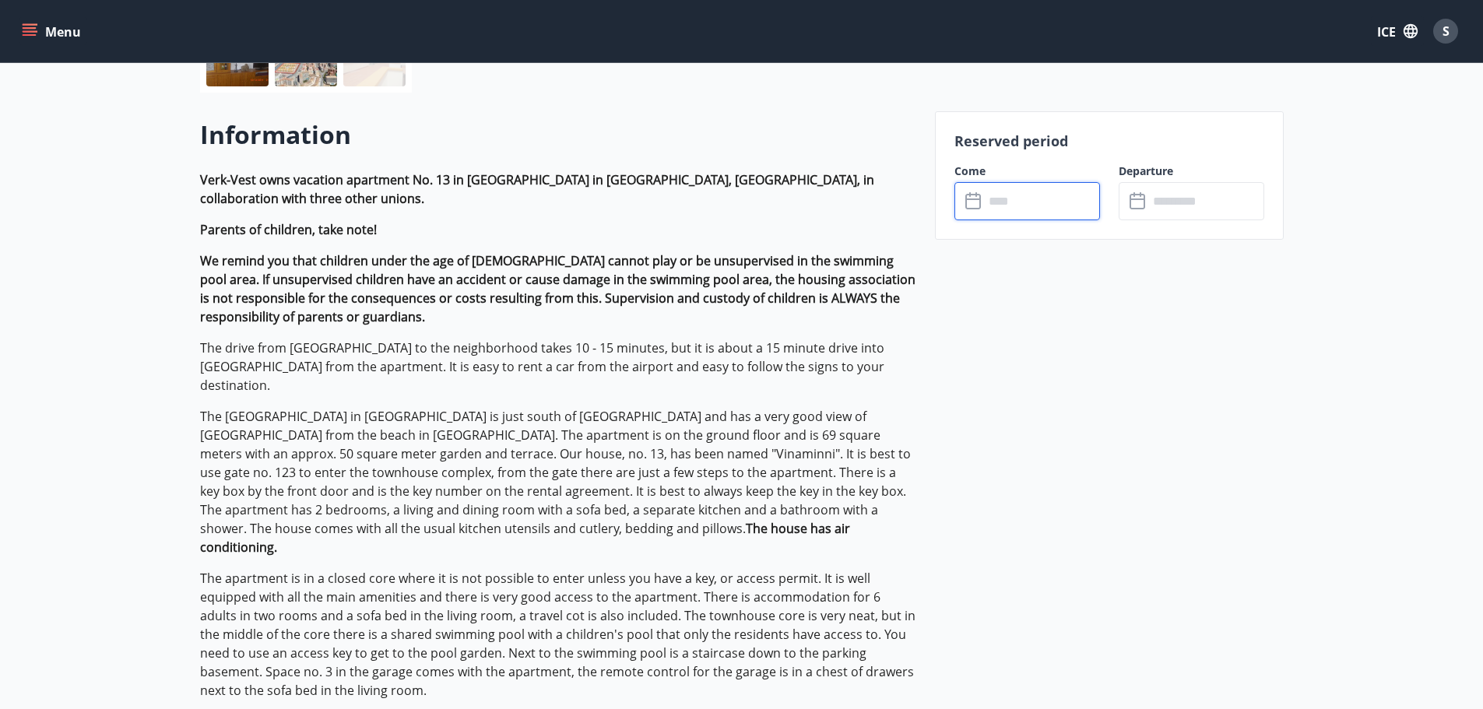
scroll to position [156, 0]
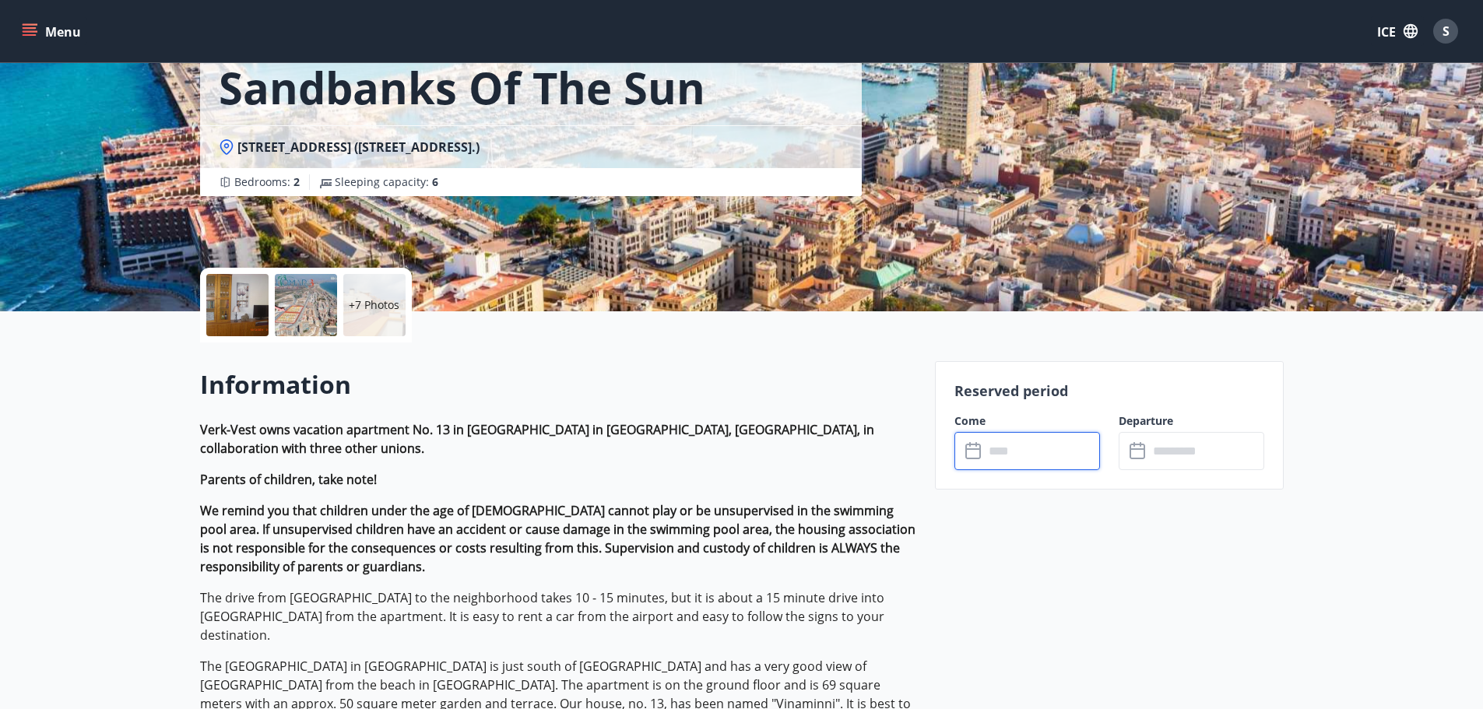
click at [1049, 449] on input "text" at bounding box center [1042, 451] width 116 height 38
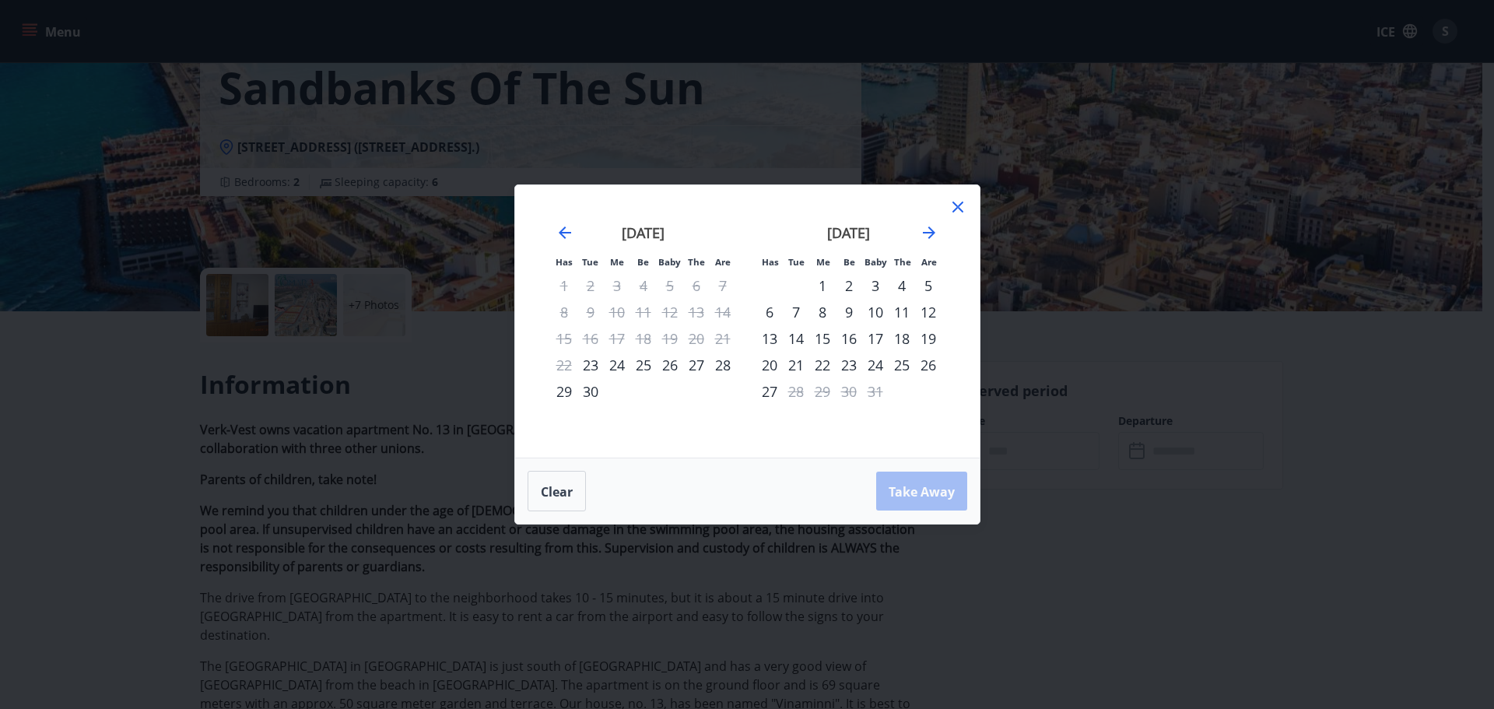
click at [819, 284] on font "1" at bounding box center [823, 285] width 8 height 19
click at [828, 342] on font "15" at bounding box center [823, 338] width 16 height 19
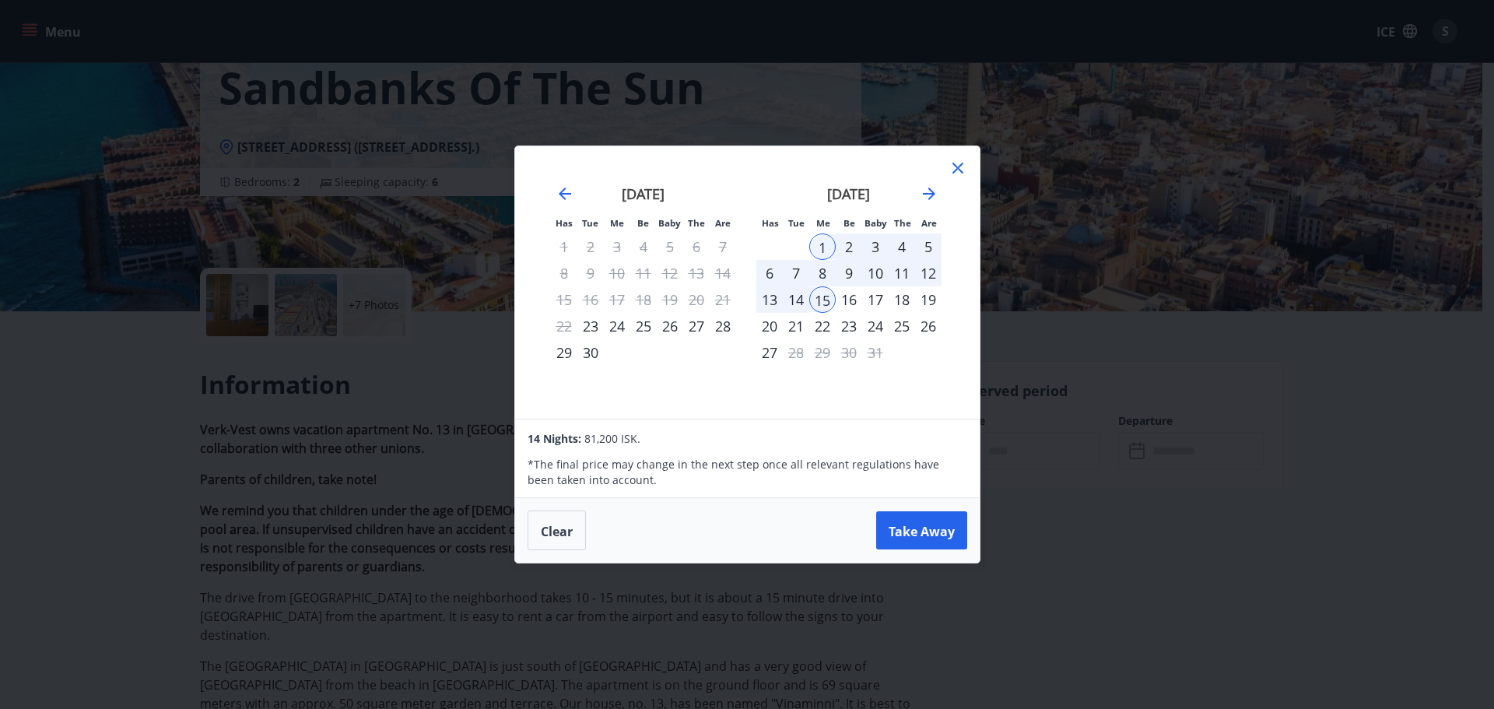
click at [959, 163] on icon at bounding box center [958, 168] width 19 height 19
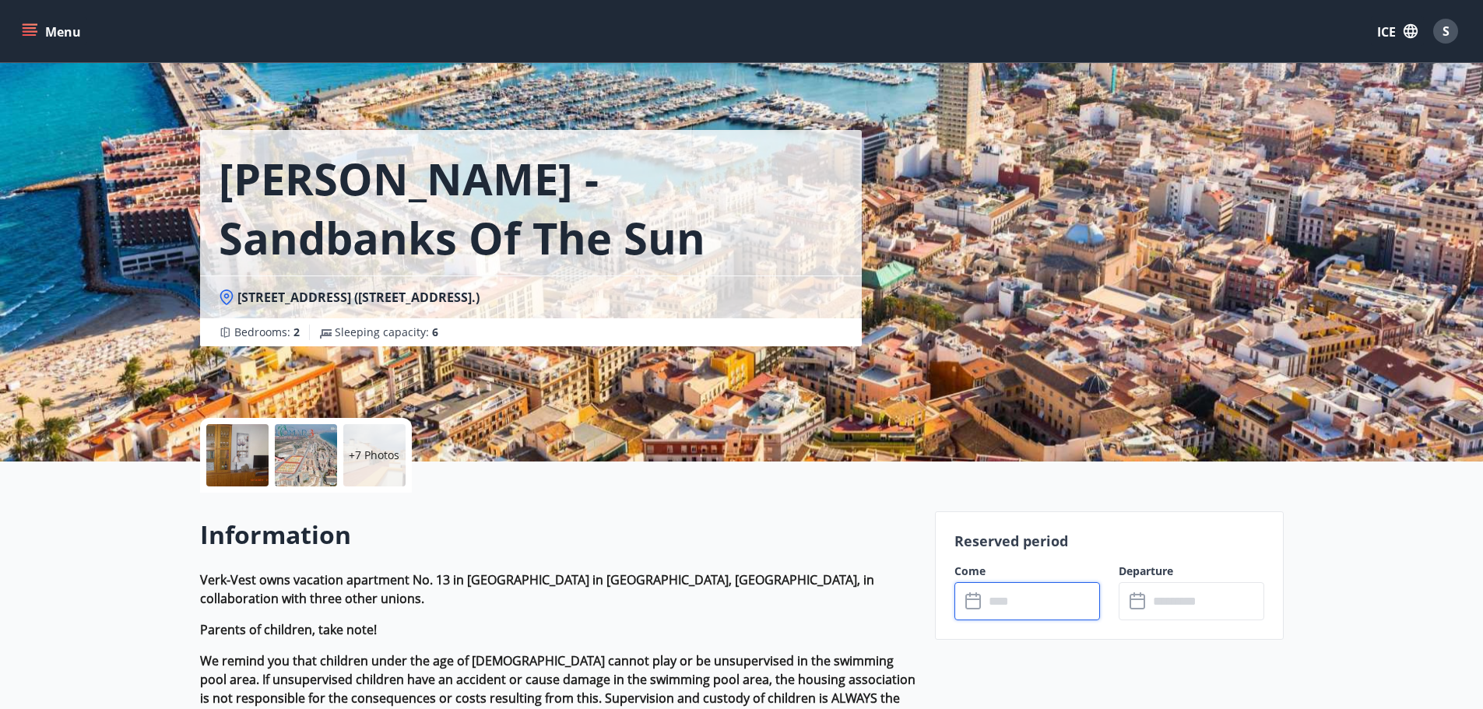
scroll to position [0, 0]
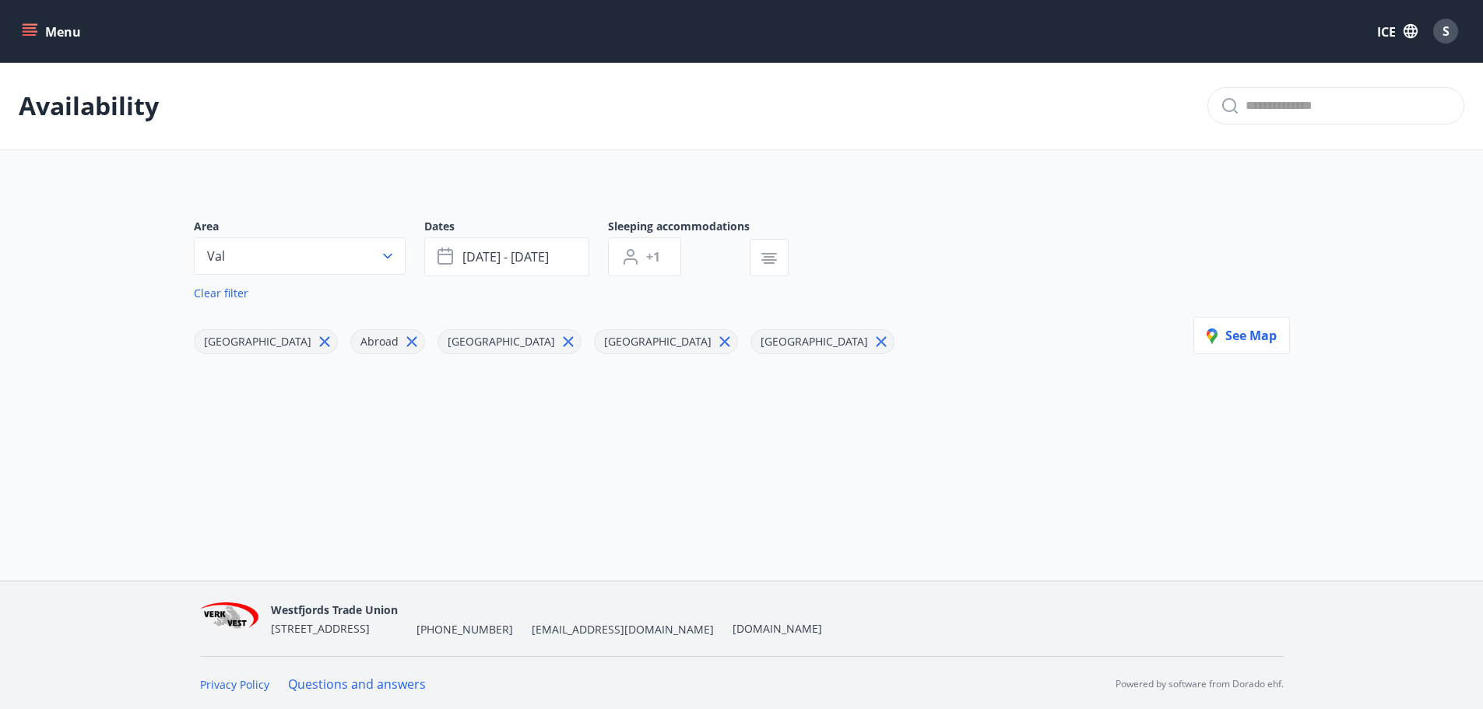
click at [1273, 254] on div "See map" at bounding box center [1241, 286] width 97 height 135
click at [1246, 349] on button "See map" at bounding box center [1241, 335] width 97 height 37
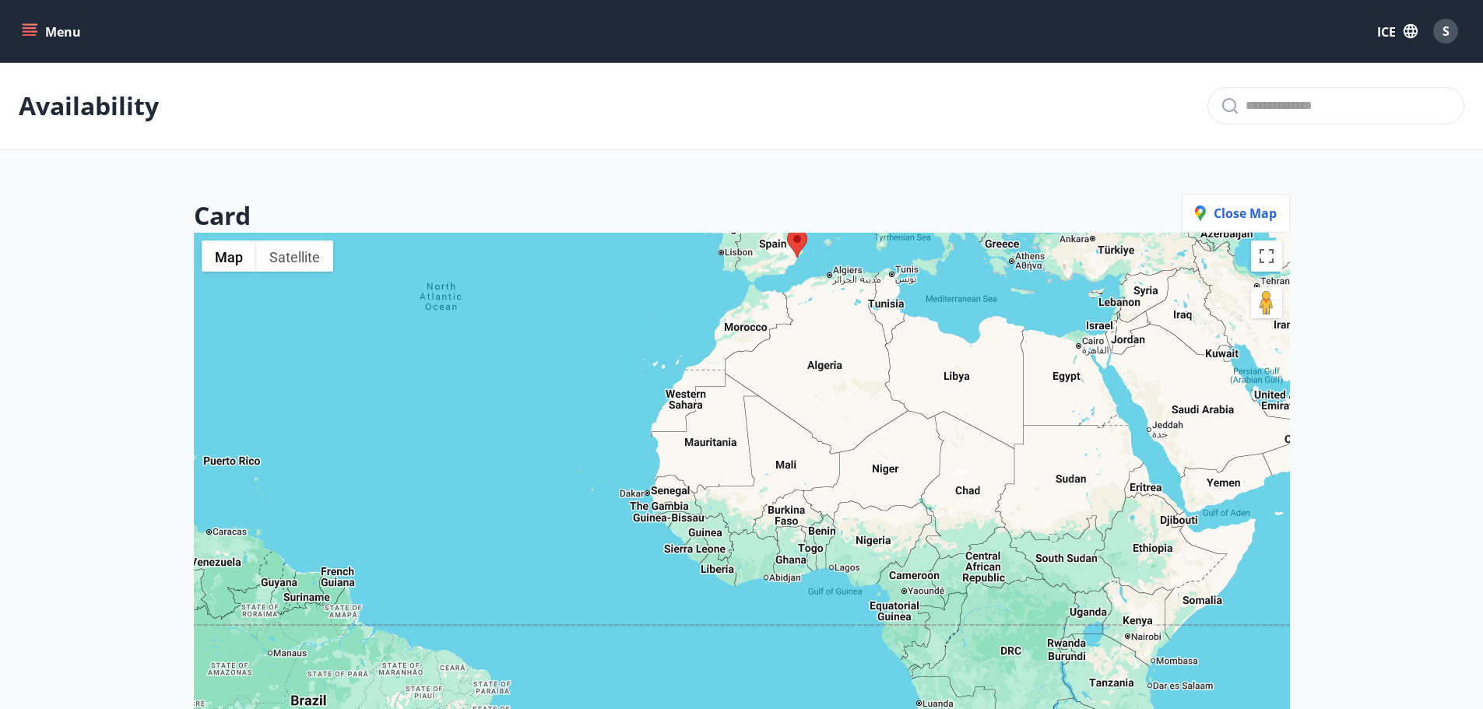
drag, startPoint x: 906, startPoint y: 625, endPoint x: 867, endPoint y: 100, distance: 526.8
click at [867, 100] on main "Availability Card Close map ← Move left → Move right ↑ Move up ↓ Move down + Zo…" at bounding box center [741, 508] width 1483 height 892
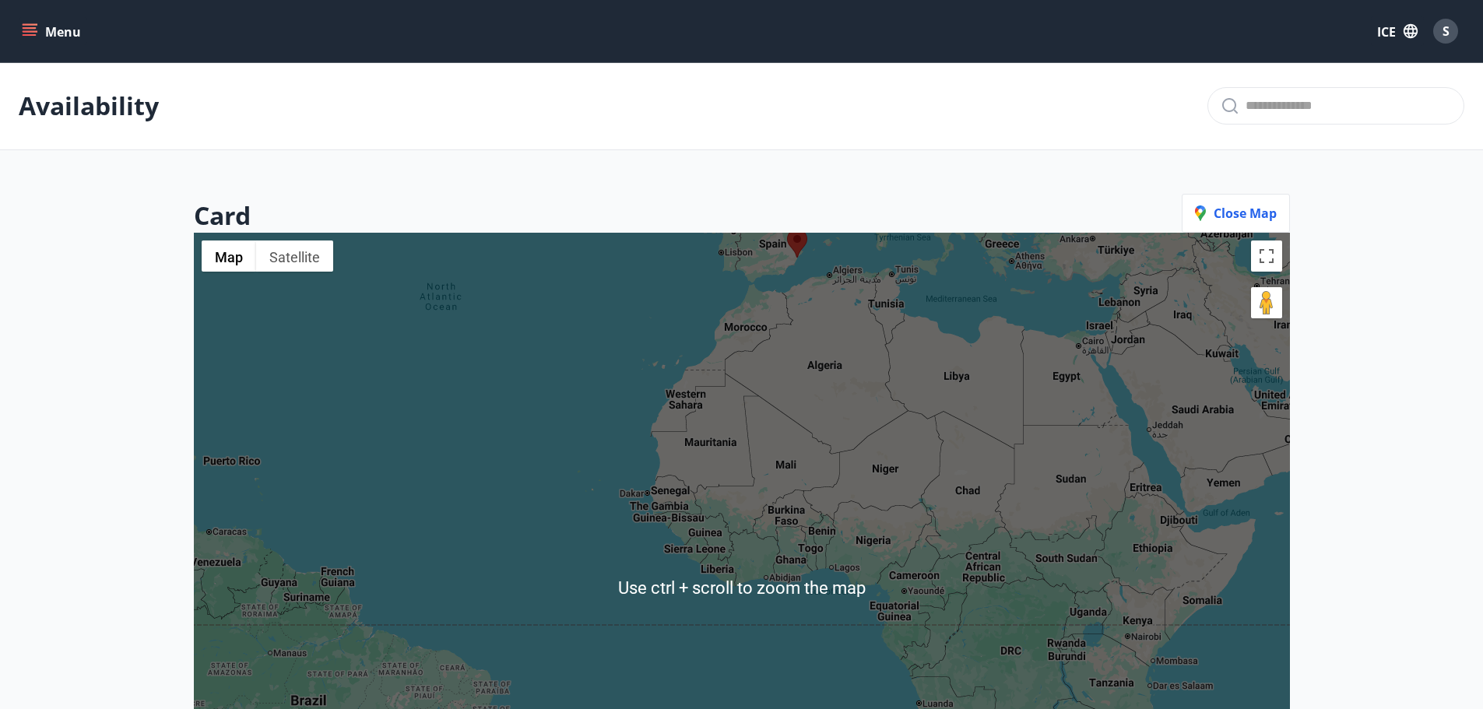
click at [851, 380] on div at bounding box center [742, 587] width 1096 height 709
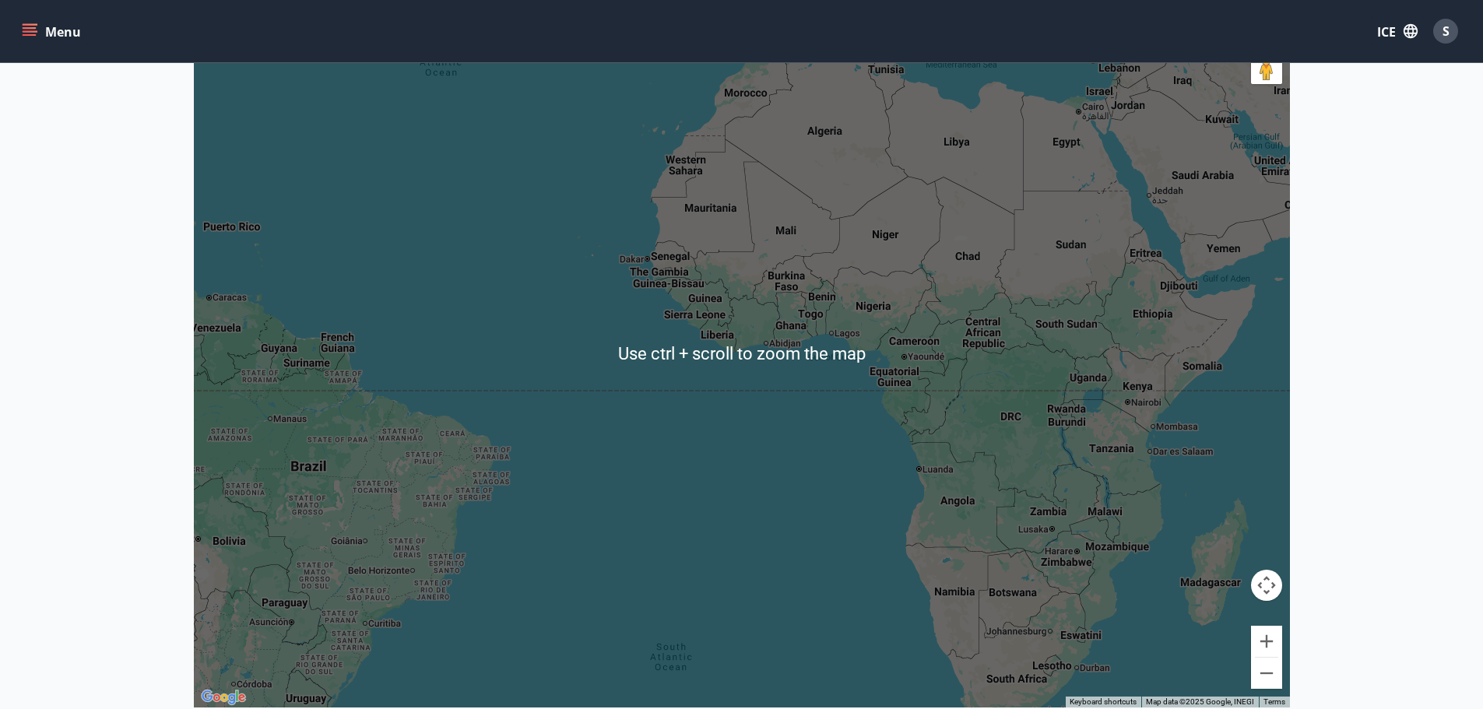
scroll to position [233, 0]
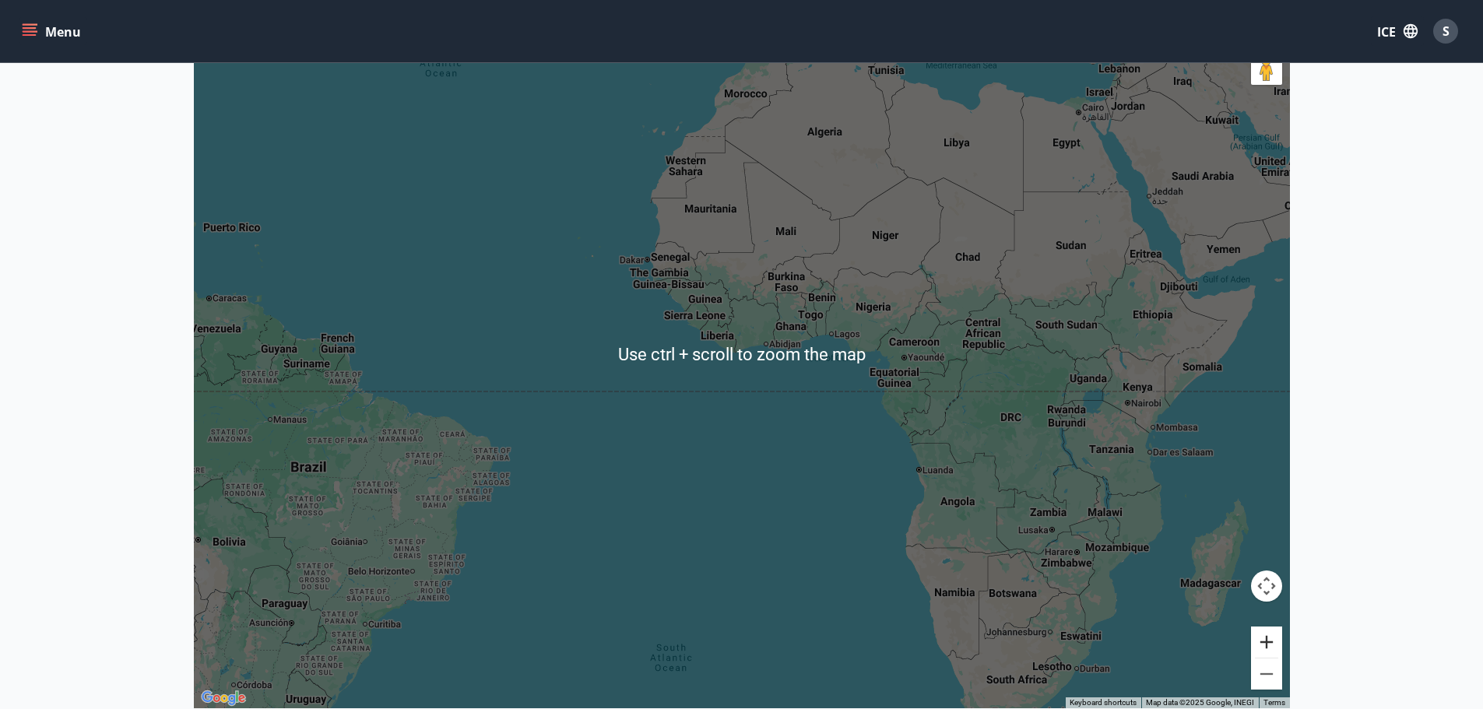
click at [1269, 648] on button "Zoom in" at bounding box center [1266, 641] width 31 height 31
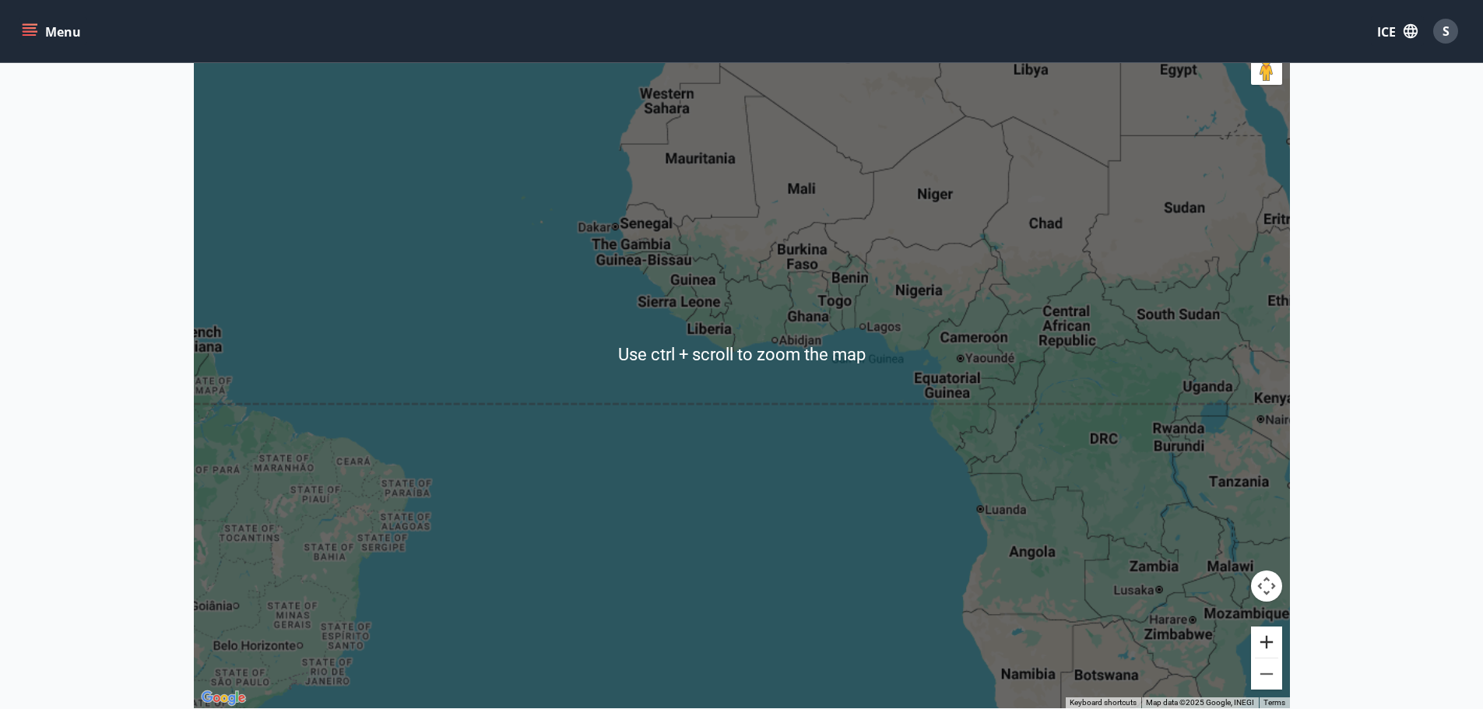
click at [1268, 646] on button "Zoom in" at bounding box center [1266, 641] width 31 height 31
click at [1267, 646] on button "Zoom in" at bounding box center [1266, 641] width 31 height 31
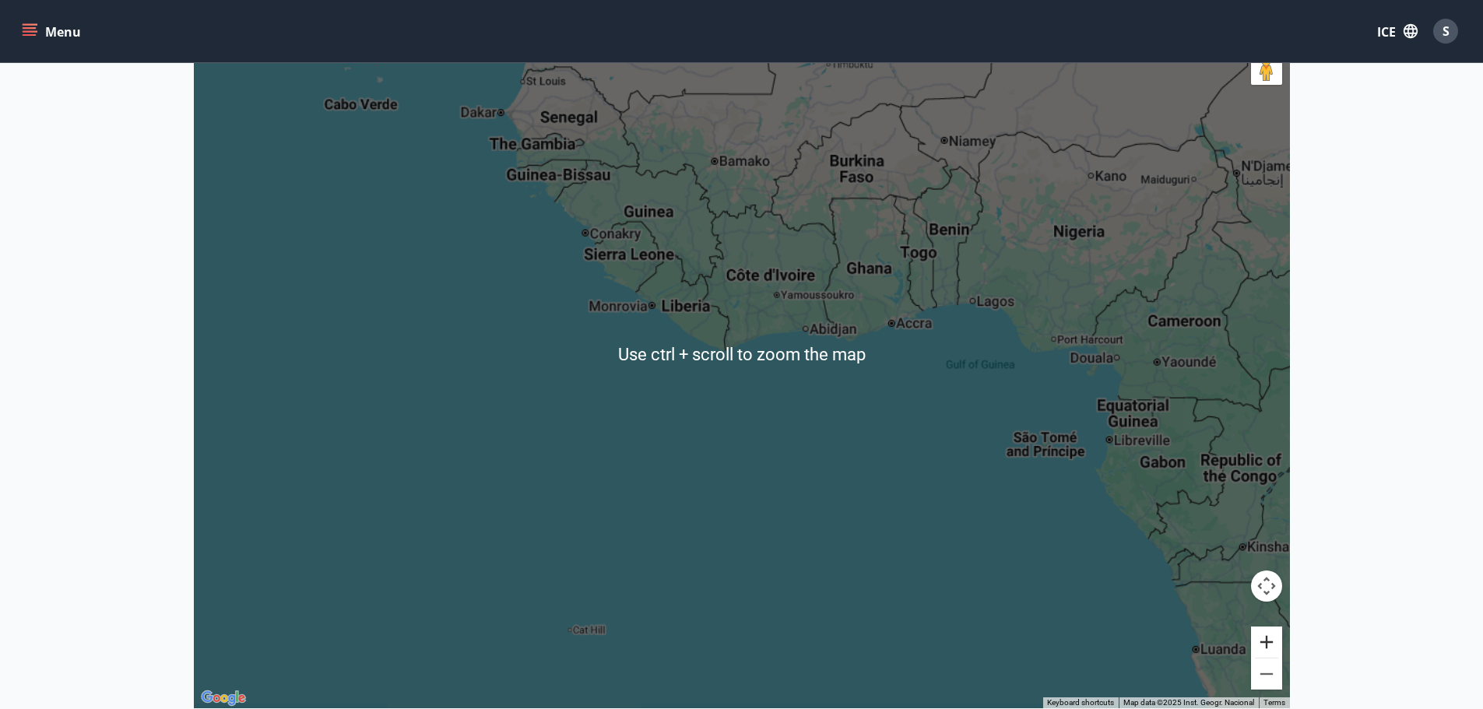
click at [1267, 646] on button "Zoom in" at bounding box center [1266, 641] width 31 height 31
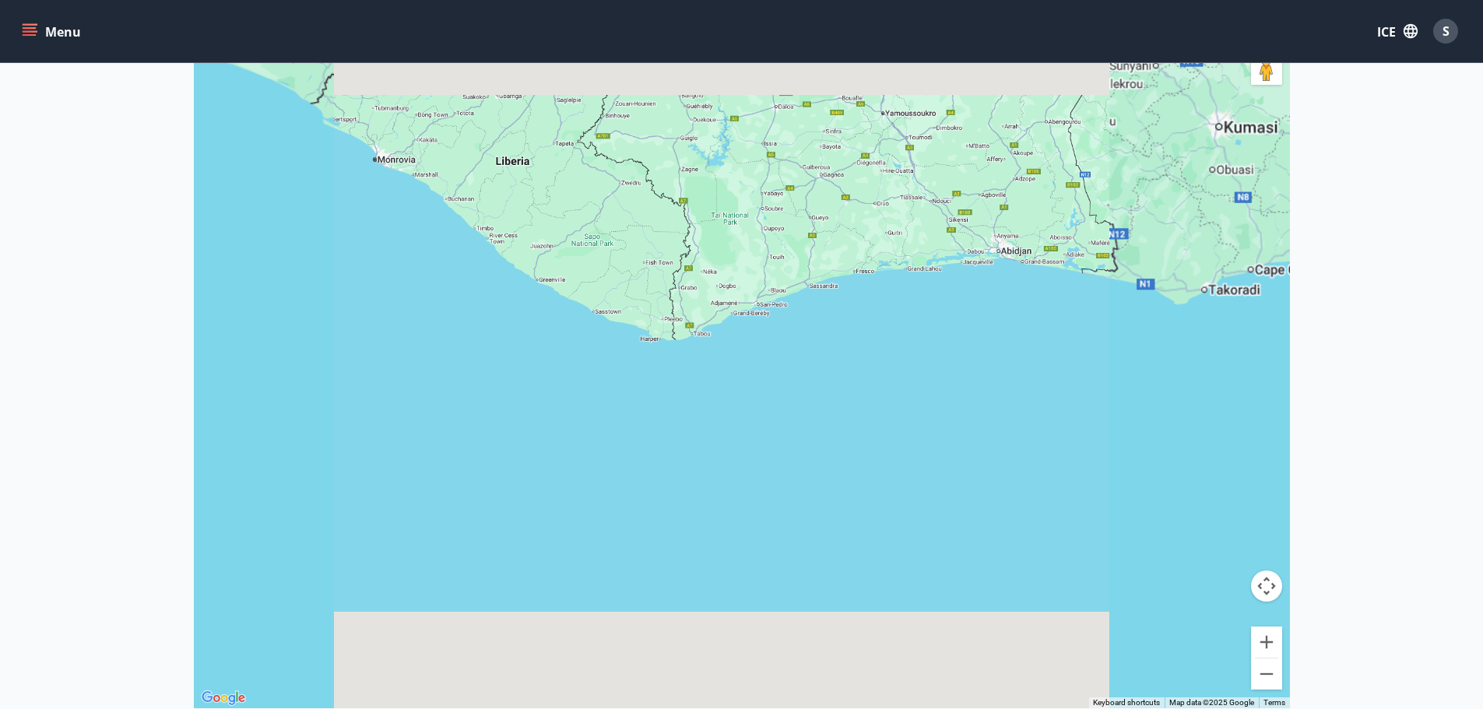
drag, startPoint x: 920, startPoint y: 322, endPoint x: 791, endPoint y: 683, distance: 383.3
click at [795, 691] on div at bounding box center [742, 353] width 1096 height 709
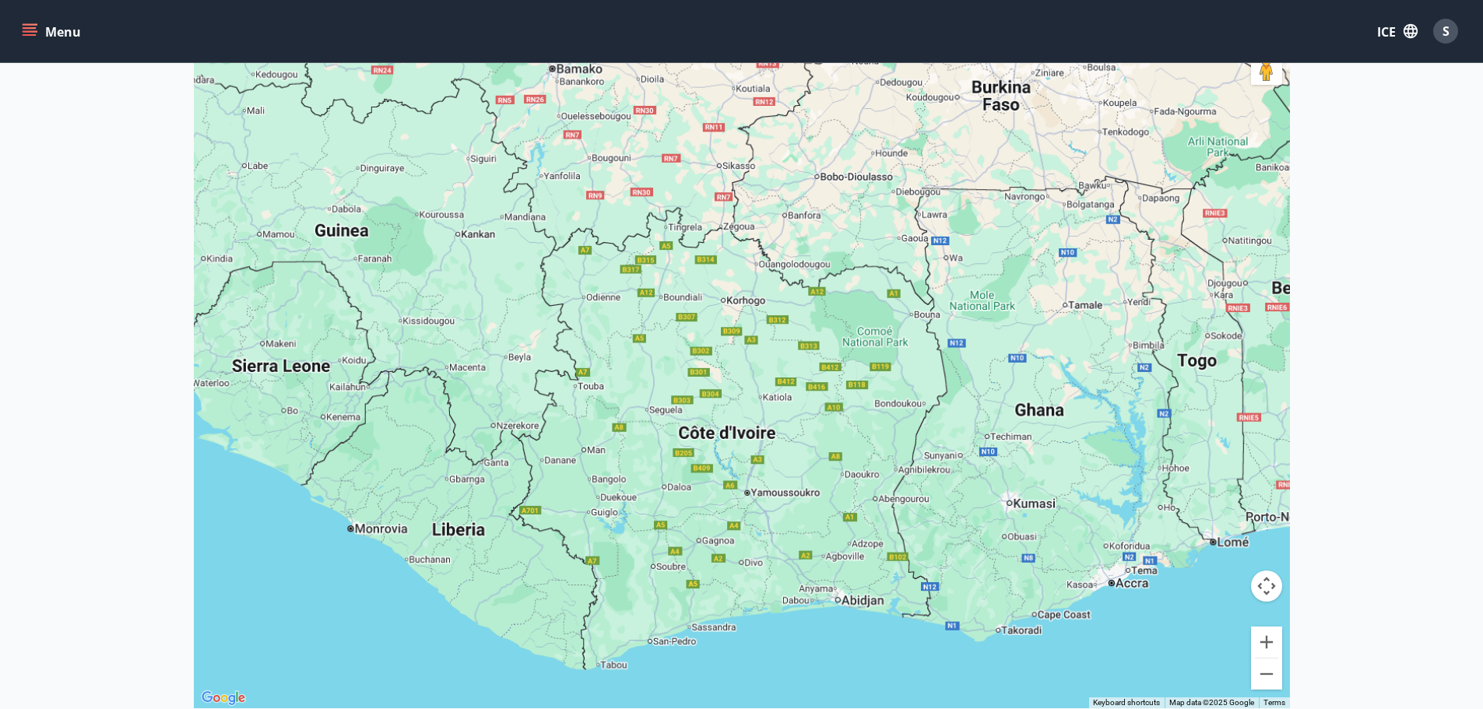
drag, startPoint x: 766, startPoint y: 305, endPoint x: 726, endPoint y: 279, distance: 47.3
click at [757, 542] on div at bounding box center [742, 353] width 1096 height 709
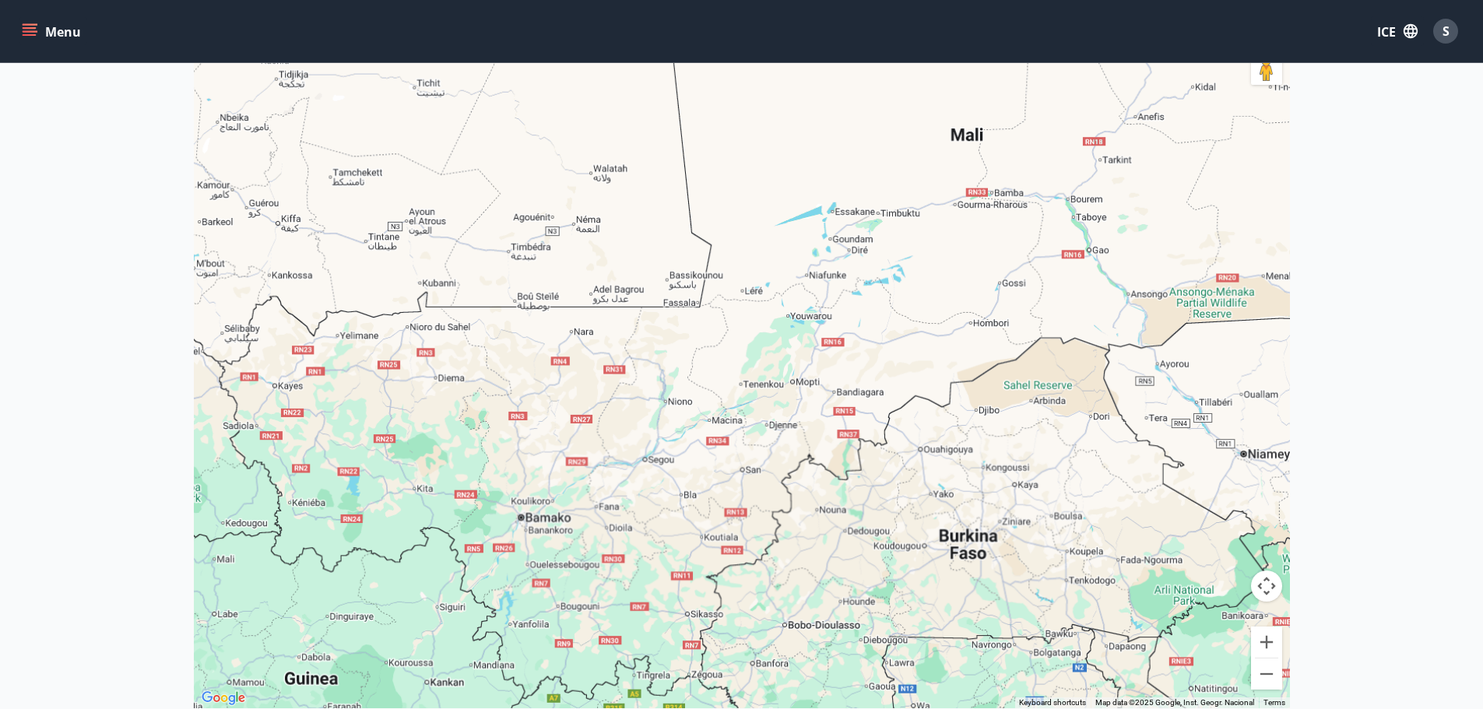
drag, startPoint x: 742, startPoint y: 436, endPoint x: 736, endPoint y: 472, distance: 36.3
click at [742, 472] on div at bounding box center [742, 353] width 1096 height 709
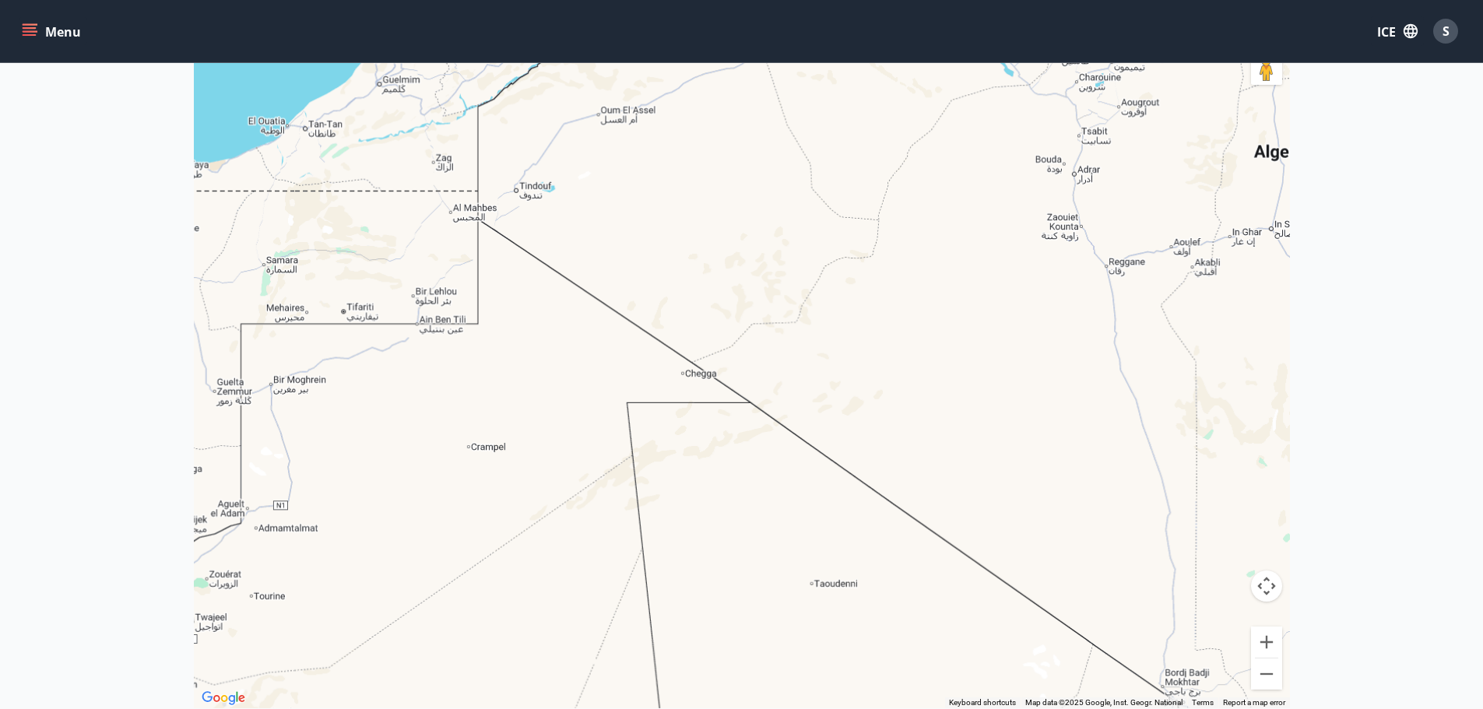
drag, startPoint x: 747, startPoint y: 429, endPoint x: 733, endPoint y: 472, distance: 45.0
click at [739, 518] on div at bounding box center [742, 353] width 1096 height 709
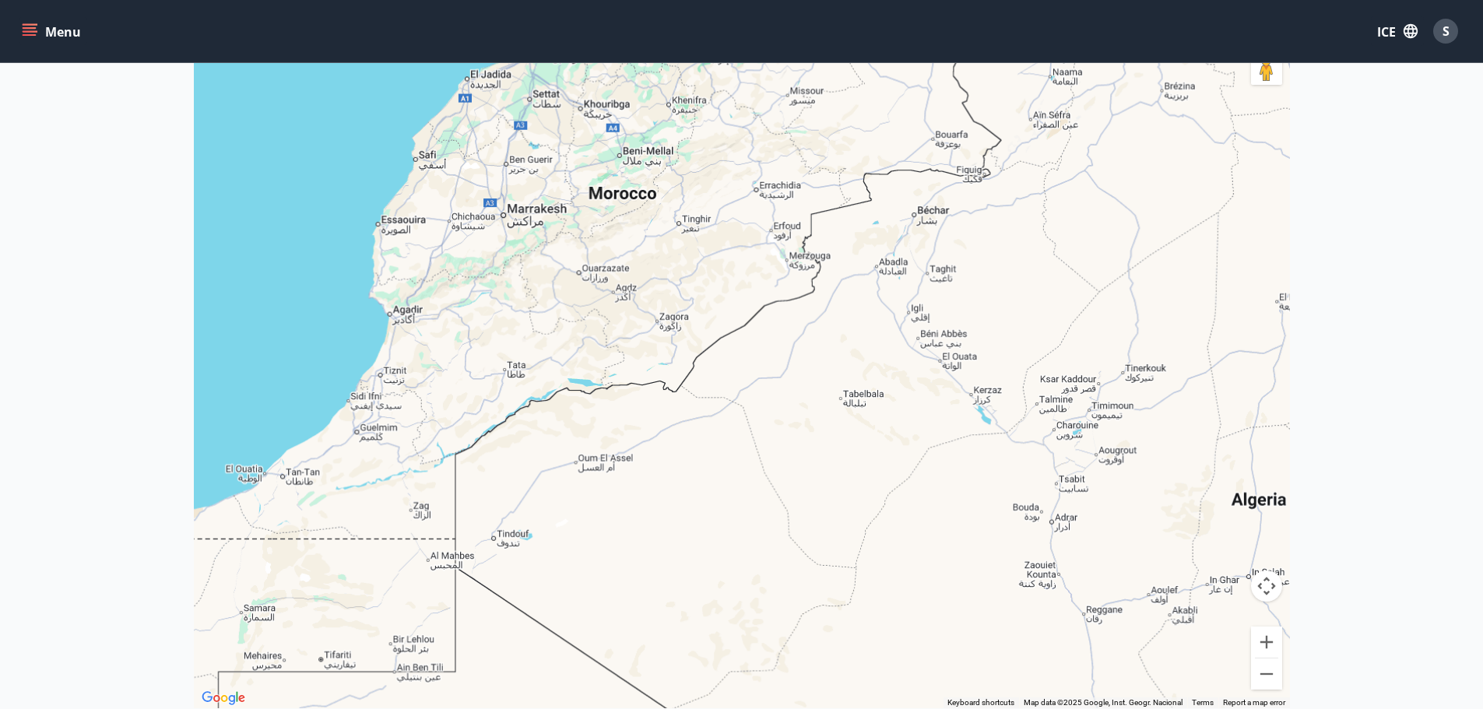
drag, startPoint x: 746, startPoint y: 349, endPoint x: 743, endPoint y: 514, distance: 165.0
click at [746, 508] on div at bounding box center [742, 353] width 1096 height 709
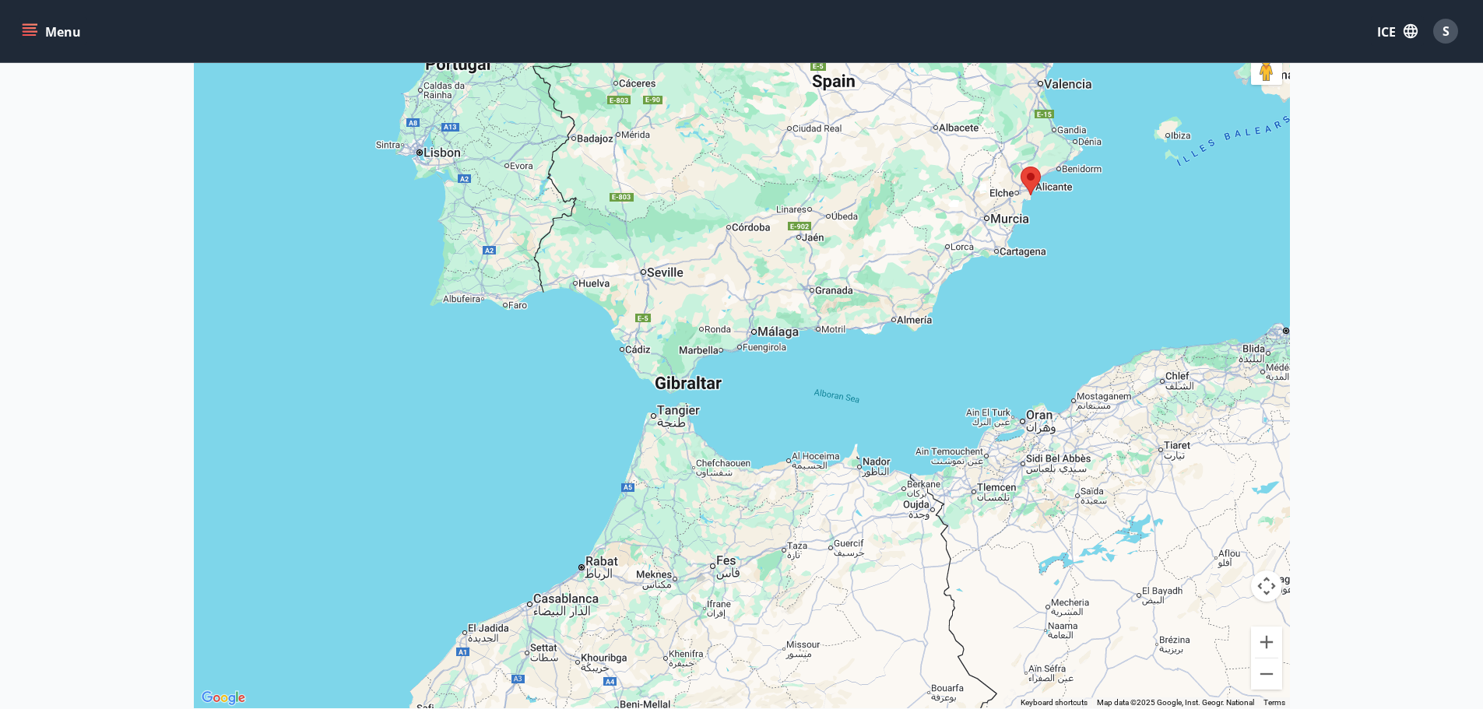
drag, startPoint x: 754, startPoint y: 325, endPoint x: 743, endPoint y: 488, distance: 163.0
click at [746, 469] on div at bounding box center [742, 353] width 1096 height 709
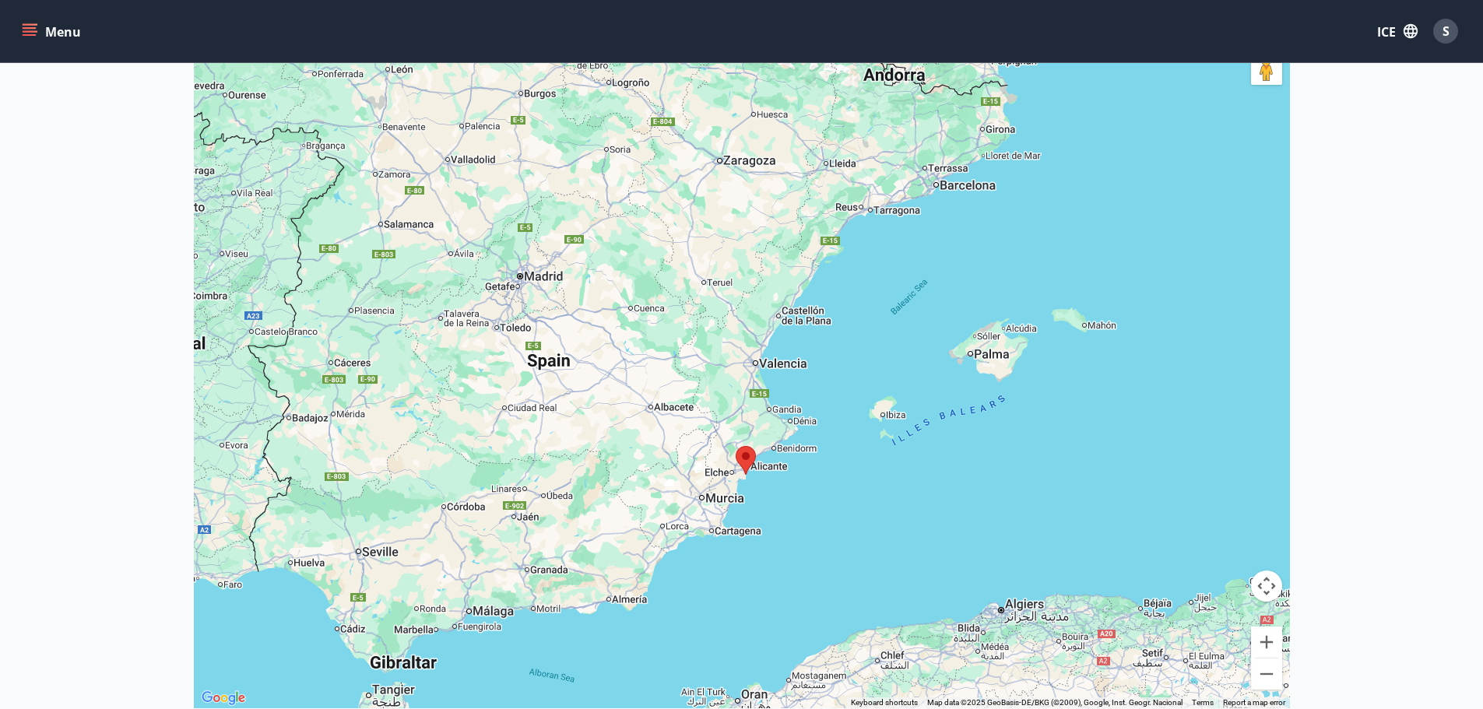
drag, startPoint x: 665, startPoint y: 399, endPoint x: 508, endPoint y: 342, distance: 167.2
click at [508, 342] on div at bounding box center [742, 353] width 1096 height 709
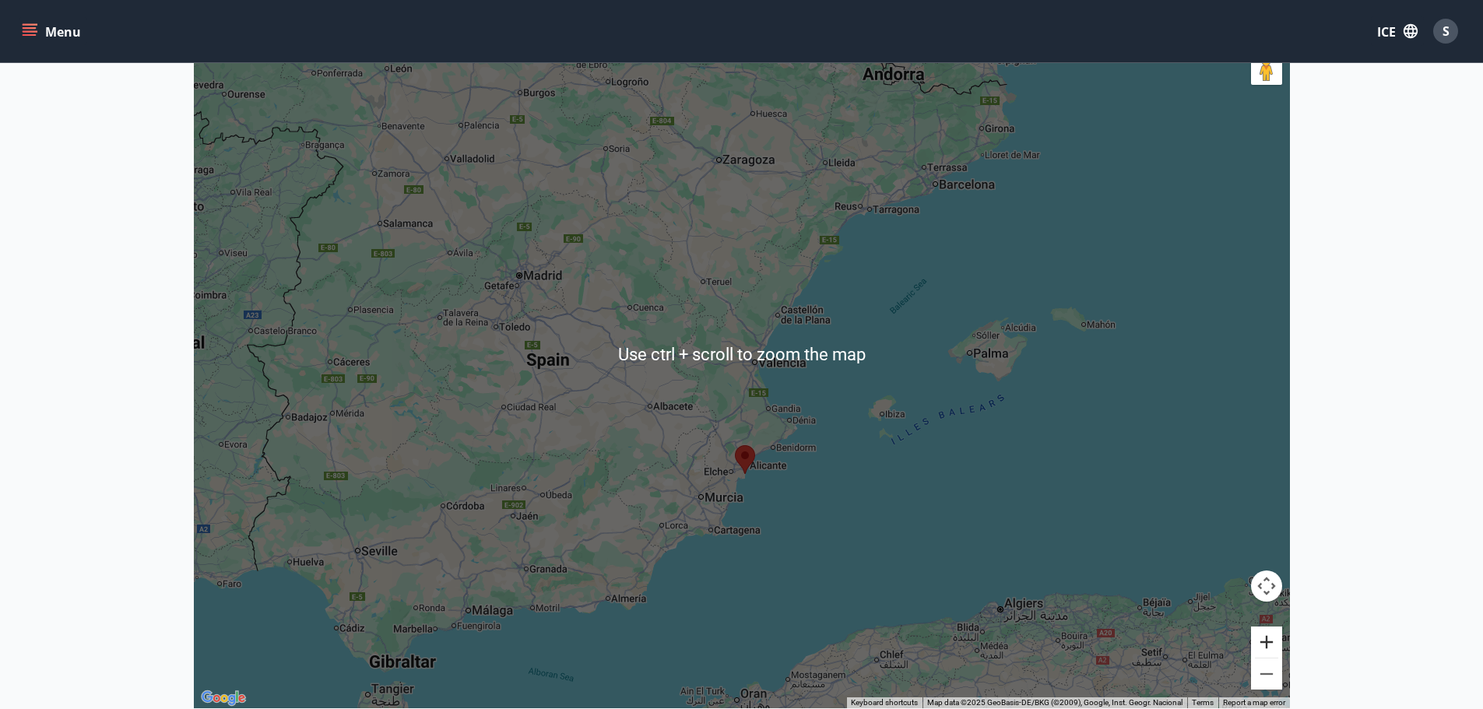
click at [1270, 642] on button "Zoom in" at bounding box center [1266, 641] width 31 height 31
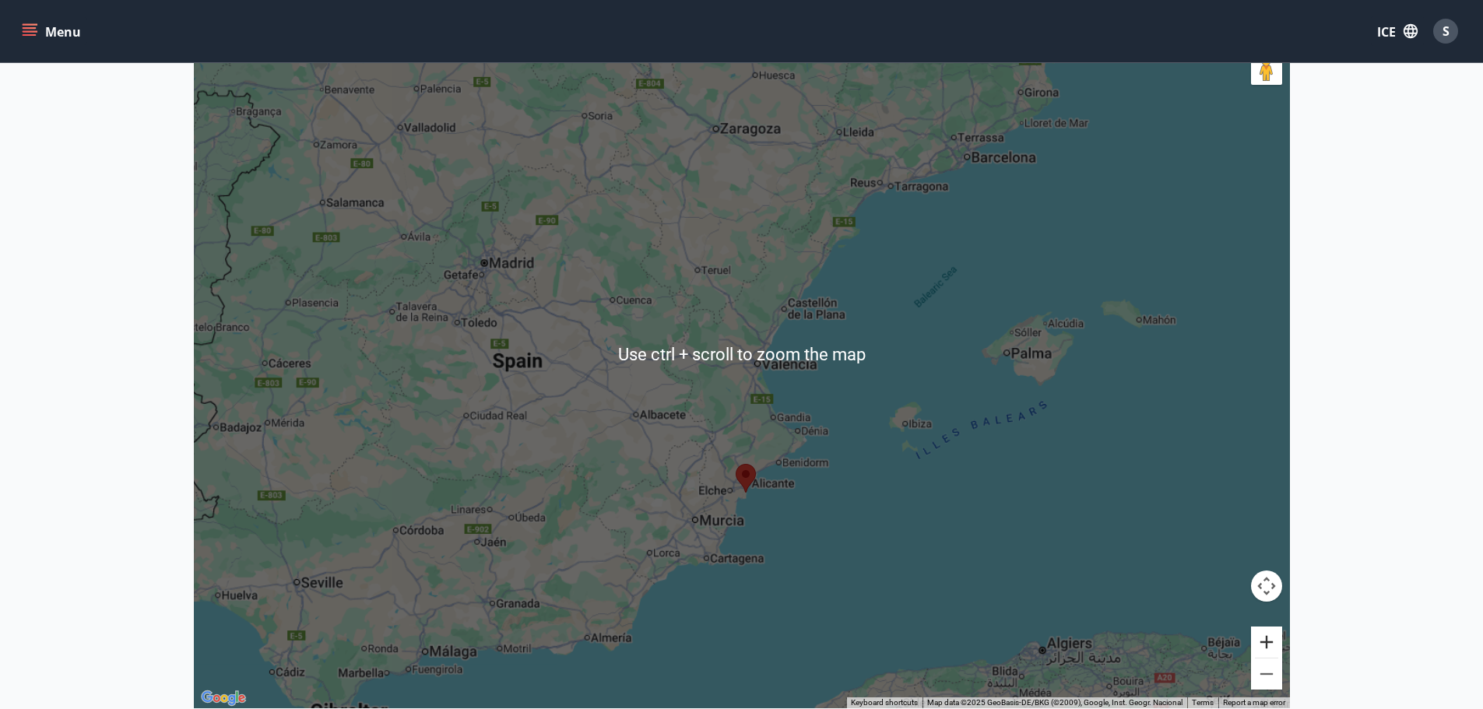
click at [1270, 642] on button "Zoom in" at bounding box center [1266, 641] width 31 height 31
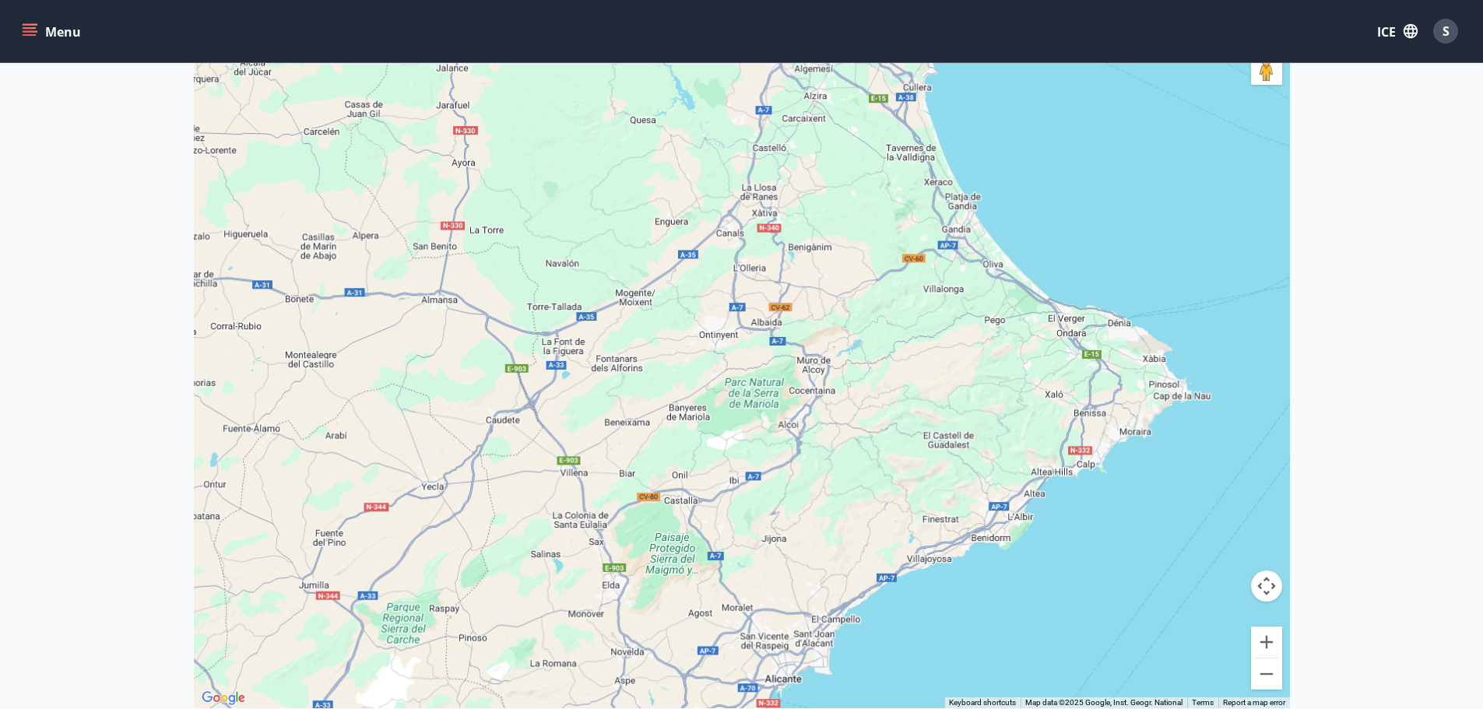
drag, startPoint x: 872, startPoint y: 618, endPoint x: 872, endPoint y: 33, distance: 584.5
click at [872, 33] on div "Menu ICE S Availability Card Close map ← Move left → Move right ↑ Move up ↓ Mov…" at bounding box center [741, 275] width 1483 height 1016
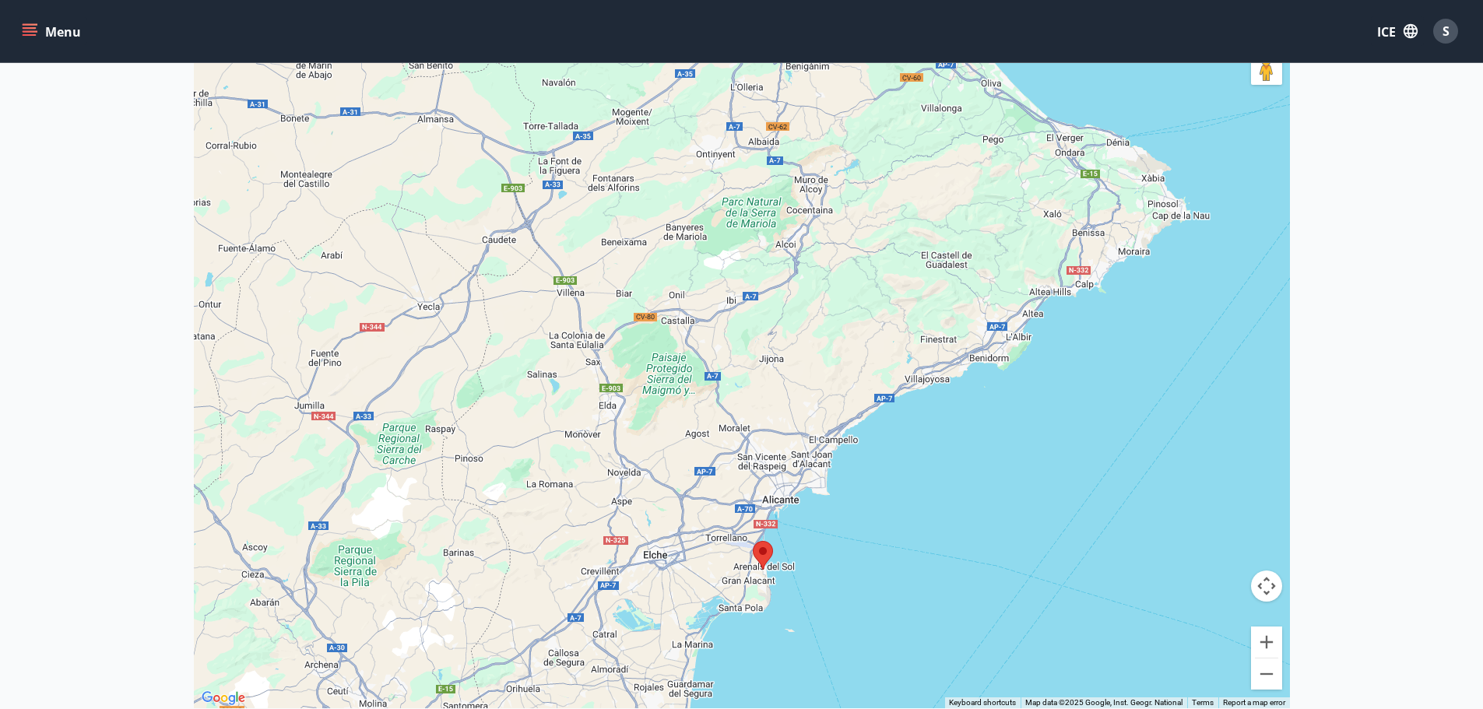
drag, startPoint x: 892, startPoint y: 394, endPoint x: 890, endPoint y: 209, distance: 185.2
click at [890, 209] on div at bounding box center [742, 353] width 1096 height 709
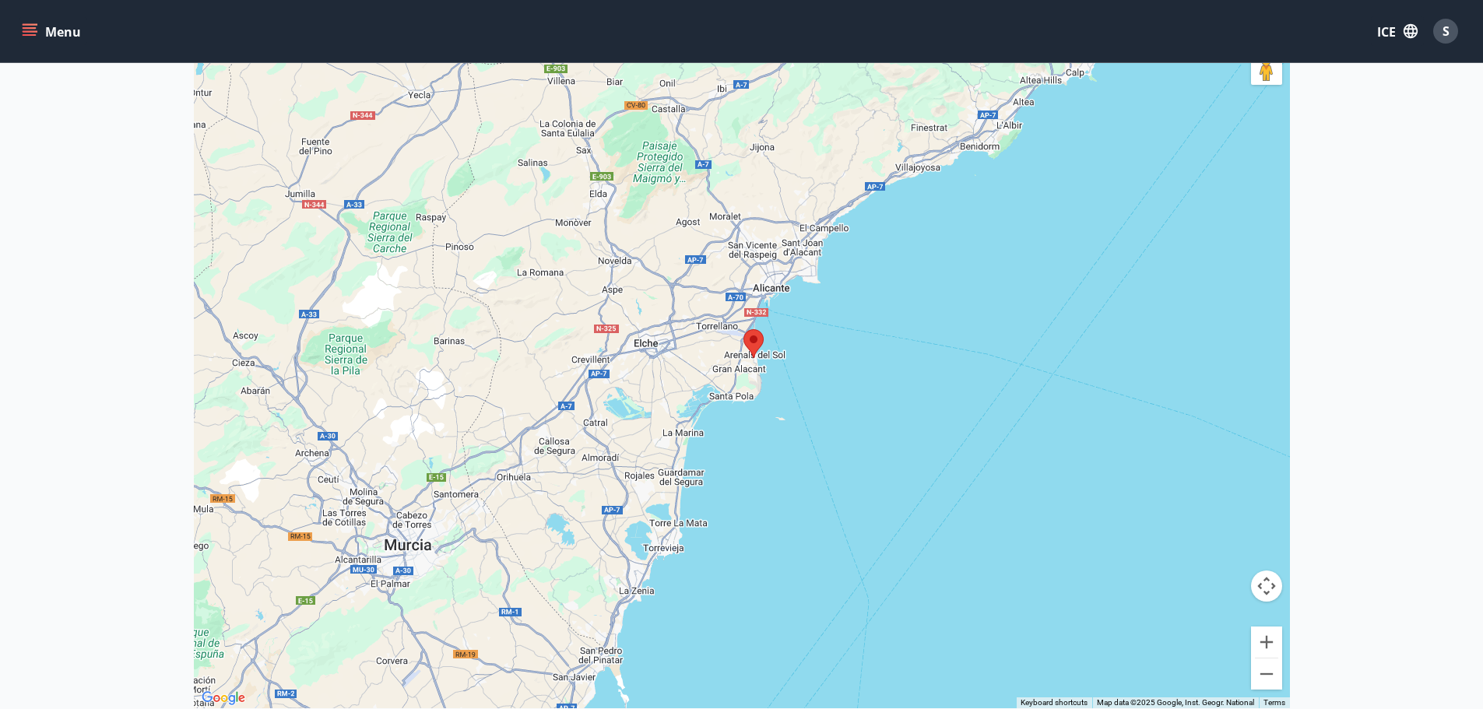
drag, startPoint x: 887, startPoint y: 486, endPoint x: 883, endPoint y: 350, distance: 135.5
click at [883, 350] on div at bounding box center [742, 353] width 1096 height 709
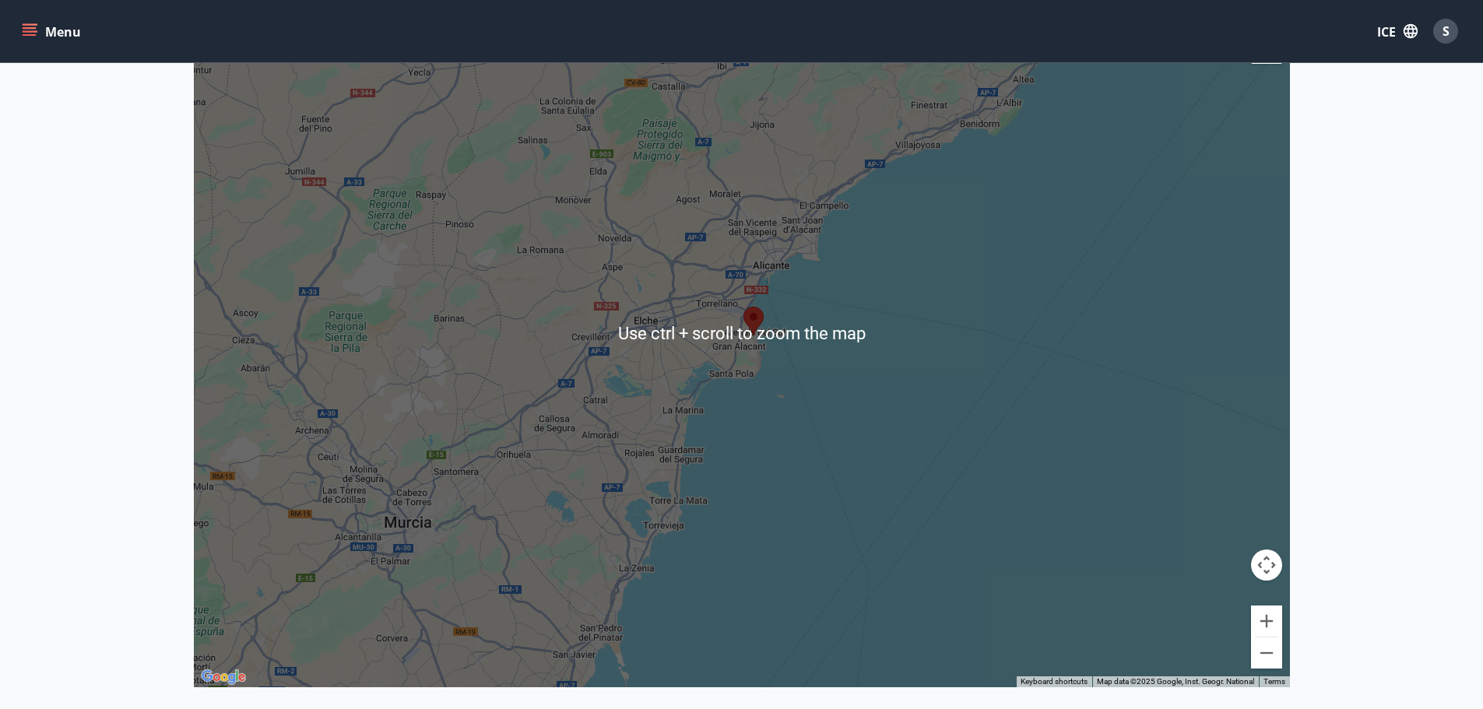
scroll to position [389, 0]
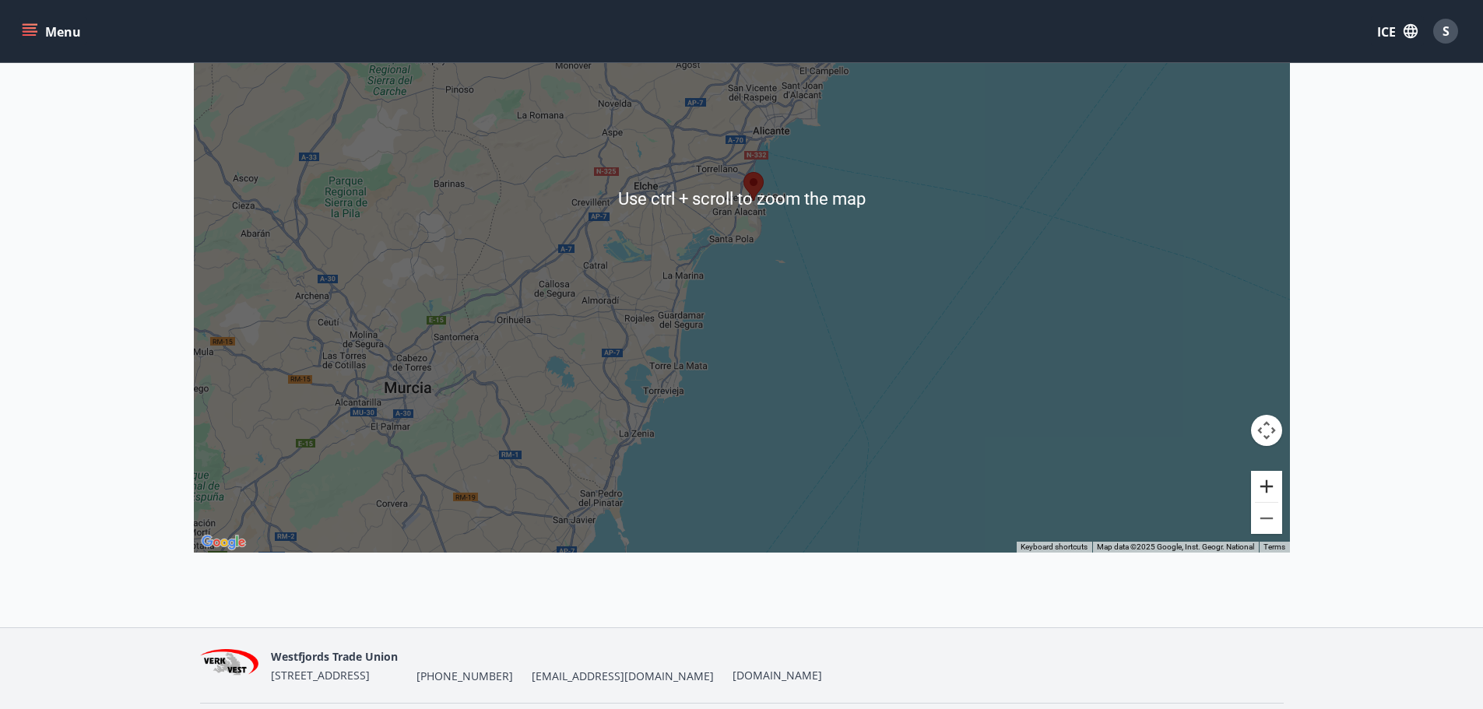
click at [1258, 481] on button "Zoom in" at bounding box center [1266, 486] width 31 height 31
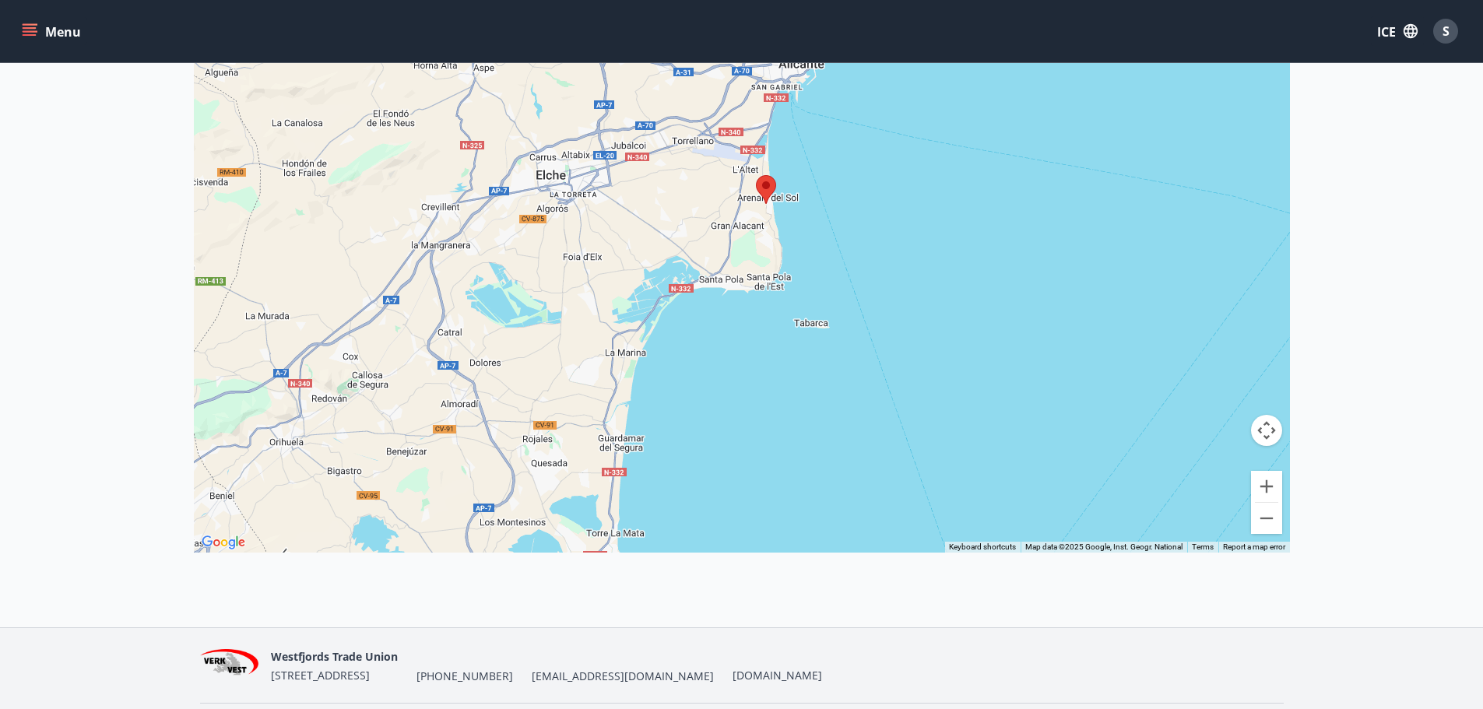
click at [780, 243] on div at bounding box center [742, 198] width 1096 height 709
click at [782, 233] on div at bounding box center [742, 198] width 1096 height 709
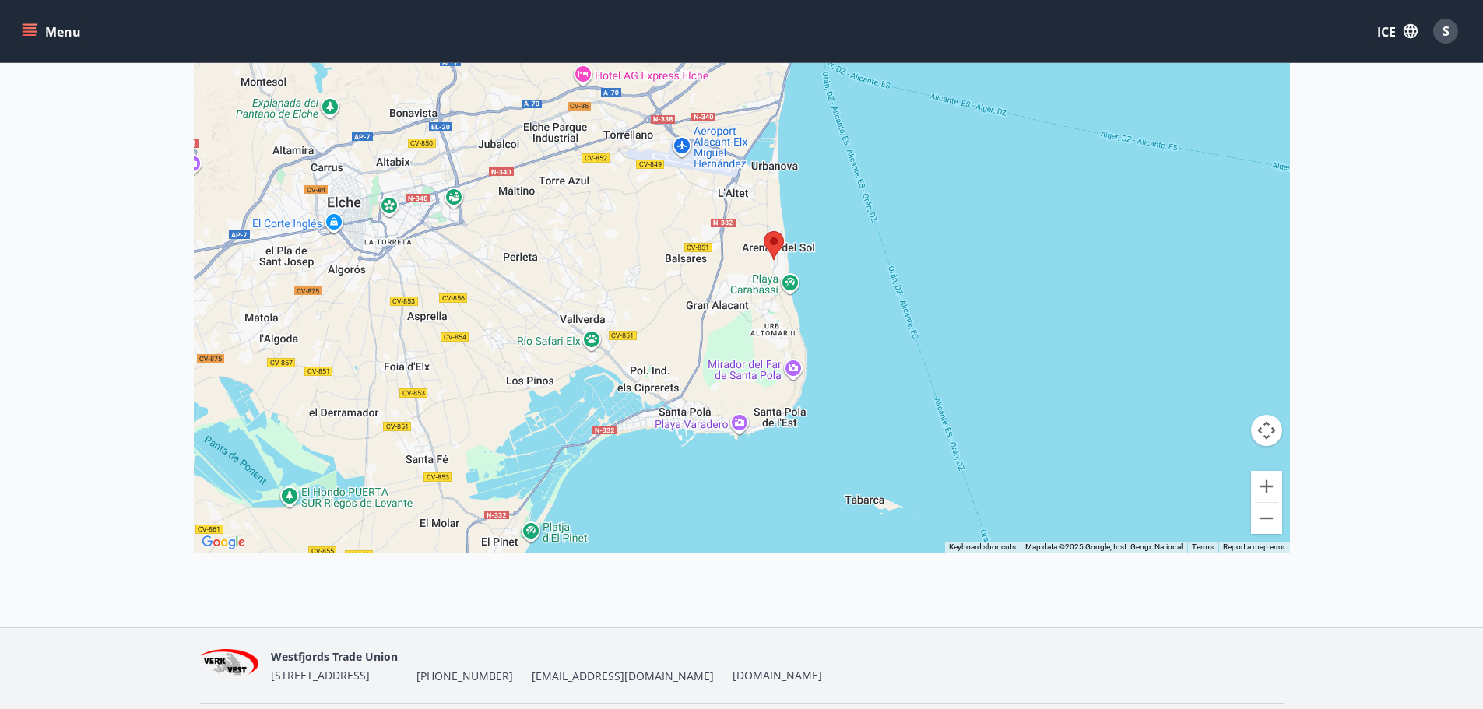
drag, startPoint x: 771, startPoint y: 282, endPoint x: 784, endPoint y: 300, distance: 22.9
click at [784, 300] on div at bounding box center [742, 198] width 1096 height 709
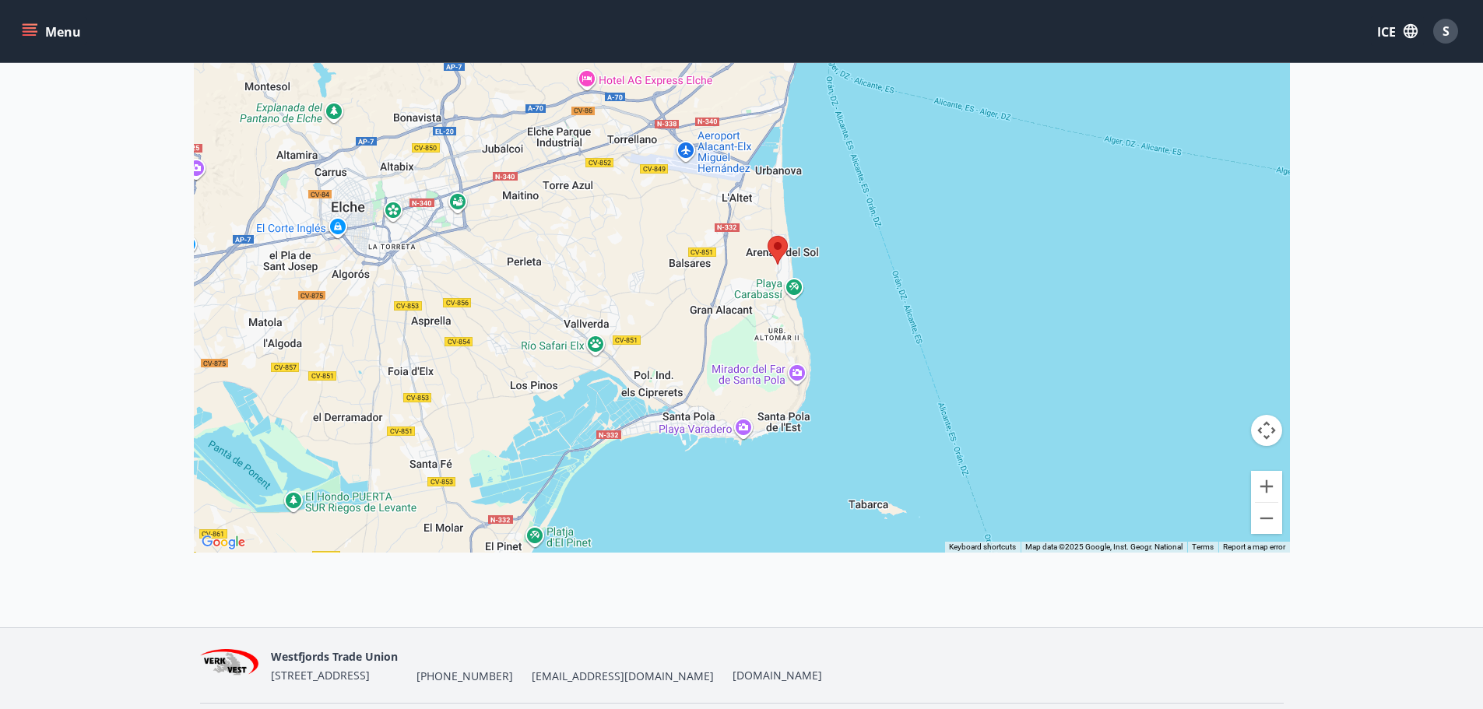
click at [770, 261] on img at bounding box center [777, 250] width 20 height 29
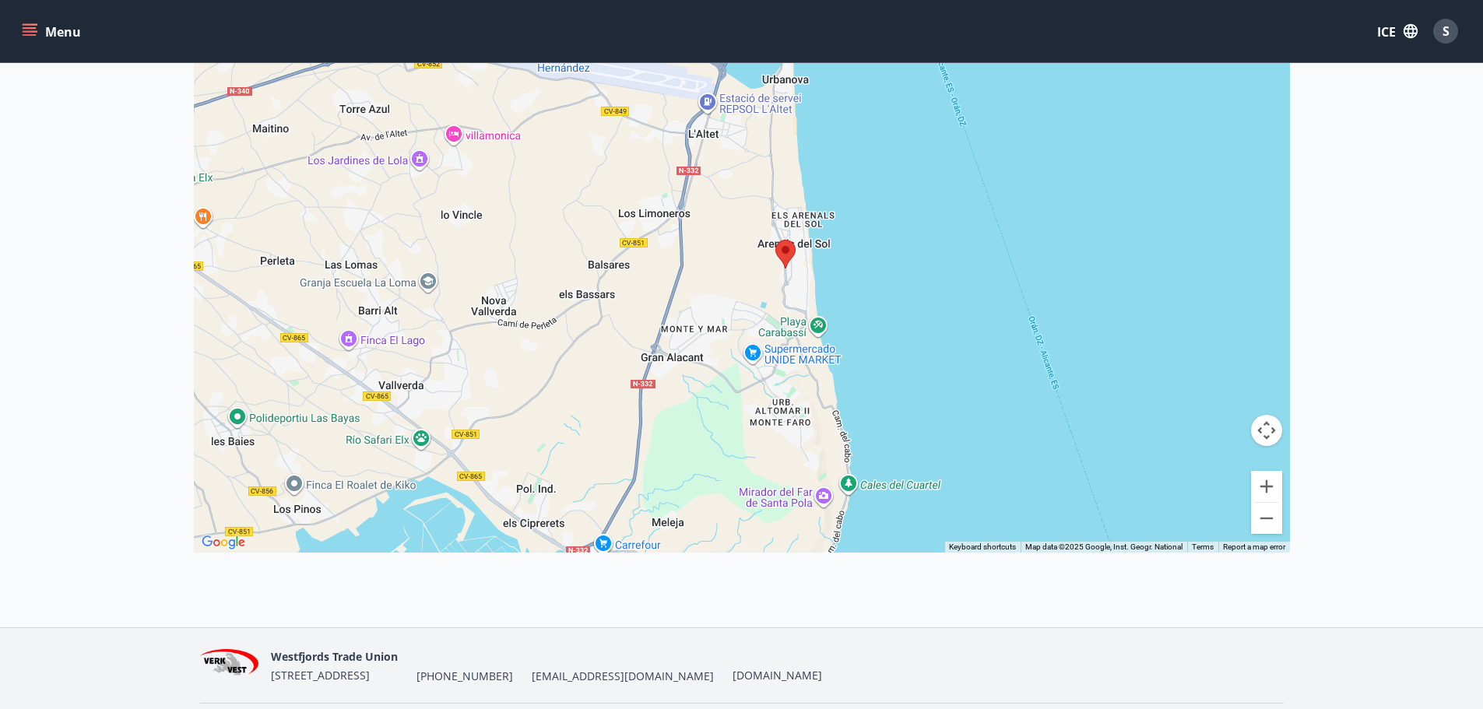
click at [775, 279] on div at bounding box center [742, 198] width 1096 height 709
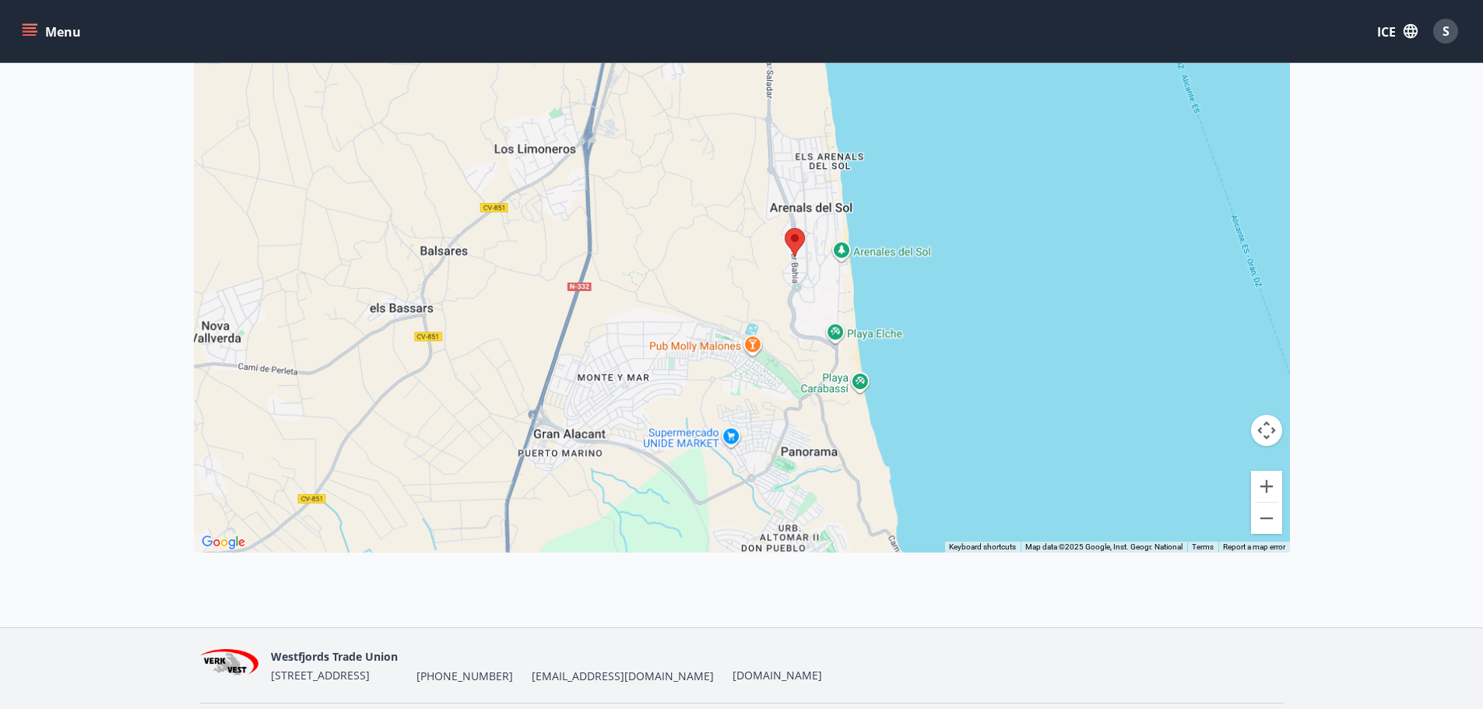
click at [775, 279] on div at bounding box center [742, 198] width 1096 height 709
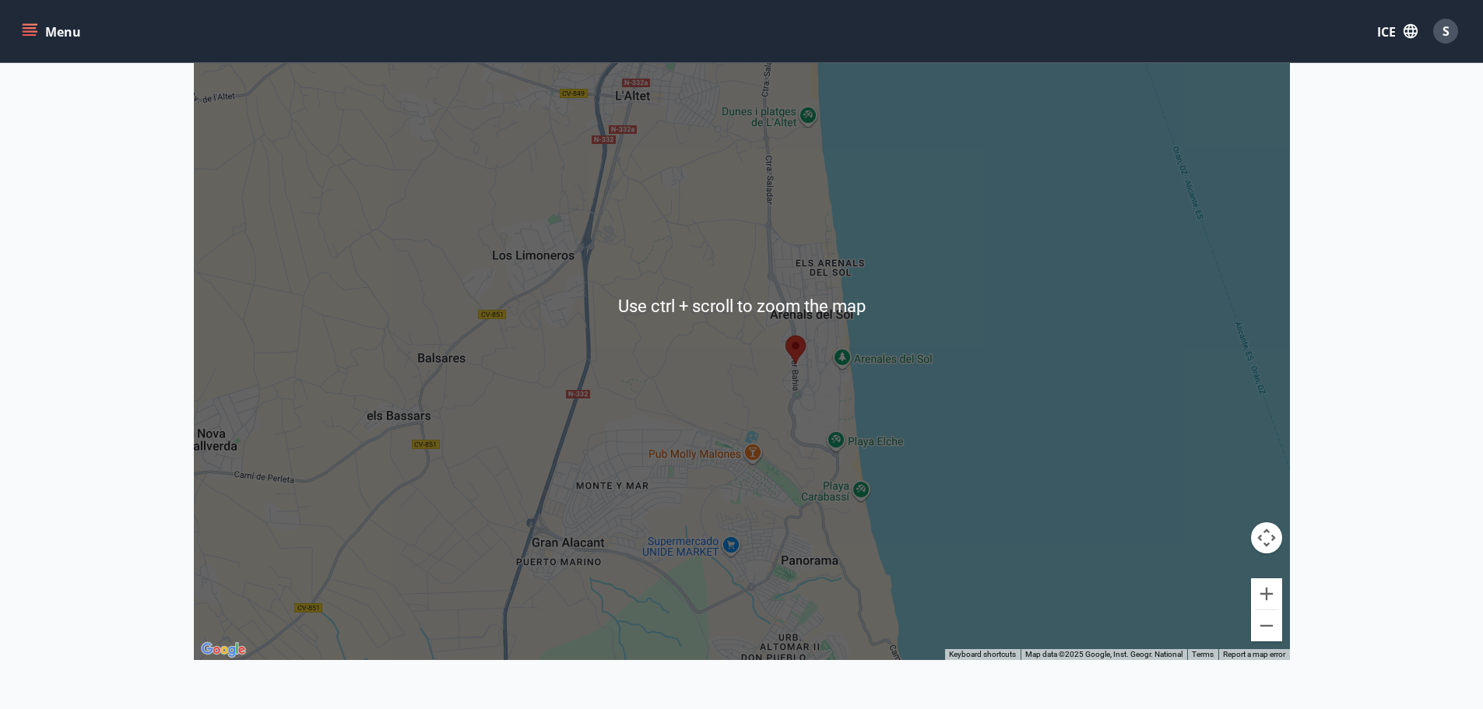
scroll to position [283, 0]
click at [809, 390] on div at bounding box center [742, 304] width 1096 height 709
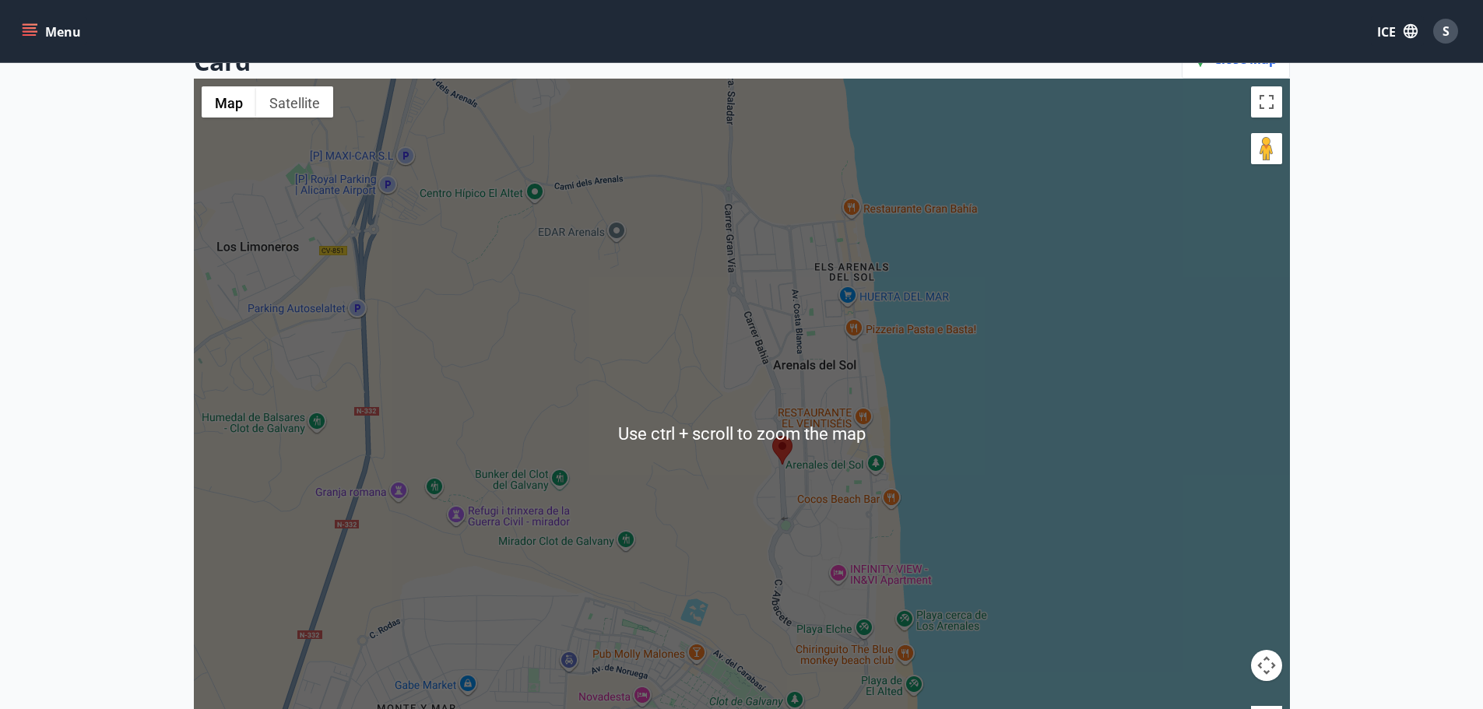
scroll to position [49, 0]
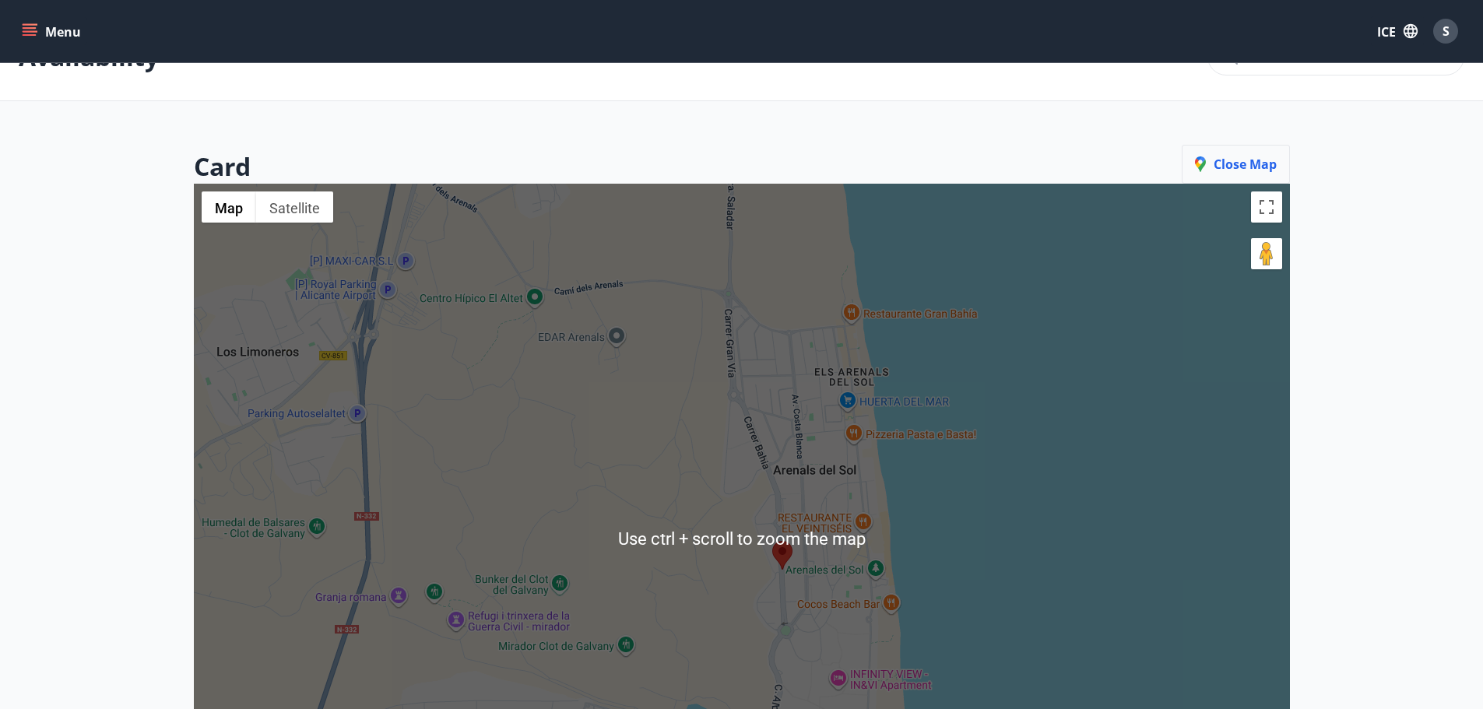
click at [1251, 170] on font "Close map" at bounding box center [1244, 164] width 63 height 17
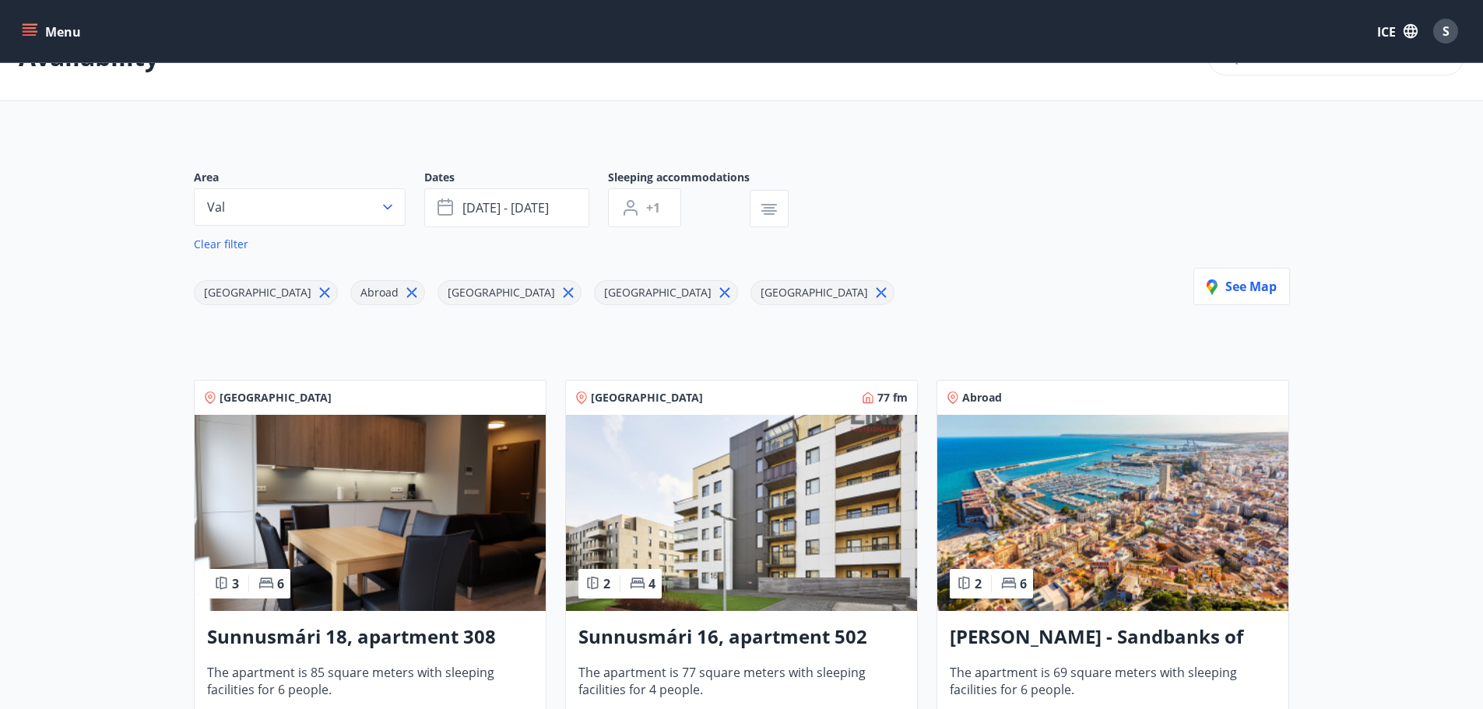
click at [1160, 455] on img at bounding box center [1112, 513] width 351 height 196
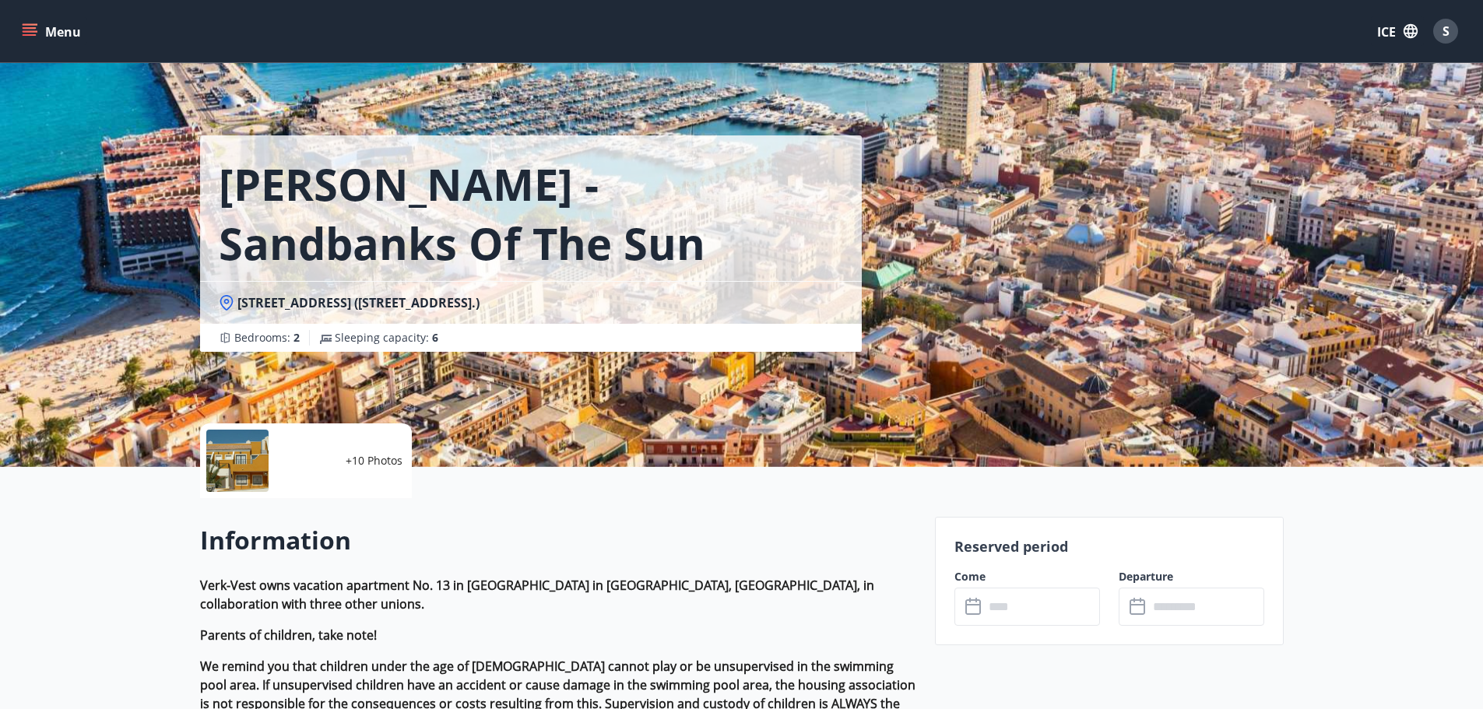
click at [243, 451] on div at bounding box center [237, 461] width 62 height 62
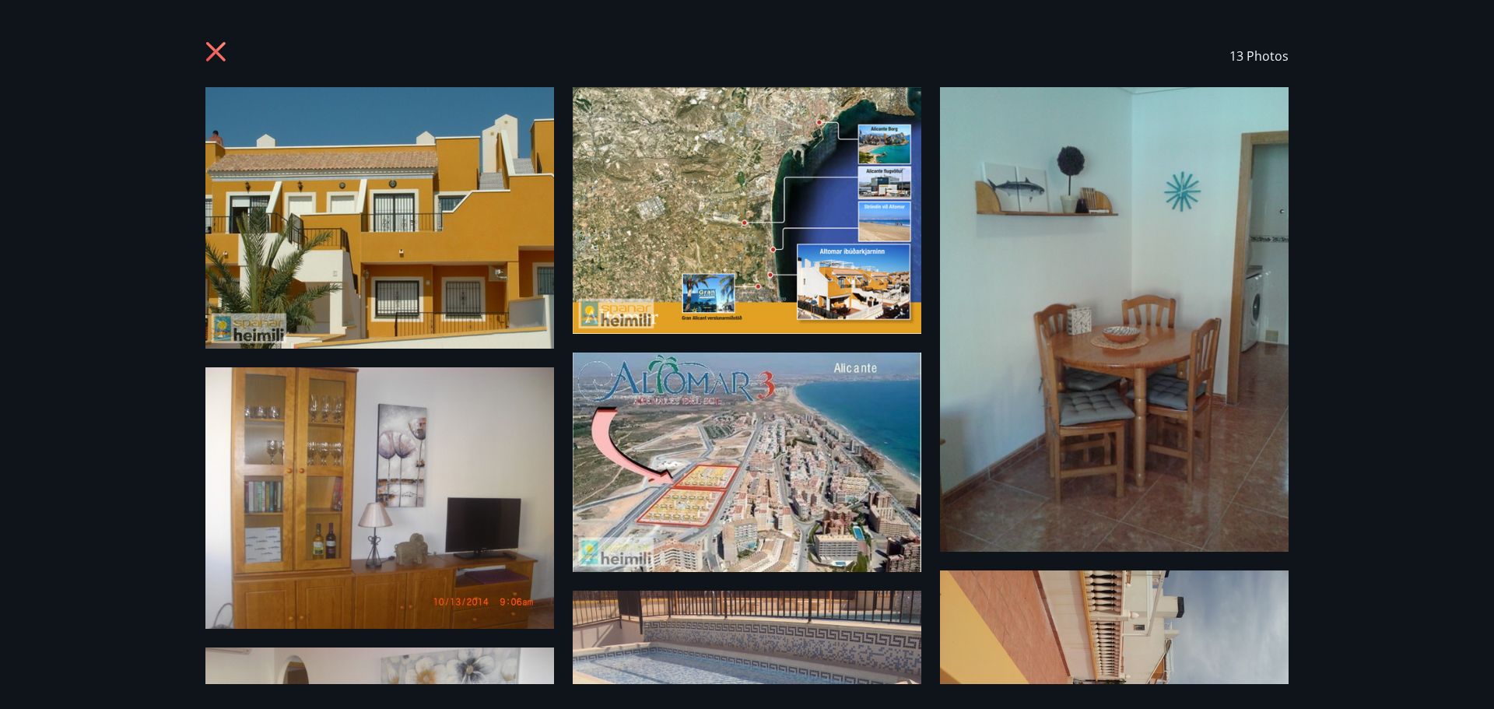
click at [377, 259] on img at bounding box center [379, 217] width 349 height 261
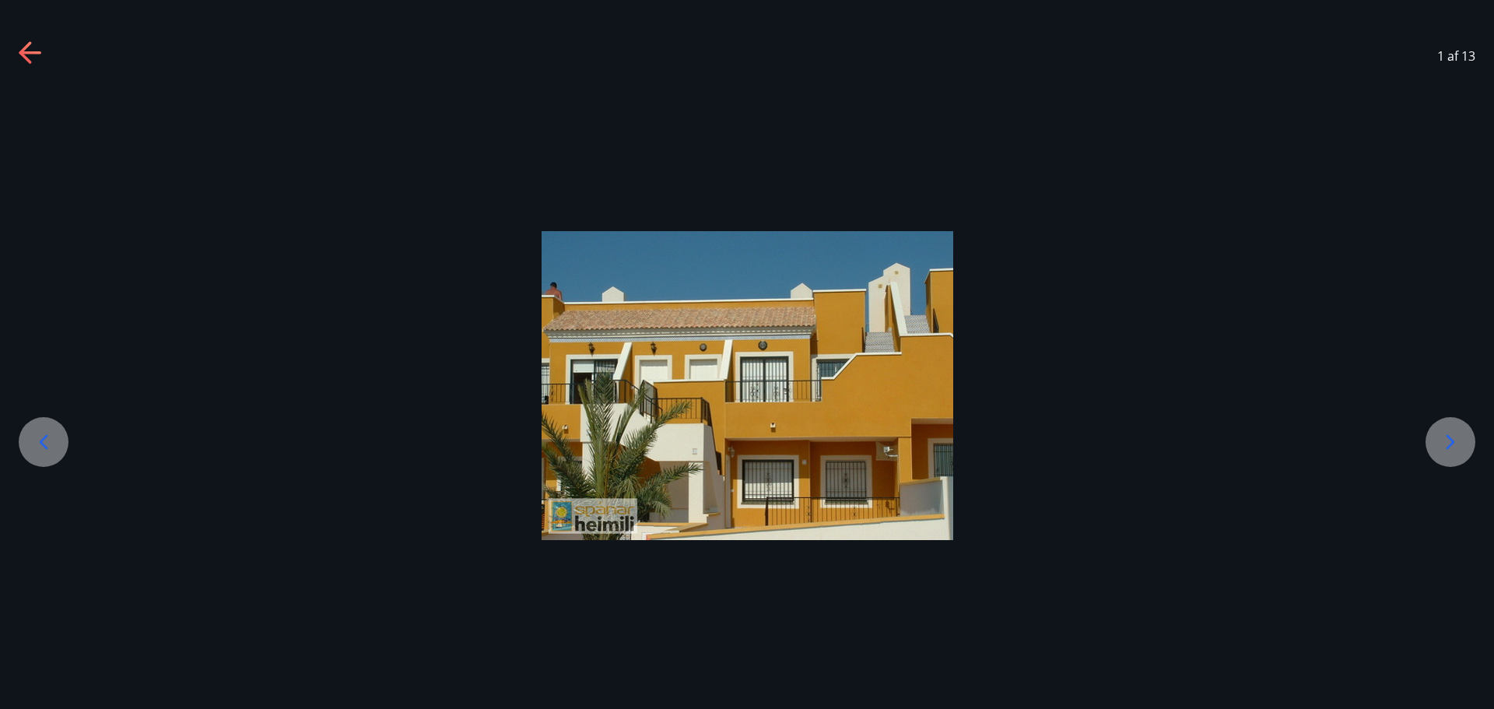
click at [1455, 437] on icon at bounding box center [1450, 442] width 25 height 25
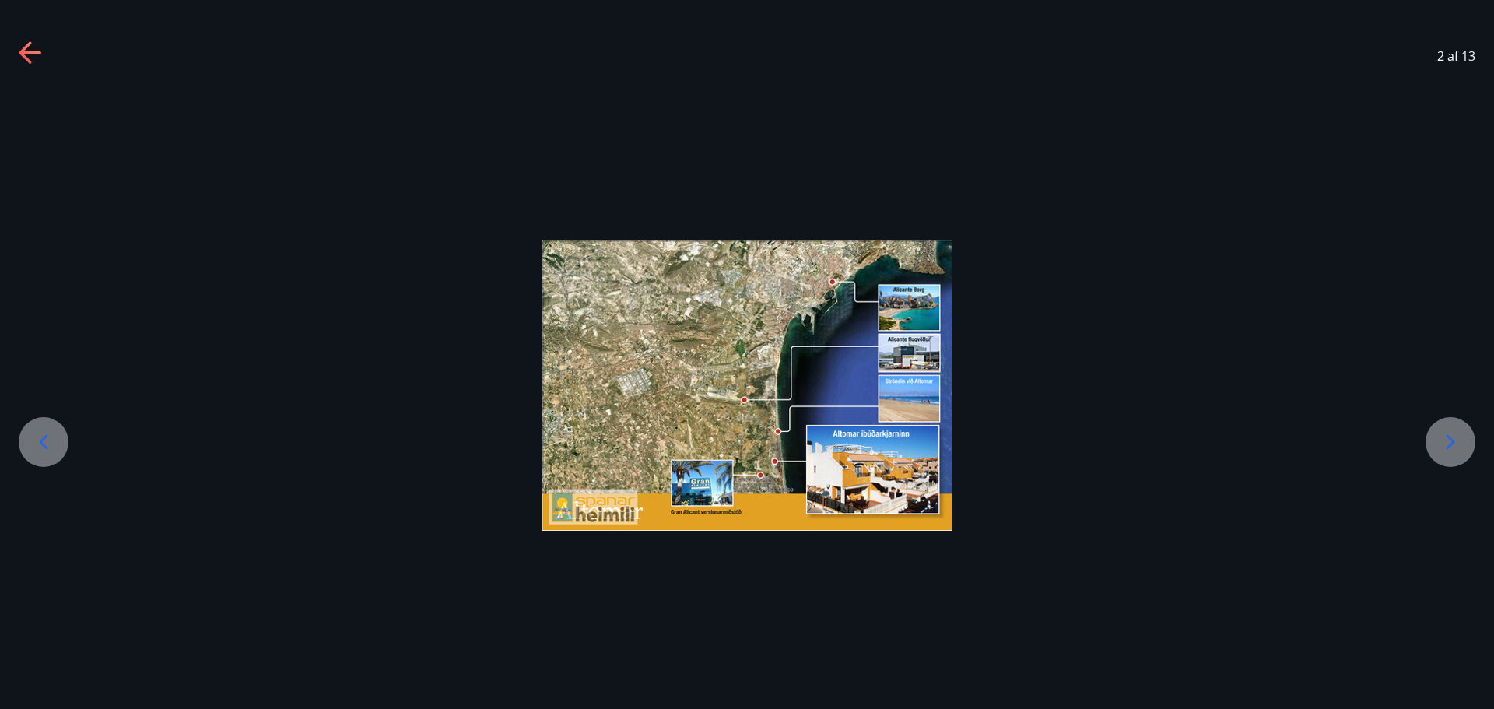
click at [1455, 437] on icon at bounding box center [1450, 442] width 25 height 25
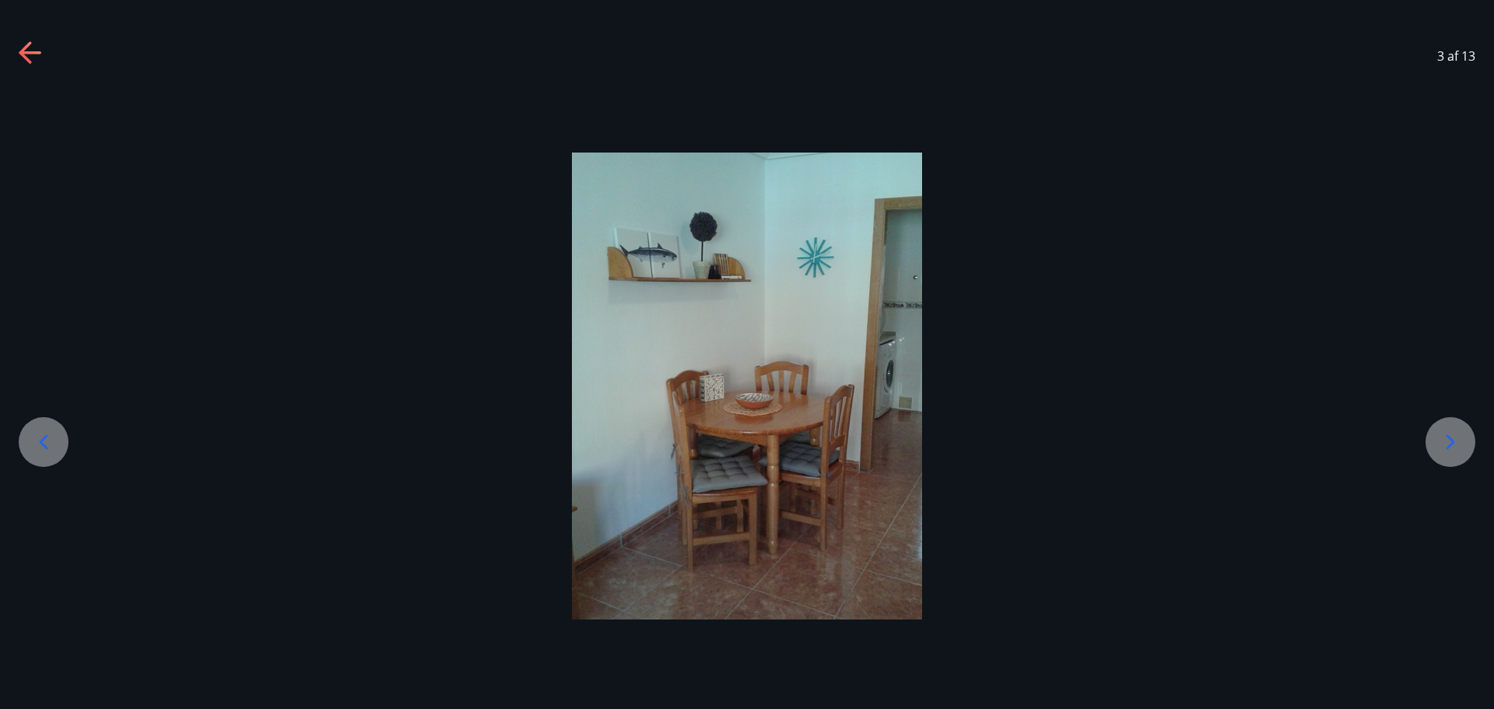
click at [1455, 437] on icon at bounding box center [1450, 442] width 25 height 25
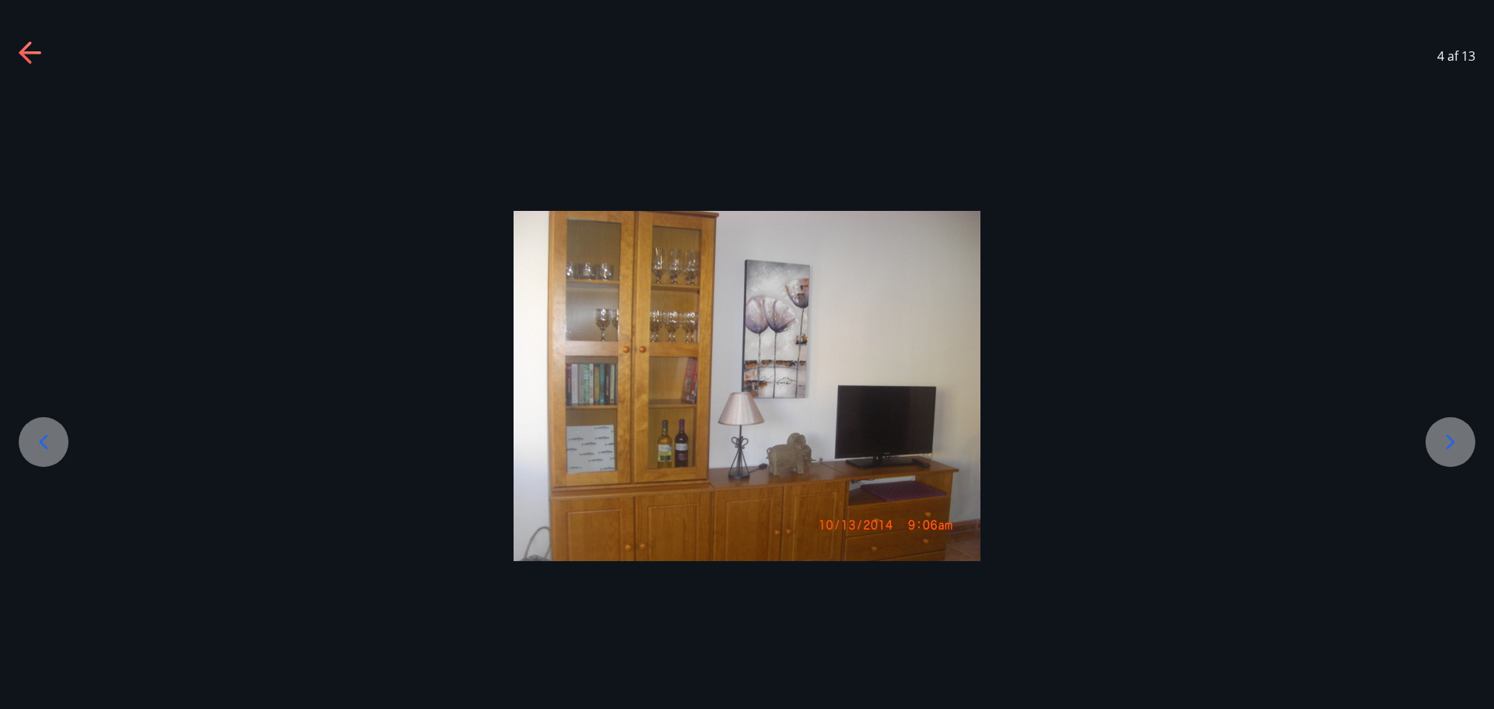
click at [1455, 437] on icon at bounding box center [1450, 442] width 25 height 25
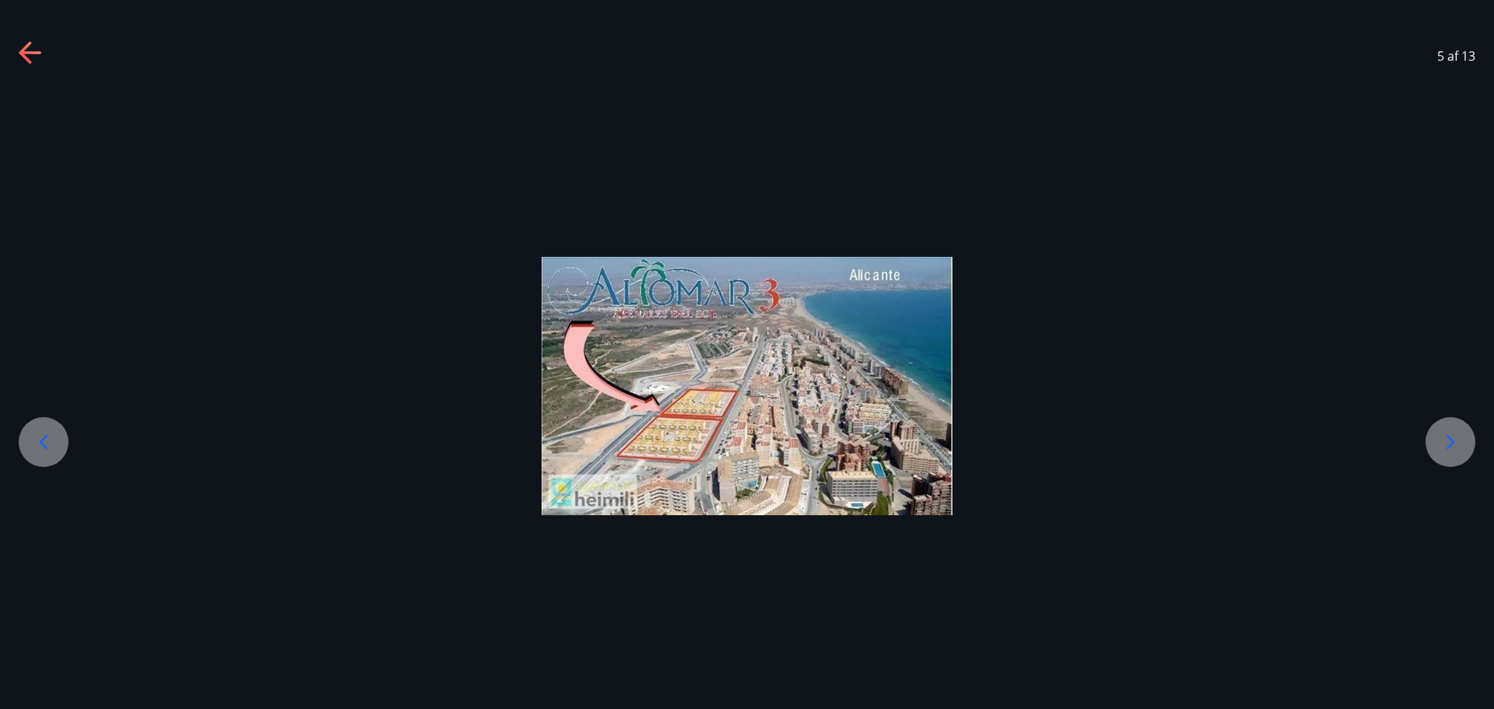
click at [1455, 437] on icon at bounding box center [1450, 442] width 25 height 25
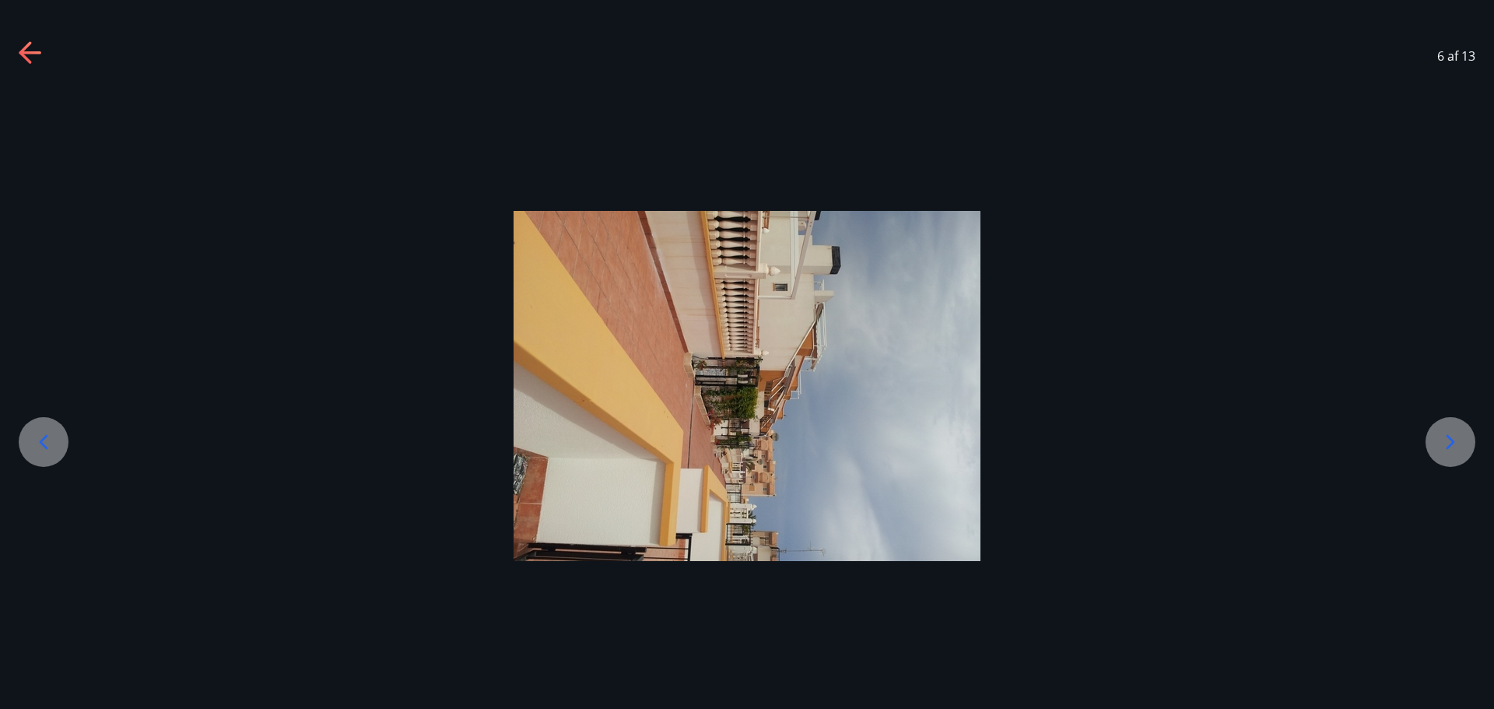
click at [1455, 437] on icon at bounding box center [1450, 442] width 25 height 25
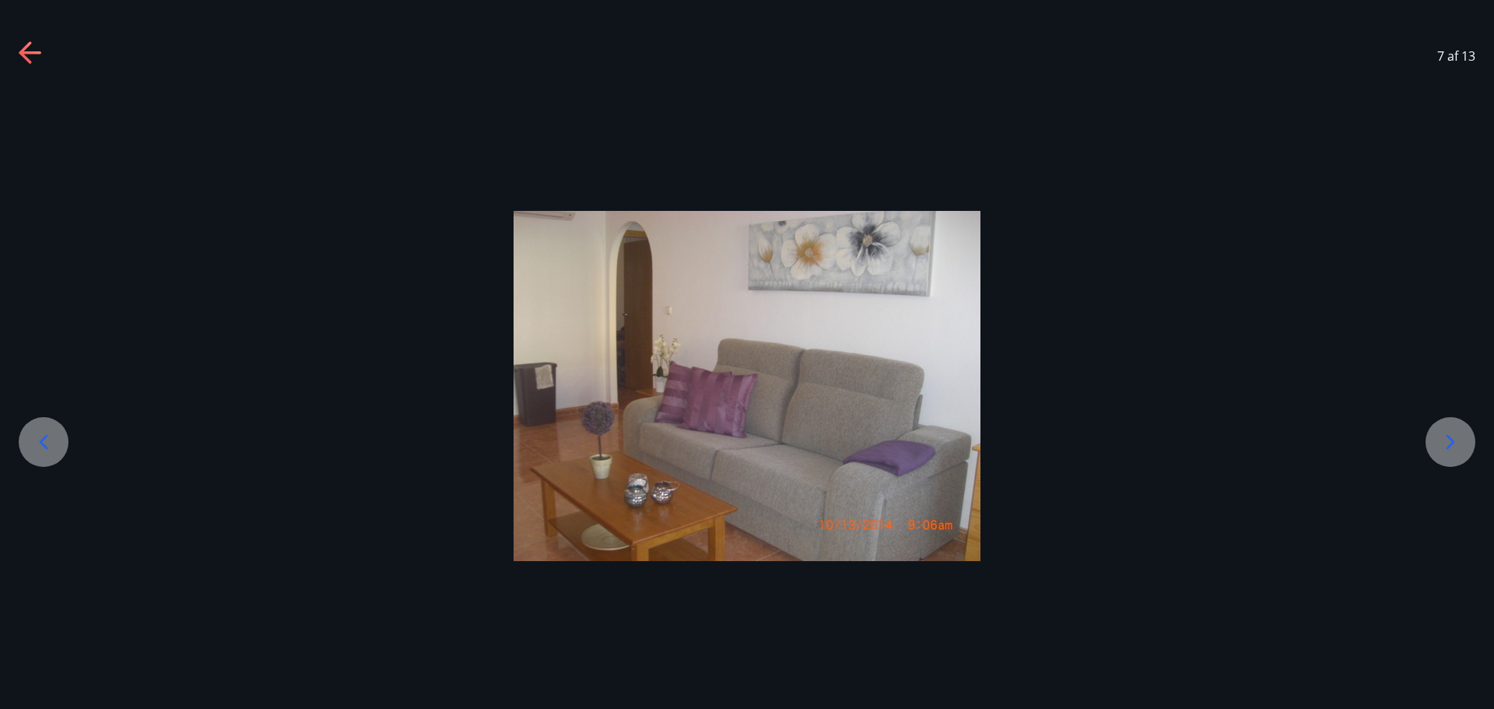
click at [1455, 437] on icon at bounding box center [1450, 442] width 25 height 25
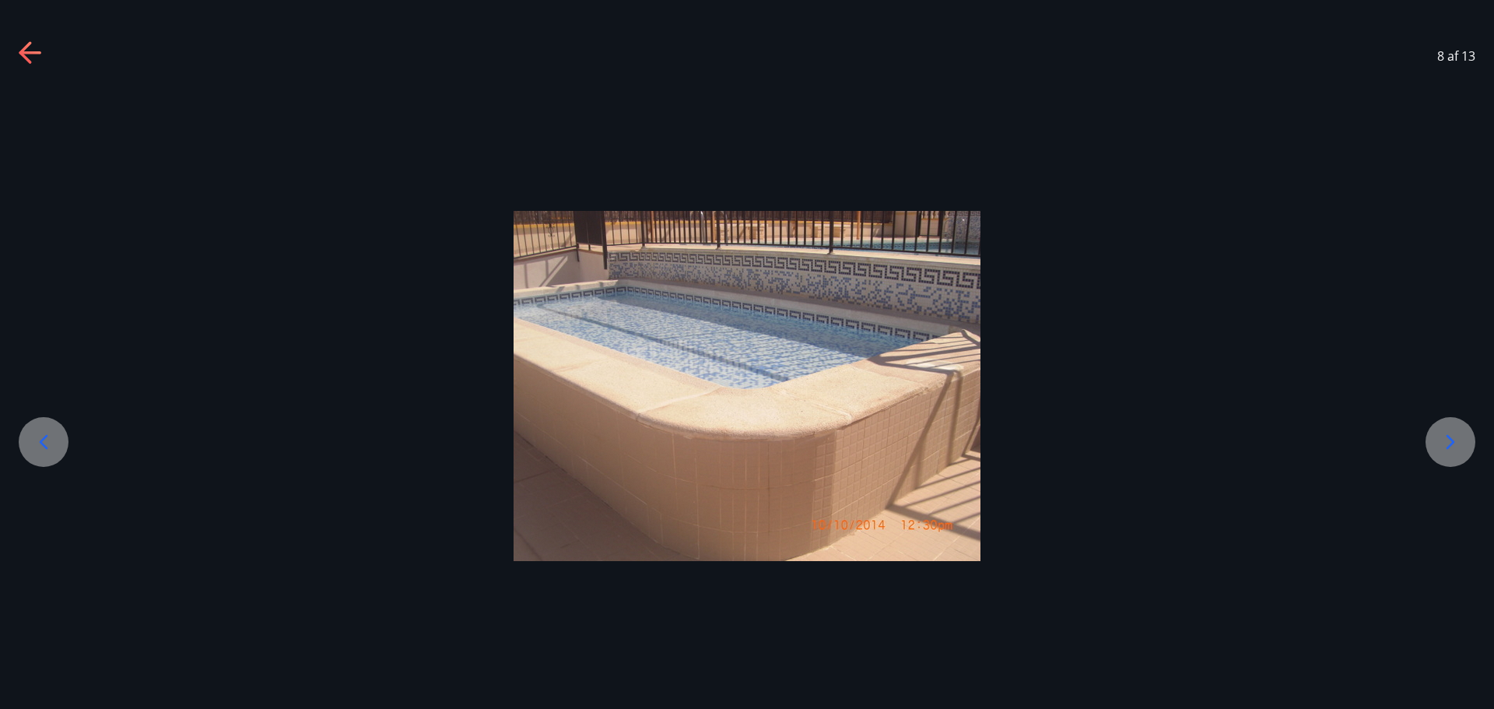
click at [1455, 437] on icon at bounding box center [1450, 442] width 25 height 25
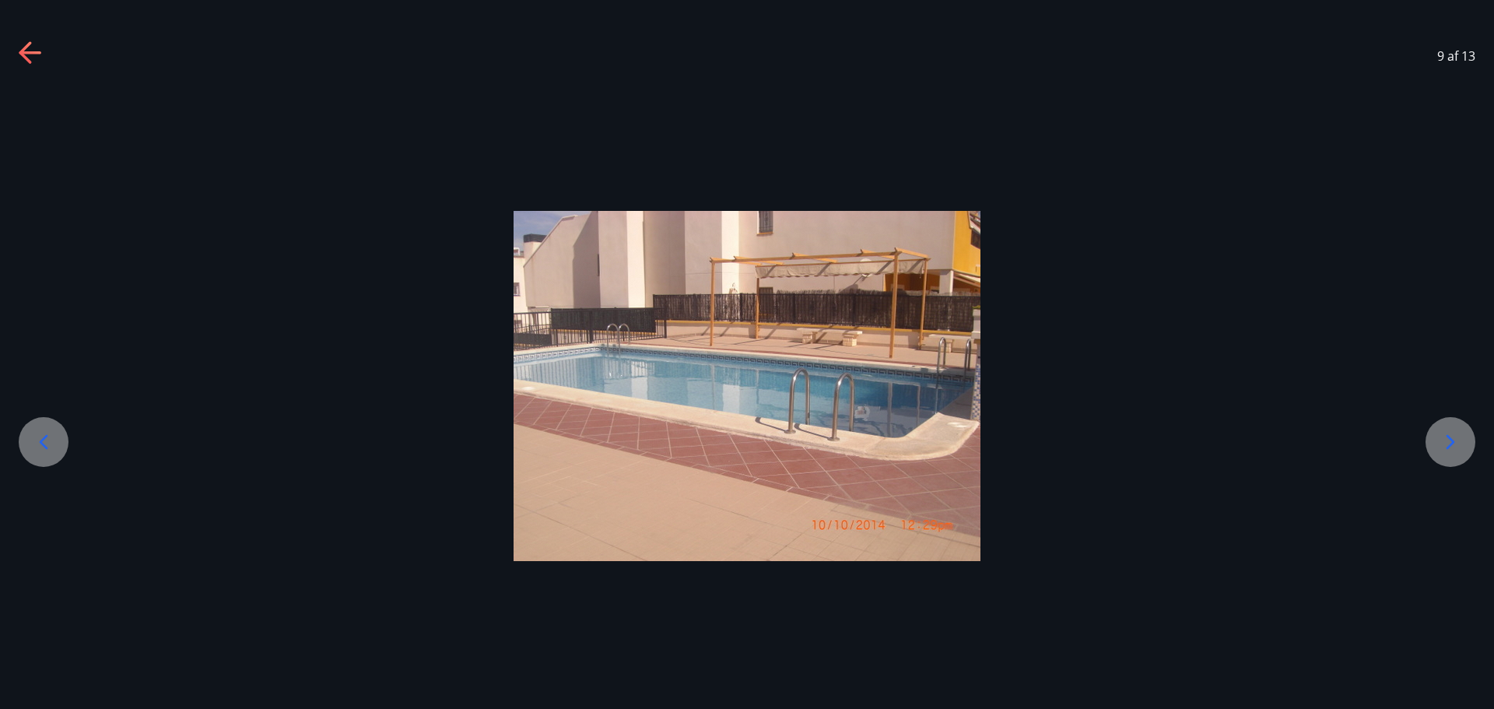
click at [1455, 437] on icon at bounding box center [1450, 442] width 25 height 25
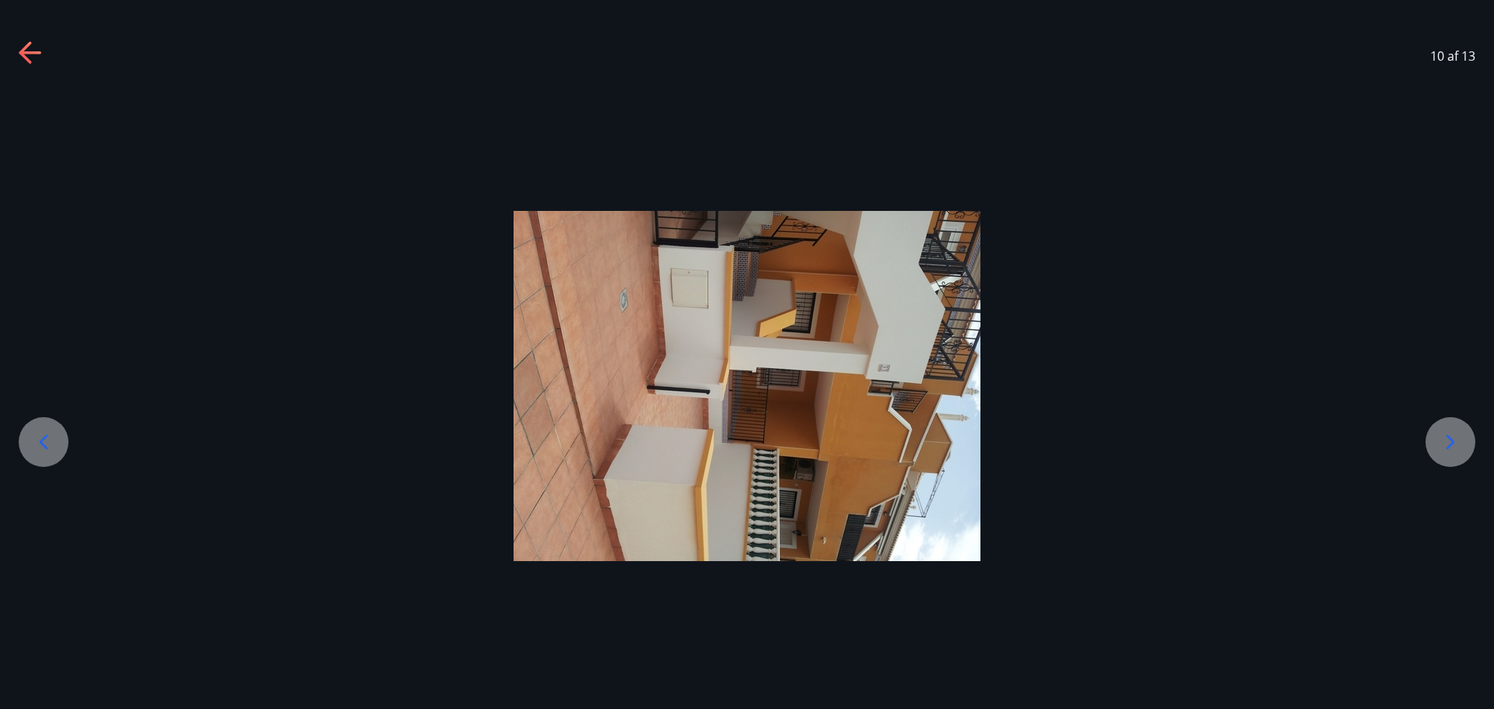
click at [1455, 437] on icon at bounding box center [1450, 442] width 25 height 25
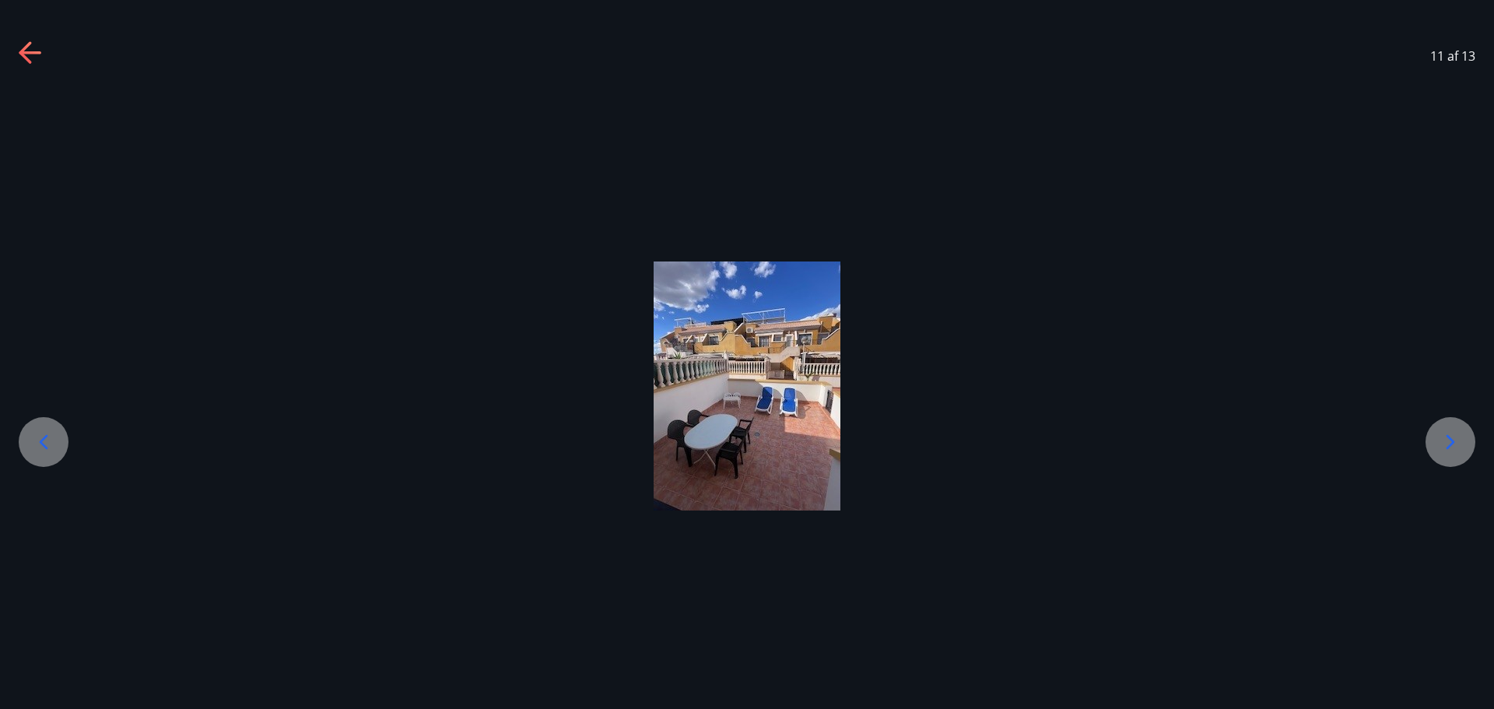
click at [1455, 437] on icon at bounding box center [1450, 442] width 25 height 25
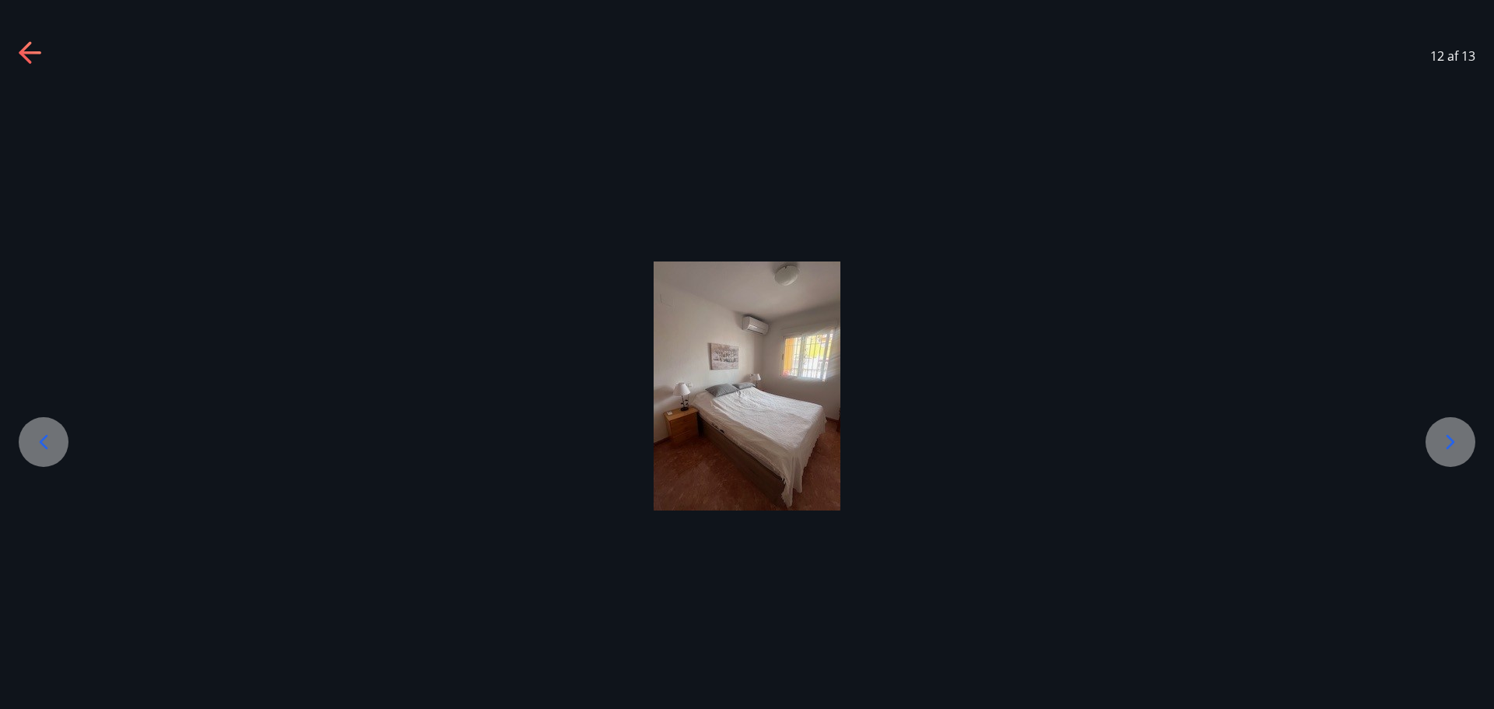
click at [24, 58] on icon at bounding box center [31, 53] width 25 height 25
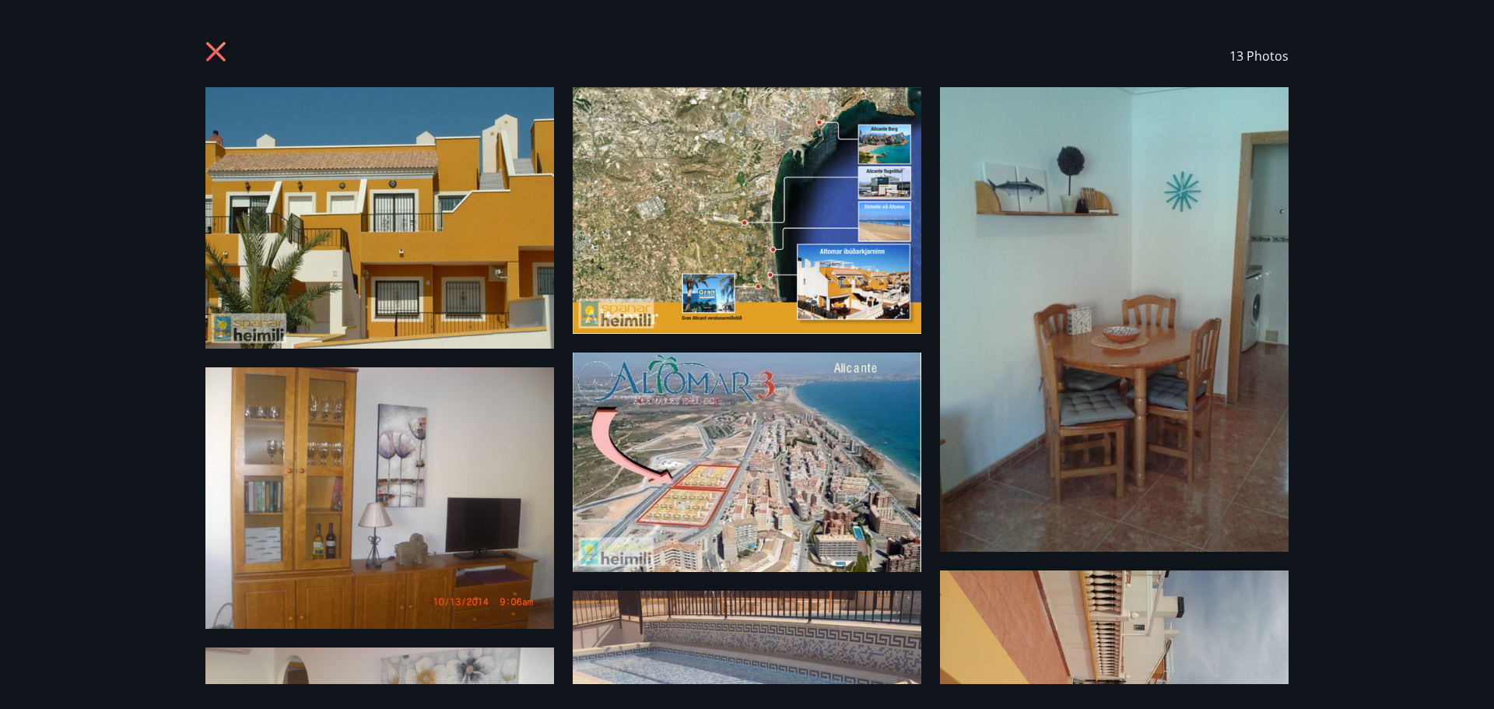
click at [1409, 469] on div "13 Photos" at bounding box center [747, 354] width 1494 height 709
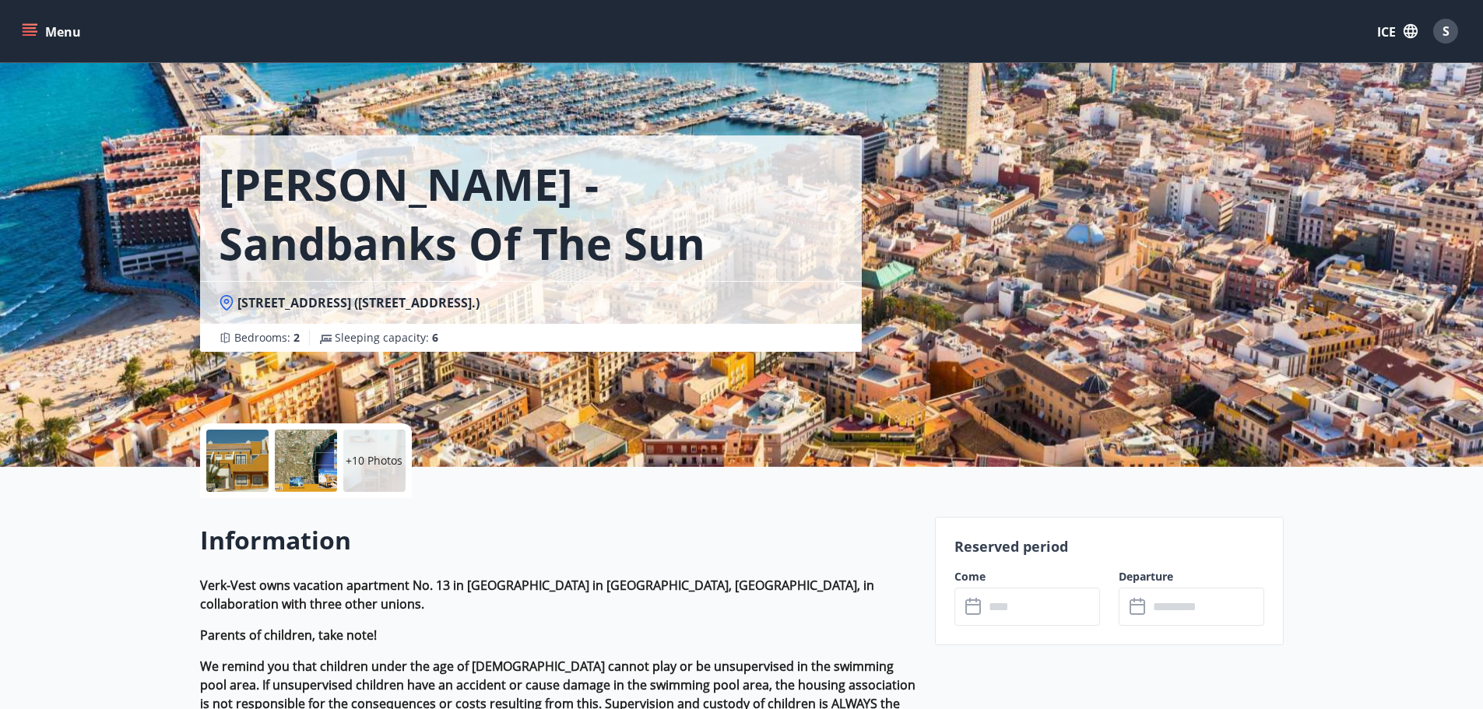
scroll to position [620, 0]
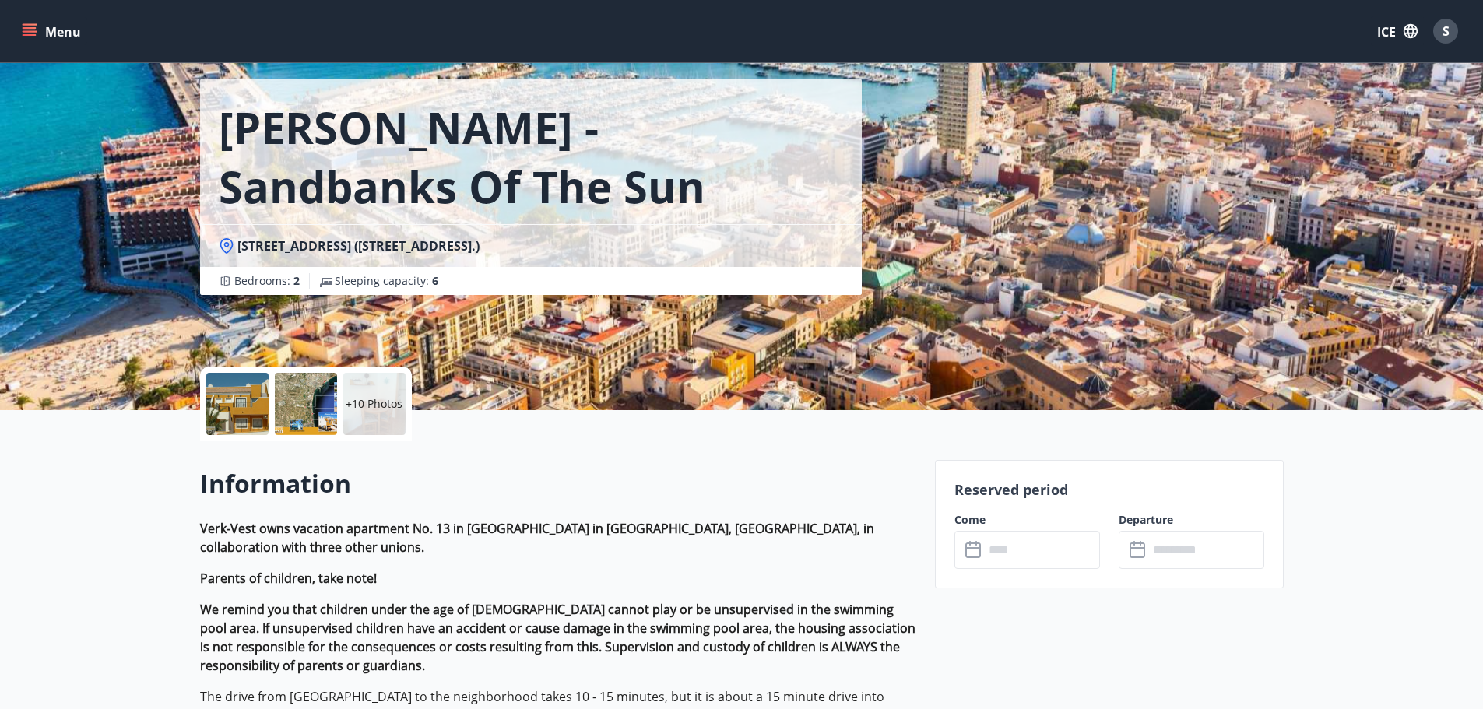
scroll to position [0, 0]
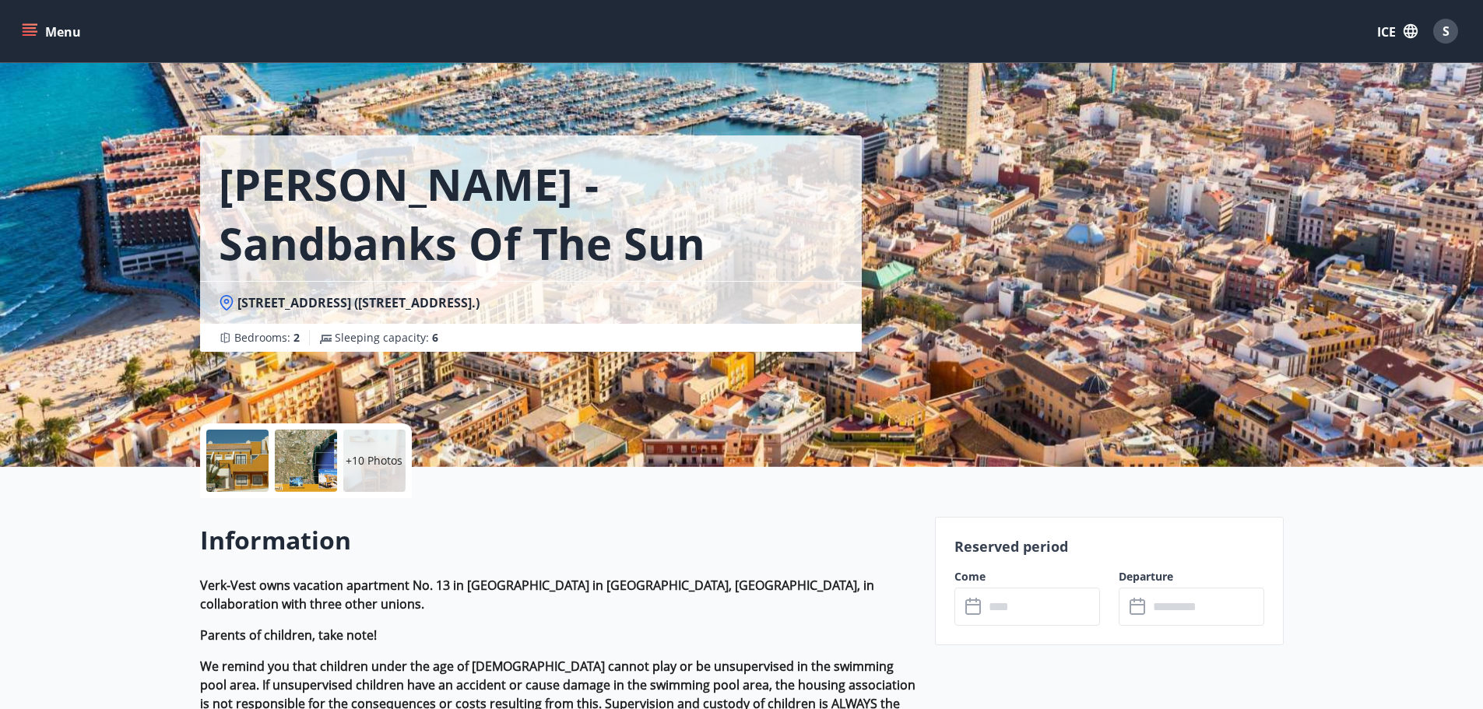
drag, startPoint x: 467, startPoint y: 302, endPoint x: 223, endPoint y: 311, distance: 244.5
click at [223, 311] on div "Carrer Bahia 123 (Avenida Bahia Number 123.)" at bounding box center [531, 302] width 624 height 17
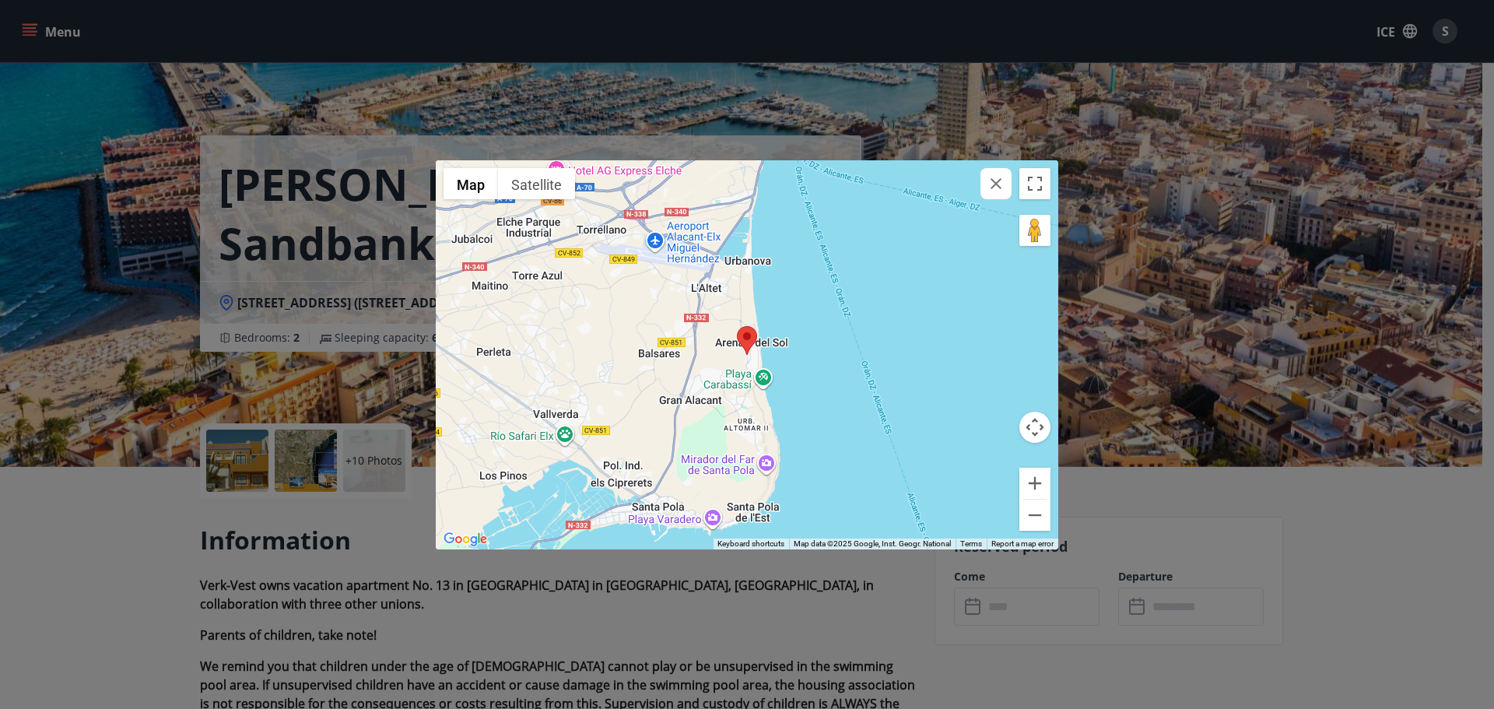
click at [993, 191] on icon "button" at bounding box center [996, 183] width 19 height 19
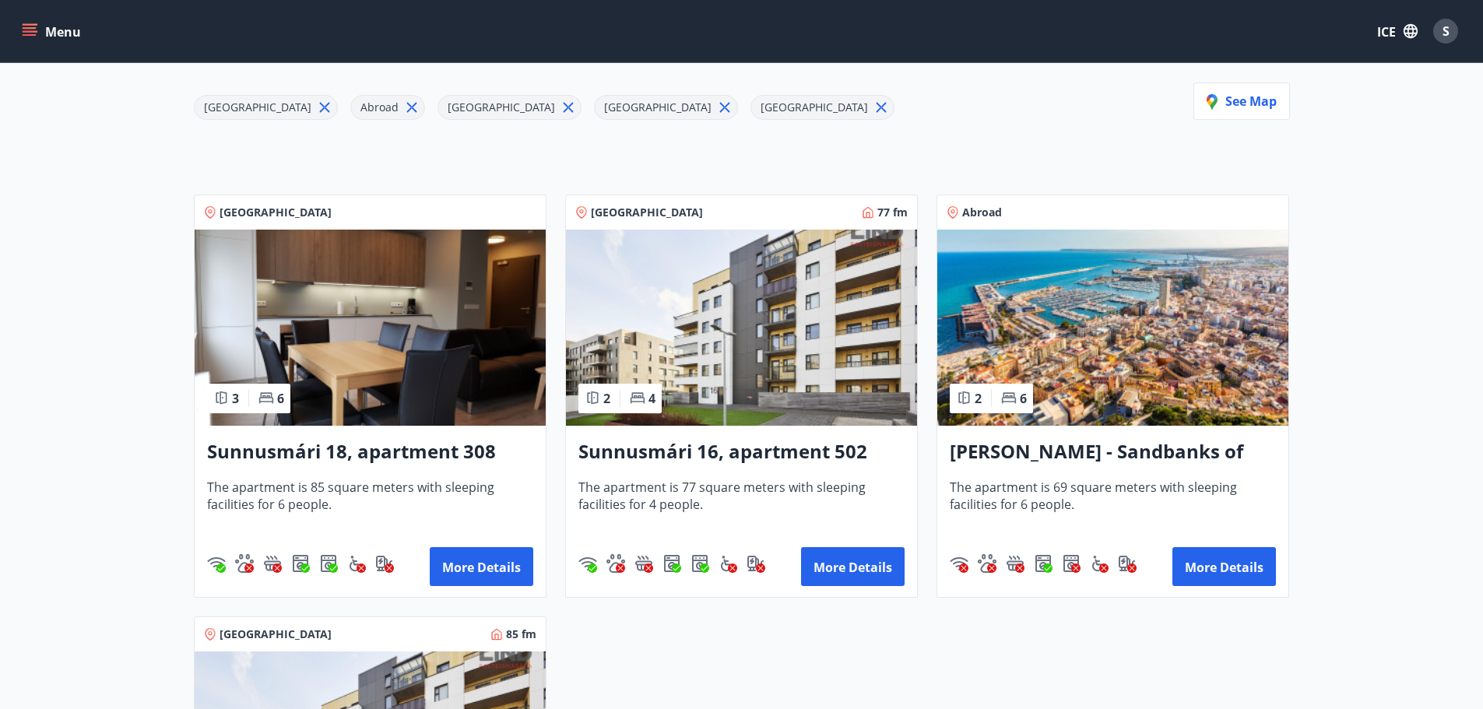
scroll to position [389, 0]
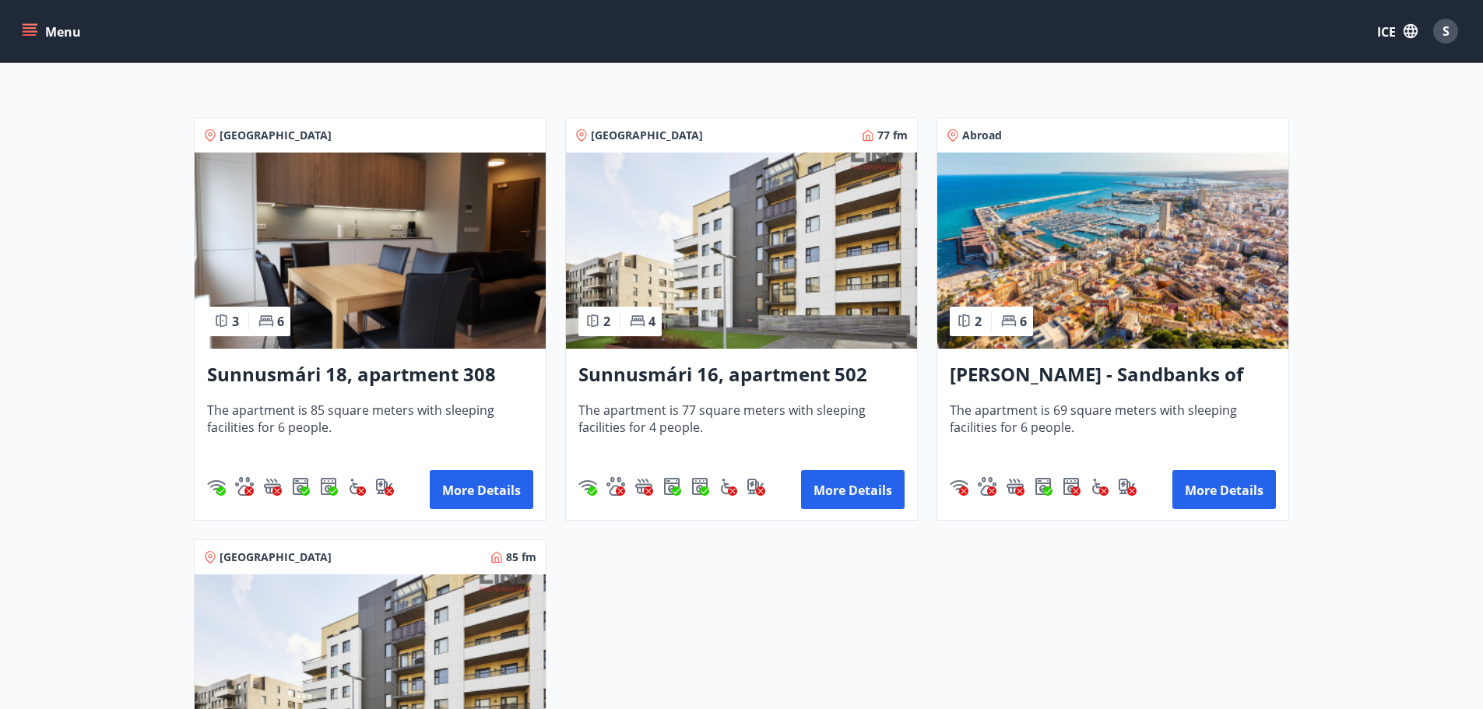
click at [729, 303] on img at bounding box center [741, 251] width 351 height 196
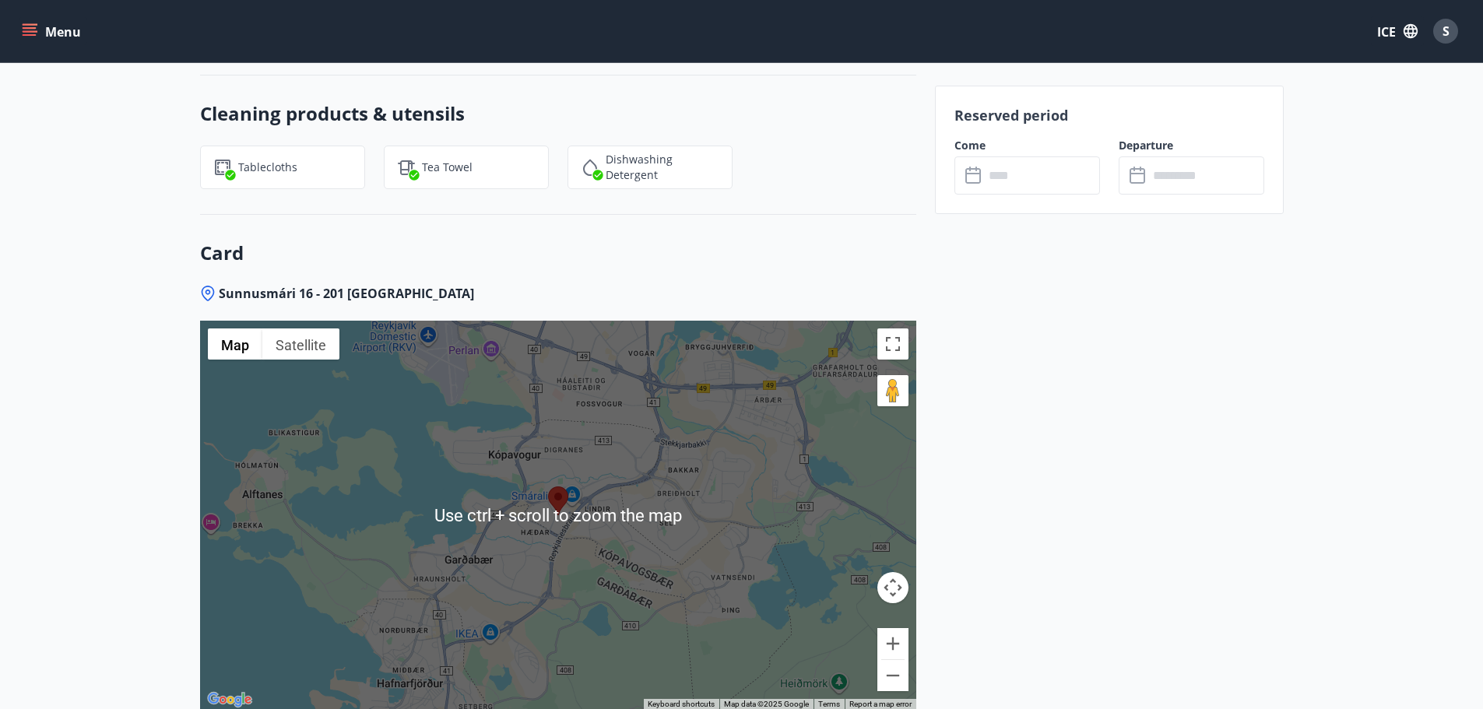
scroll to position [1997, 0]
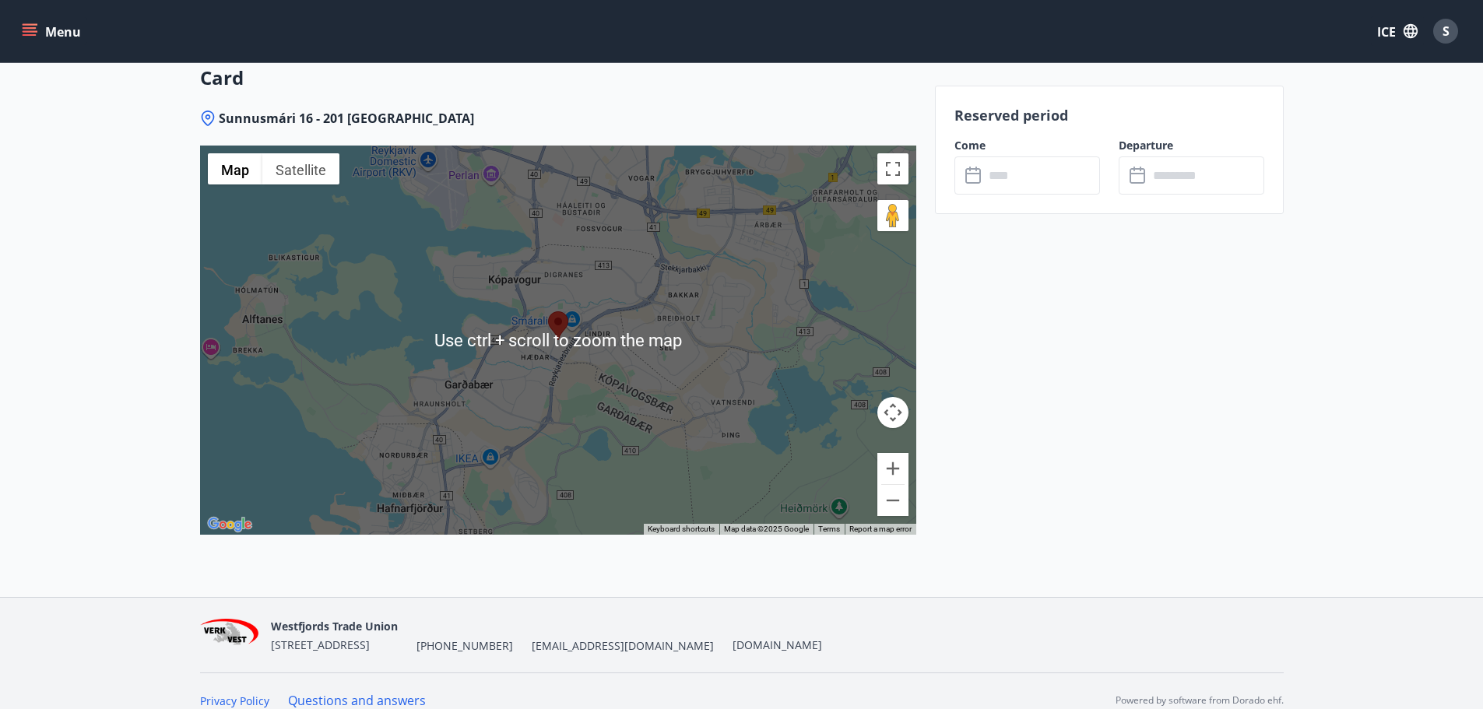
click at [728, 553] on div "Sunnusmári 16 - 201 Kópavogur ← Move left → Move right ↑ Move up ↓ Move down + …" at bounding box center [558, 353] width 716 height 487
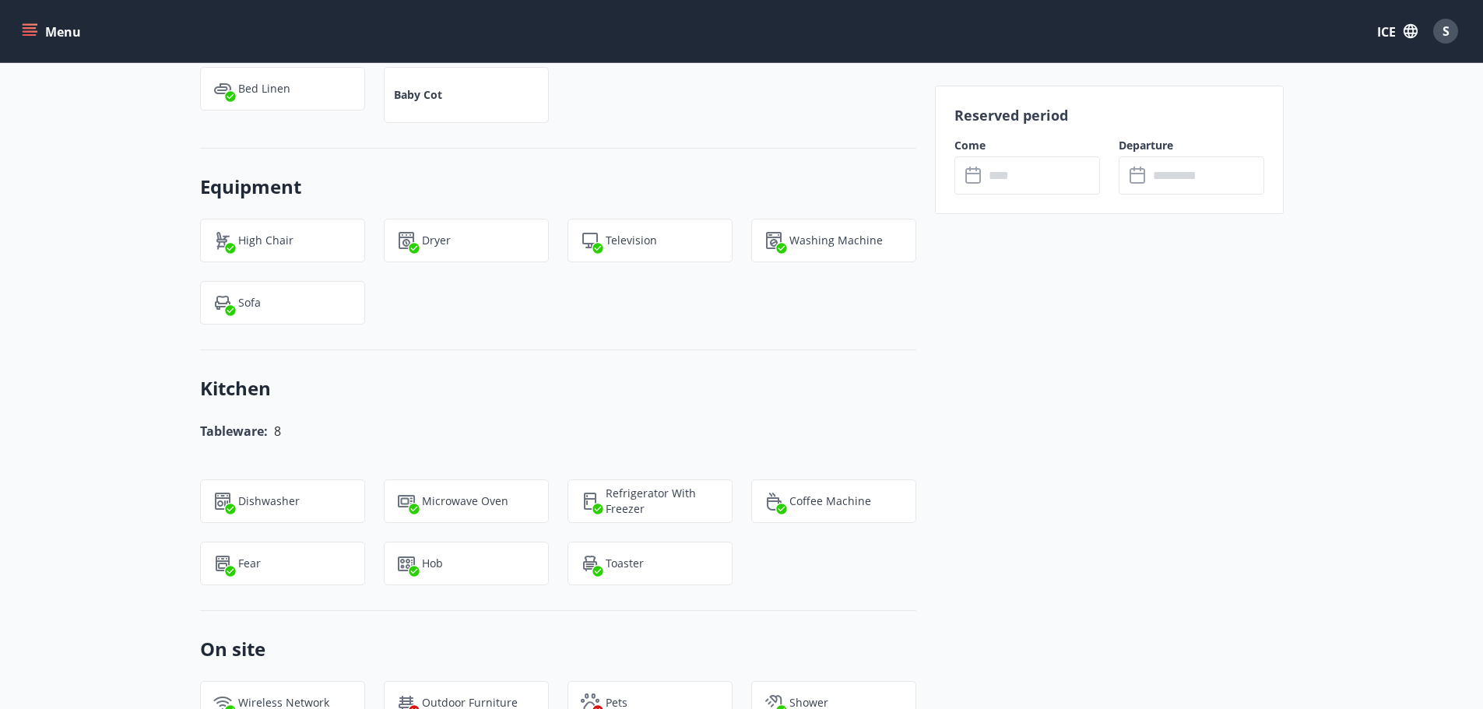
scroll to position [1063, 0]
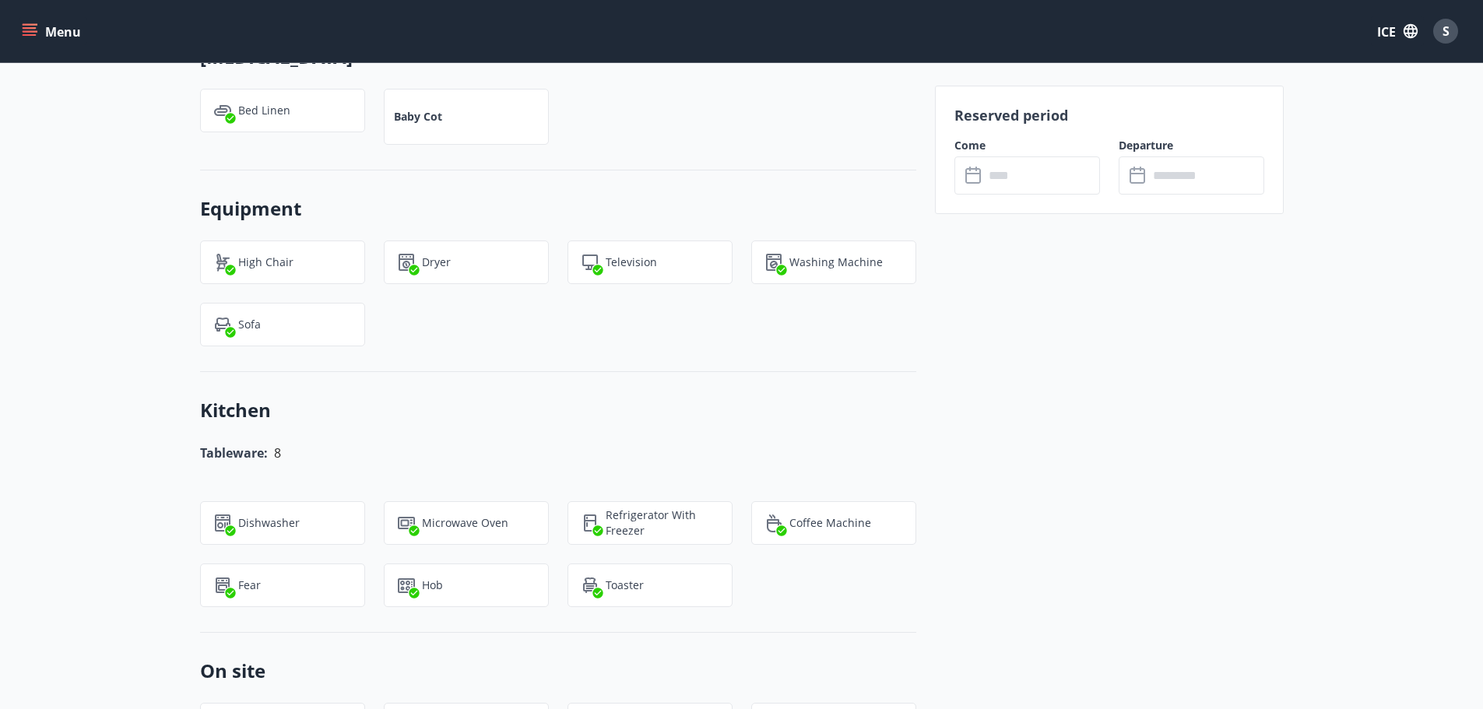
click at [793, 442] on div "Tableware: 8" at bounding box center [558, 453] width 716 height 22
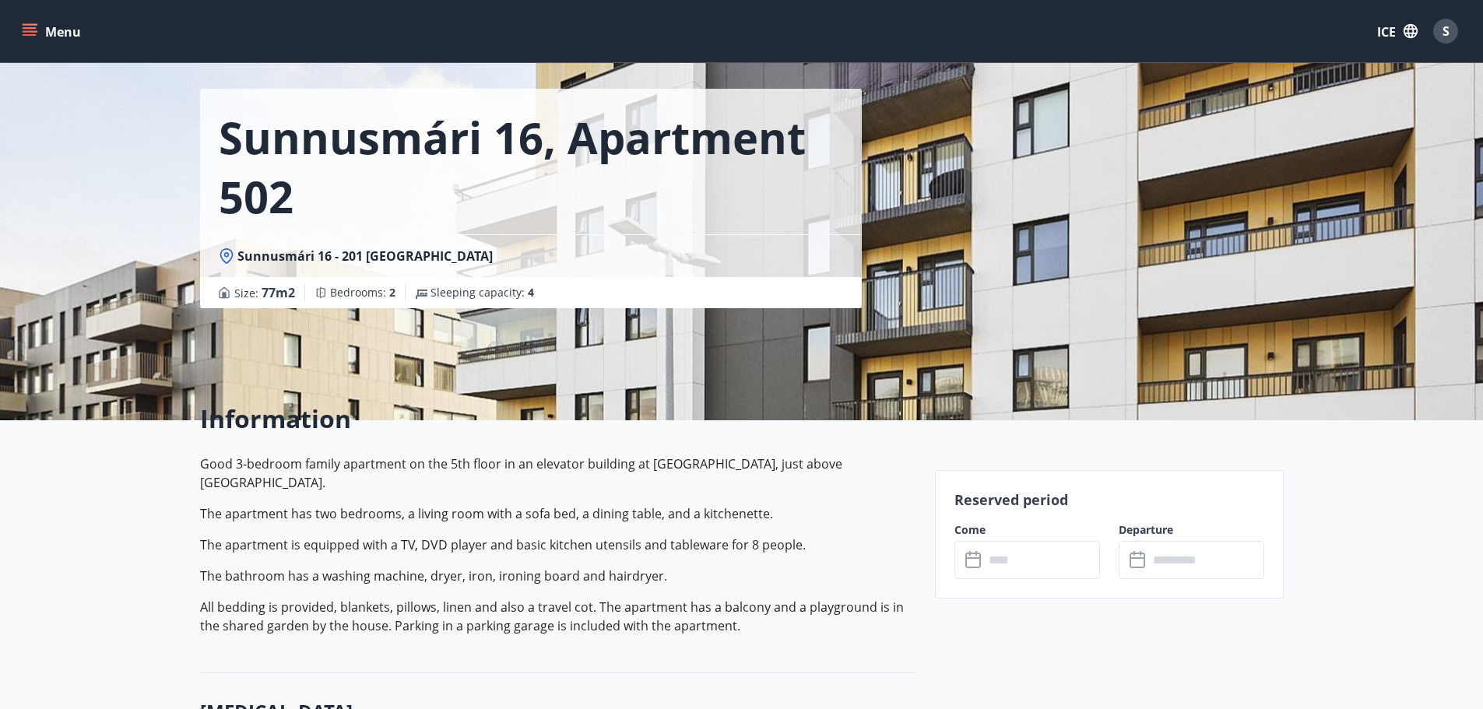
scroll to position [0, 0]
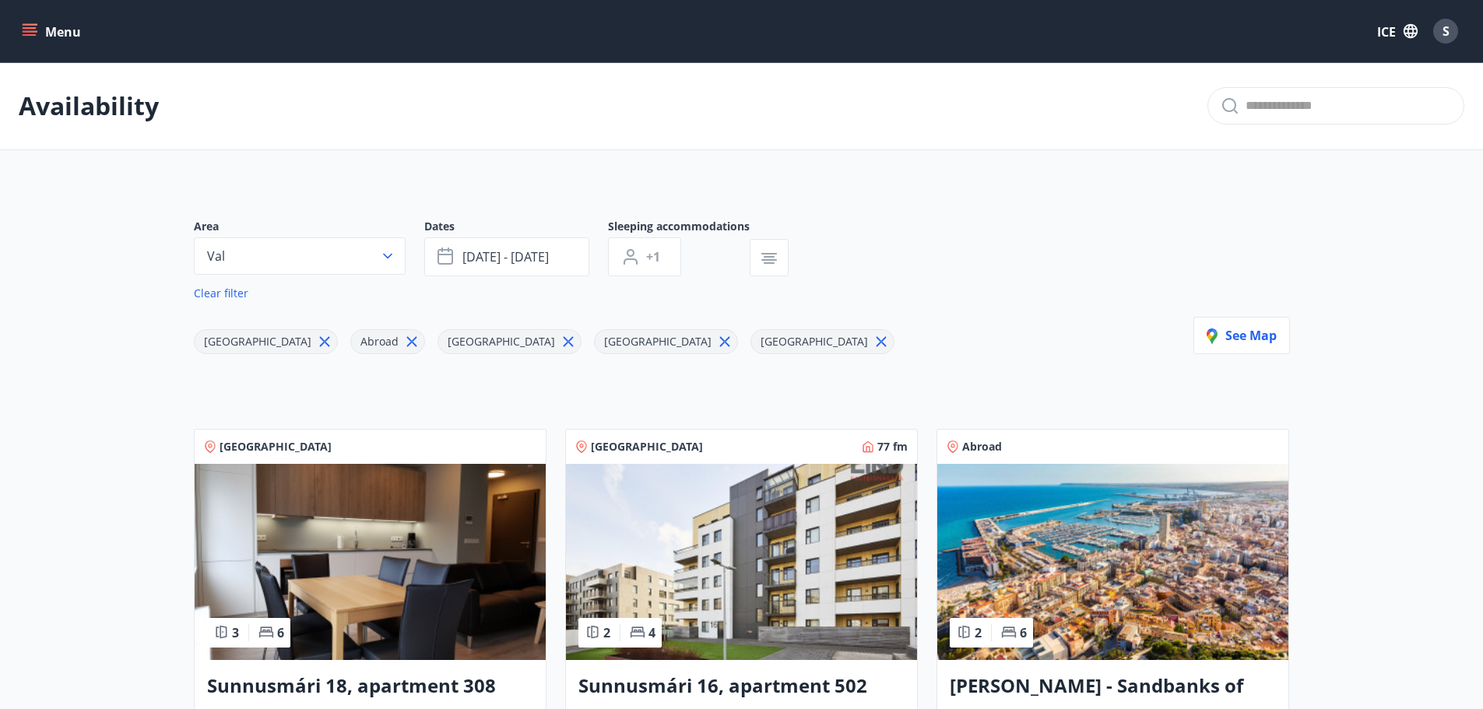
click at [995, 333] on div "Area Val Dates Sep 30 - Oct 02 Sleeping accommodations +1 Clear filter South Pe…" at bounding box center [742, 286] width 1096 height 135
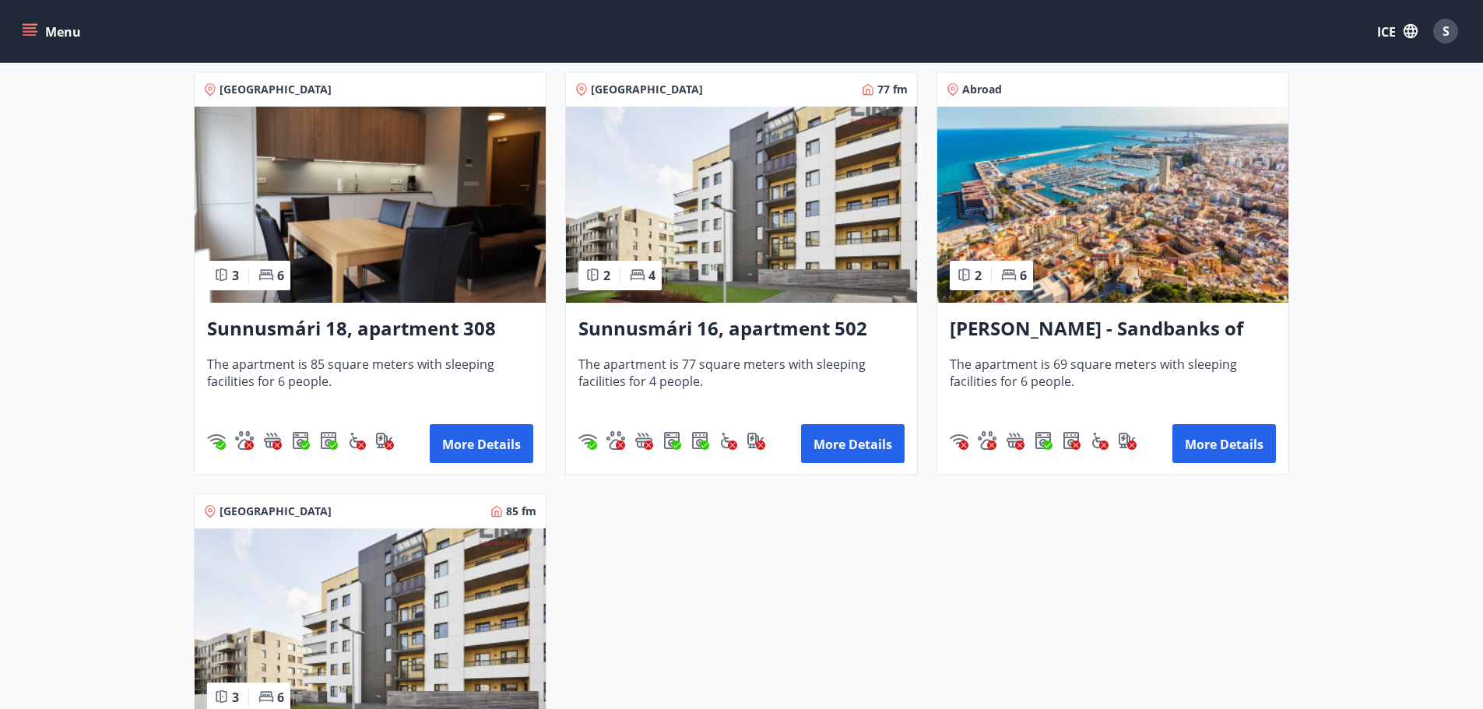
scroll to position [389, 0]
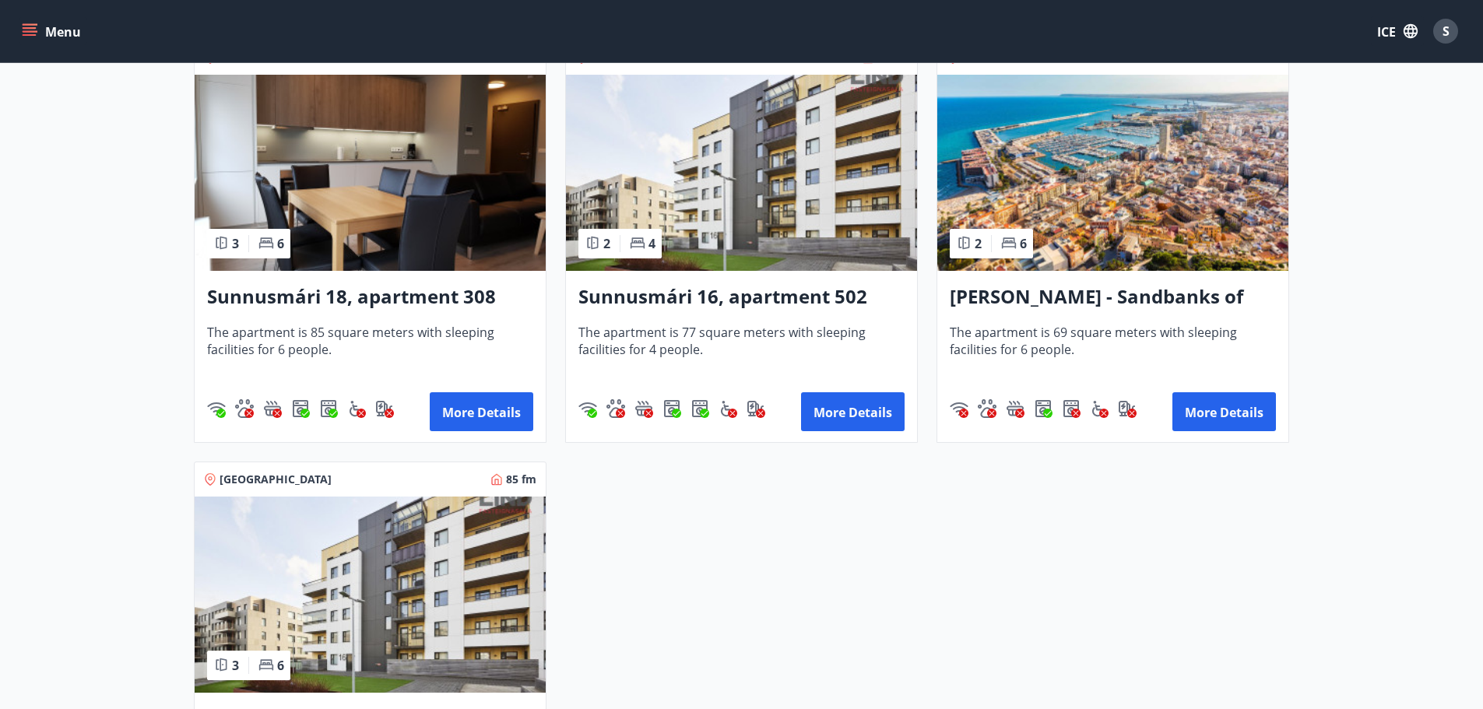
click at [883, 562] on div "Capital Region 3 6 Sunnusmári 18, apartment 308 The apartment is 85 square mete…" at bounding box center [732, 443] width 1114 height 844
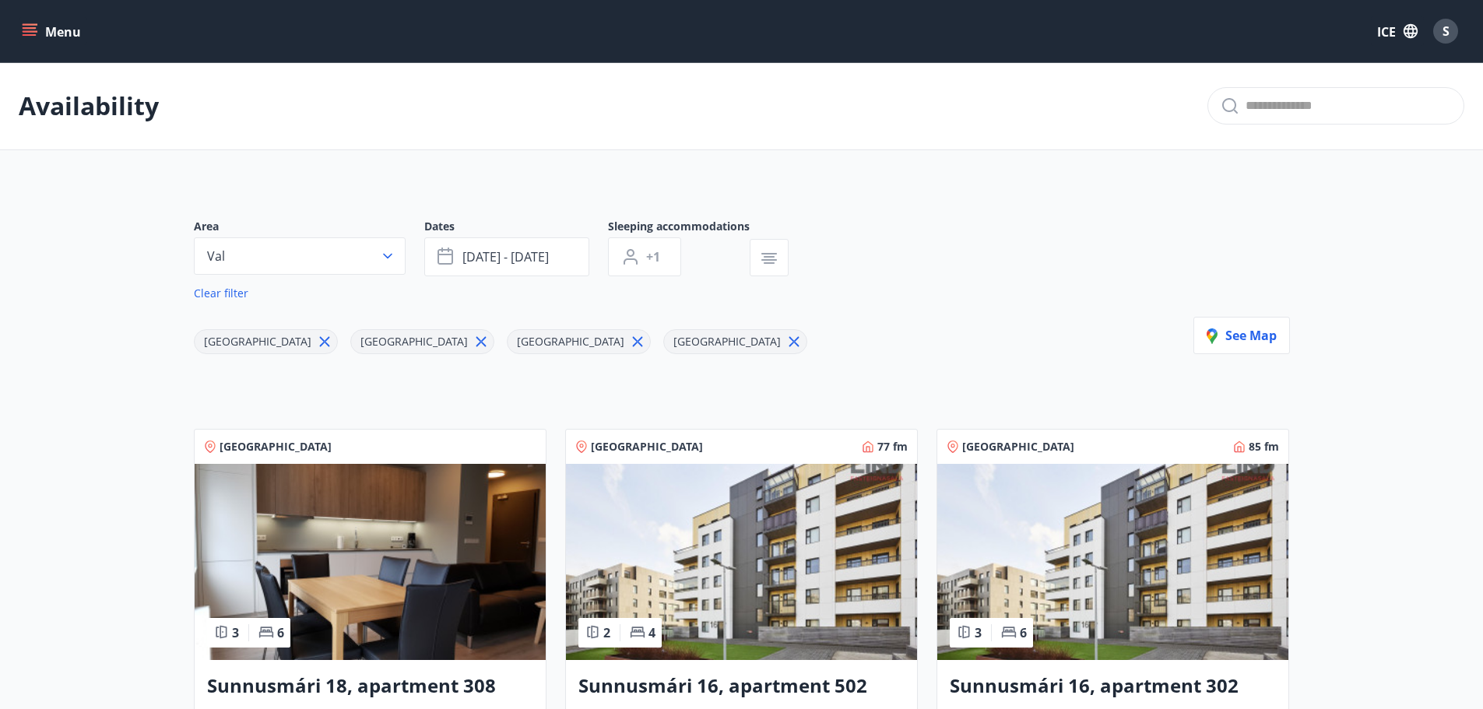
scroll to position [17, 0]
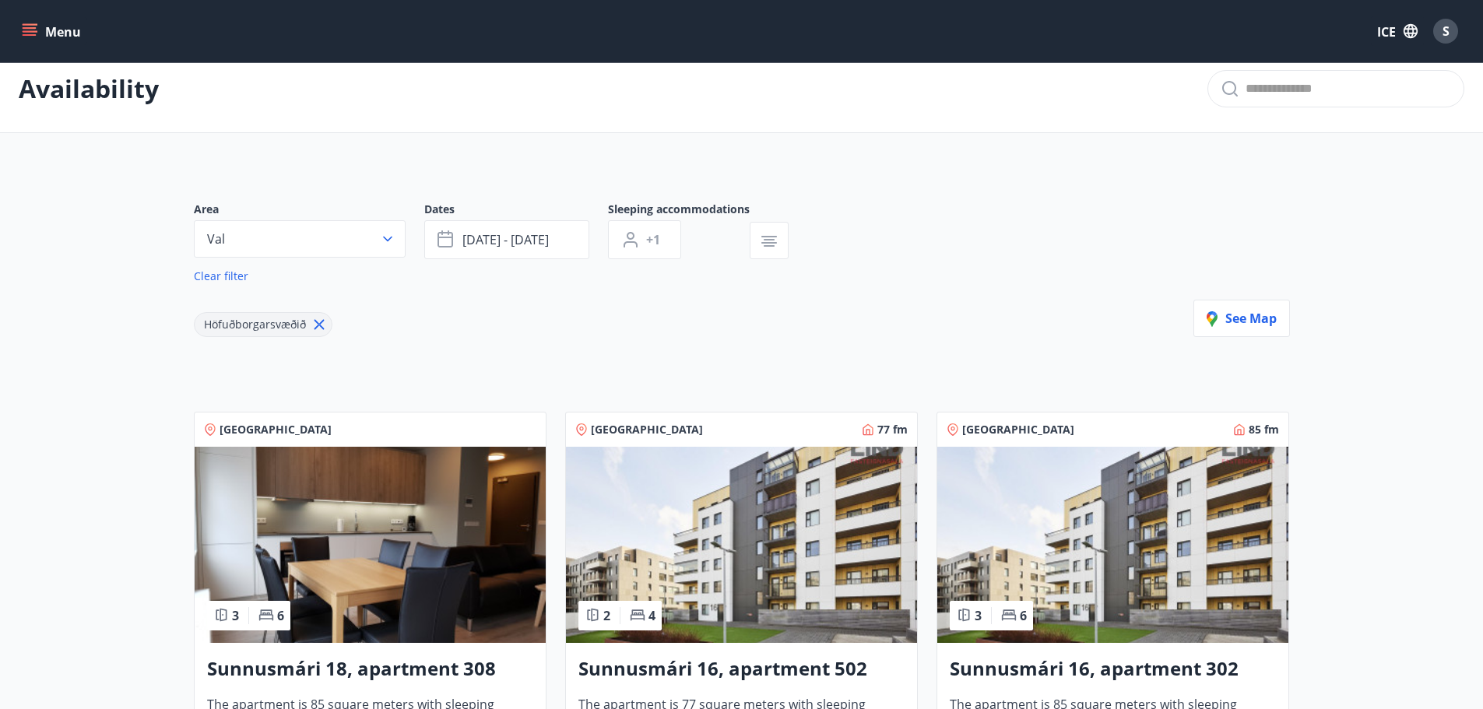
scroll to position [2, 0]
